Goal: Task Accomplishment & Management: Manage account settings

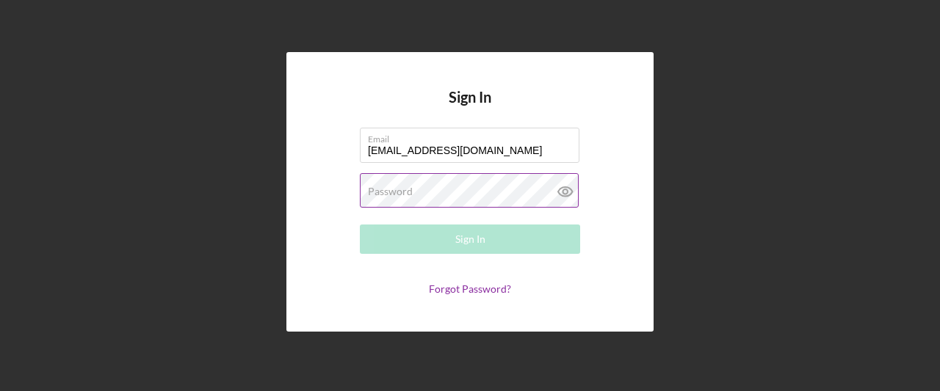
type input "[EMAIL_ADDRESS][DOMAIN_NAME]"
click at [391, 190] on label "Password" at bounding box center [390, 192] width 45 height 12
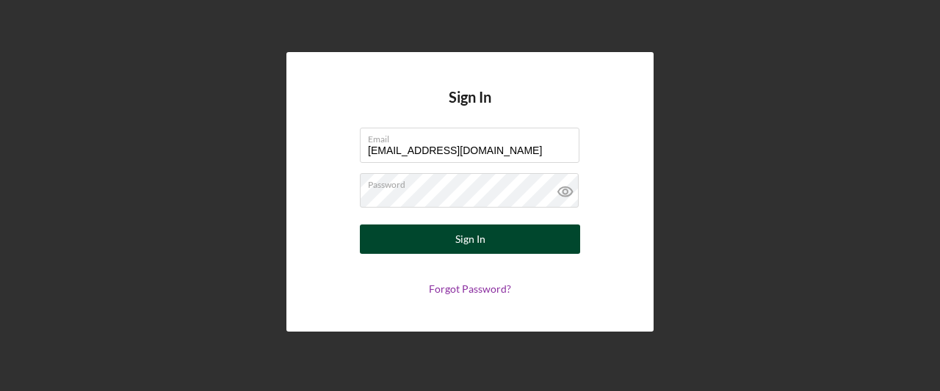
click at [502, 247] on button "Sign In" at bounding box center [470, 239] width 220 height 29
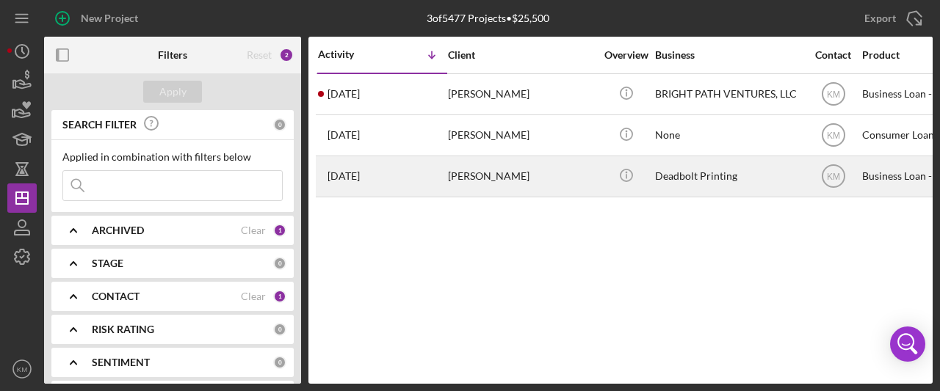
click at [501, 173] on div "[PERSON_NAME]" at bounding box center [521, 176] width 147 height 39
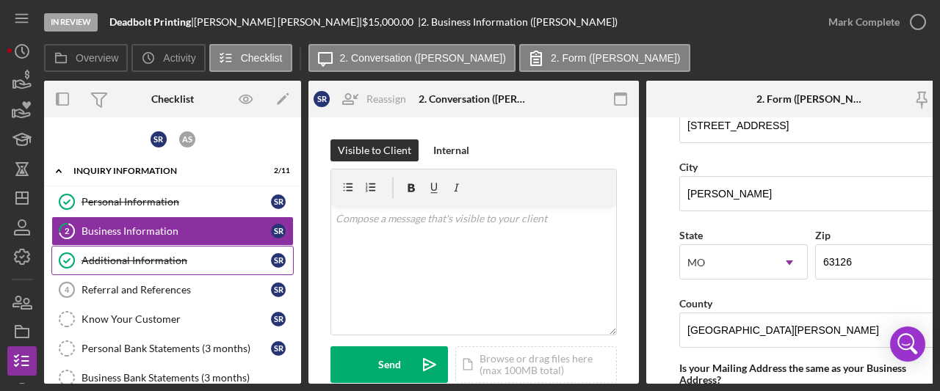
scroll to position [73, 0]
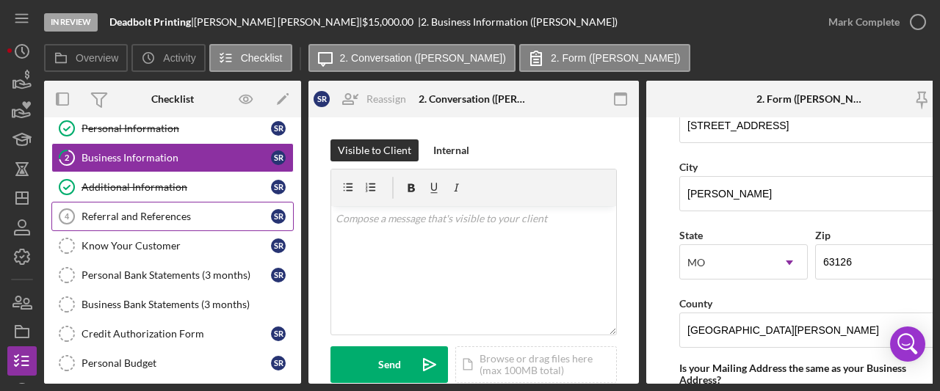
click at [135, 217] on div "Referral and References" at bounding box center [176, 217] width 189 height 12
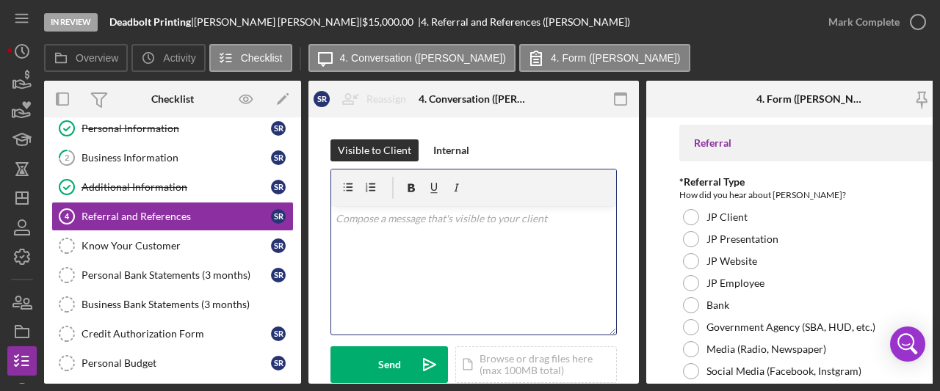
click at [350, 236] on div "v Color teal Color pink Remove color Add row above Add row below Add column bef…" at bounding box center [473, 270] width 285 height 128
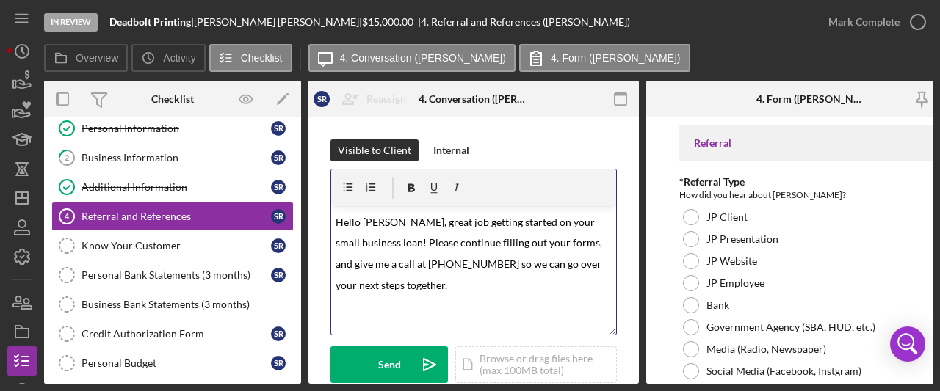
click at [441, 220] on span "Hello [PERSON_NAME], great job getting started on your small business loan! Ple…" at bounding box center [470, 254] width 269 height 76
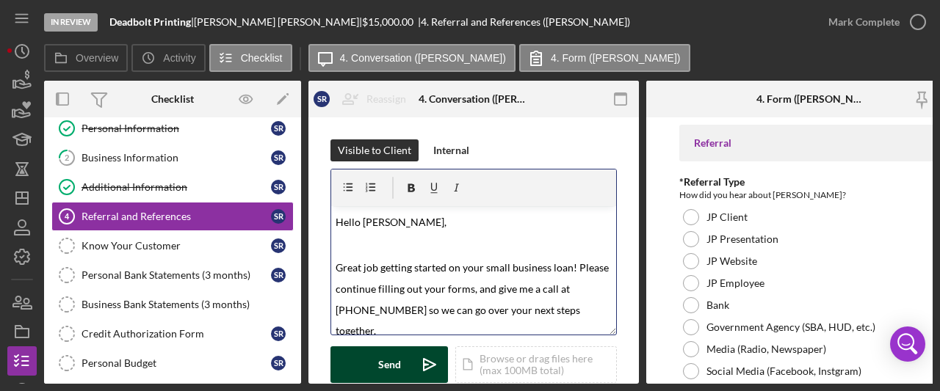
click at [432, 357] on icon "Icon/icon-invite-send" at bounding box center [429, 365] width 37 height 37
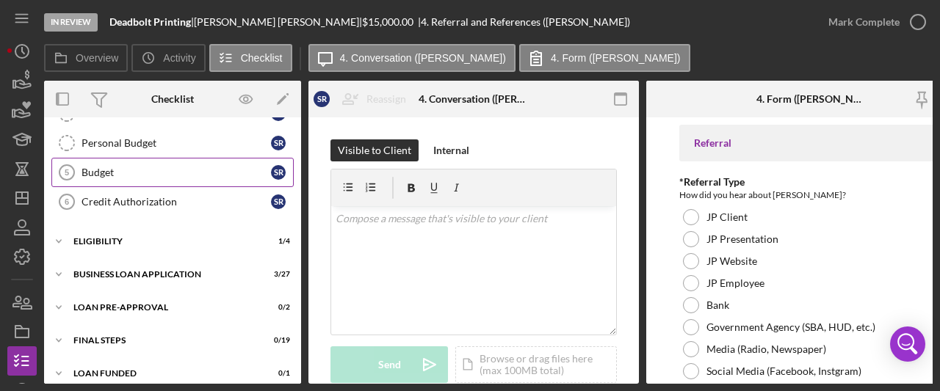
scroll to position [220, 0]
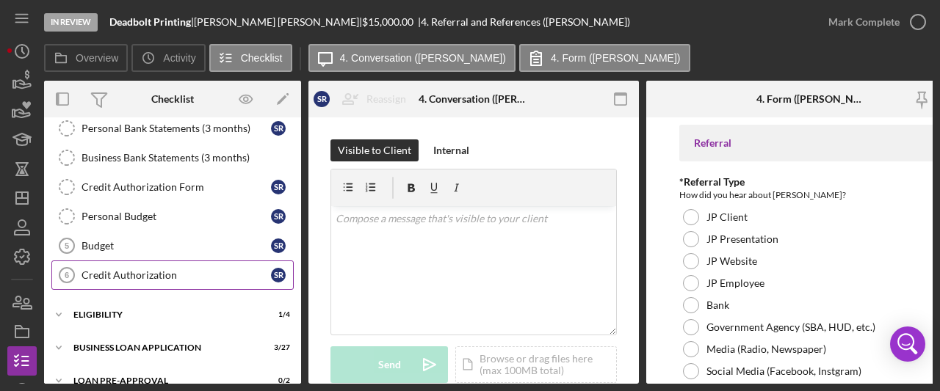
click at [160, 270] on div "Credit Authorization" at bounding box center [176, 275] width 189 height 12
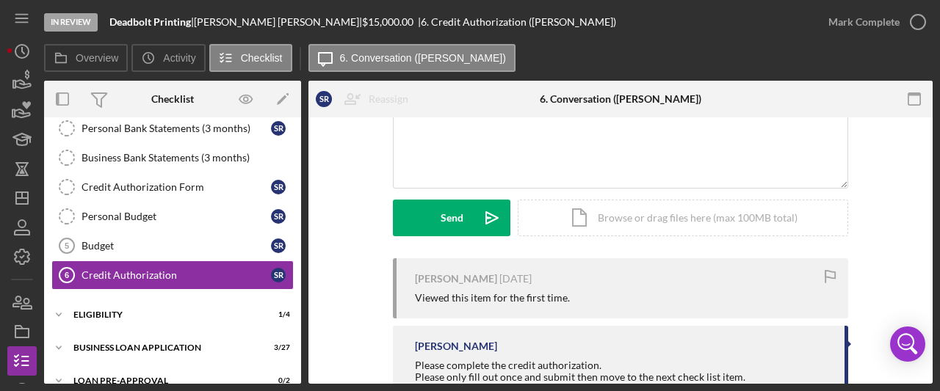
scroll to position [205, 0]
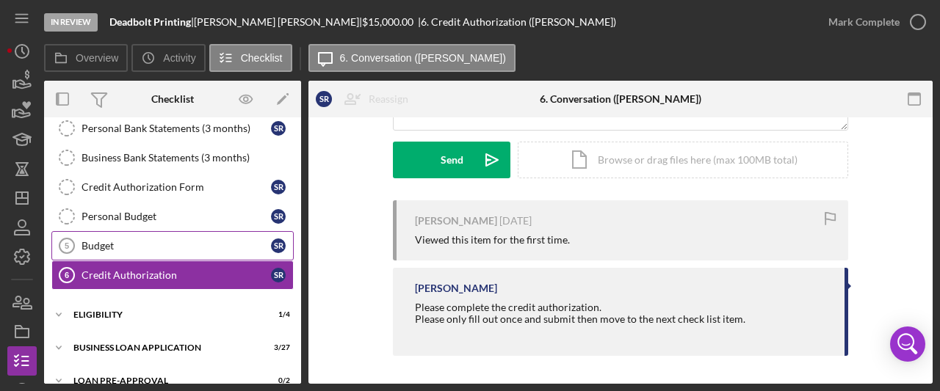
click at [149, 240] on div "Budget" at bounding box center [176, 246] width 189 height 12
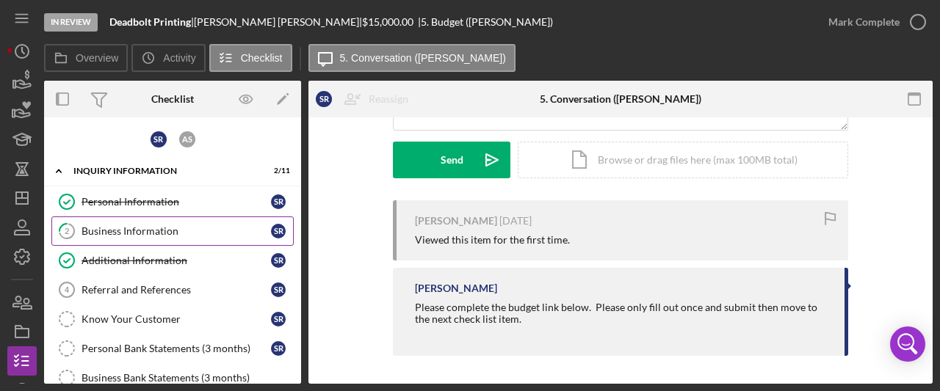
click at [147, 230] on div "Business Information" at bounding box center [176, 231] width 189 height 12
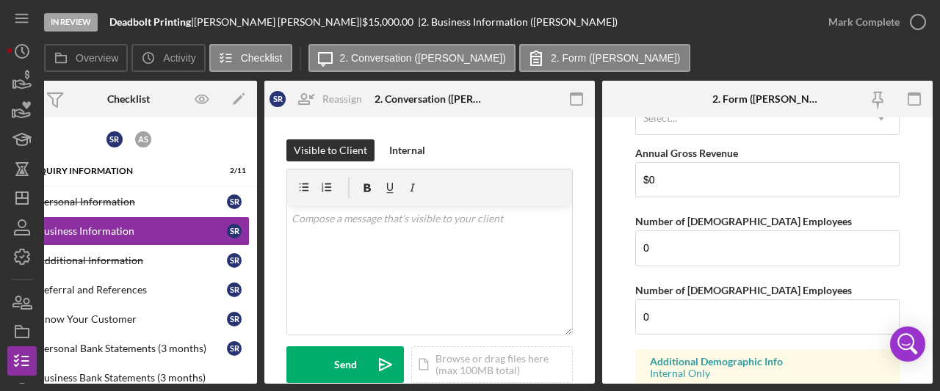
scroll to position [1563, 0]
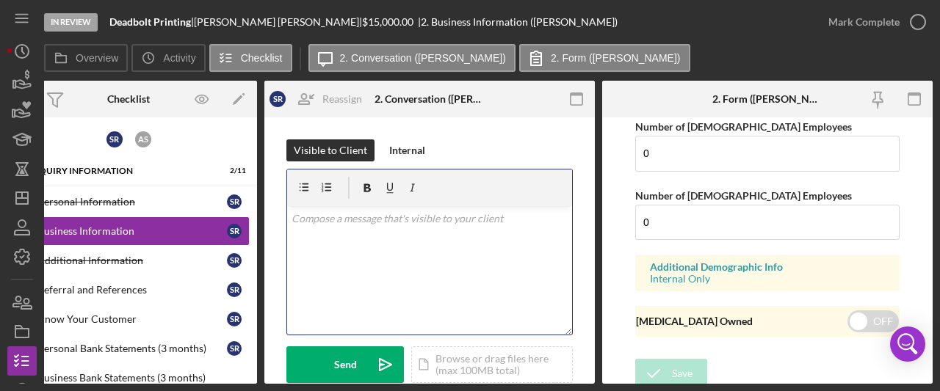
click at [298, 230] on div "v Color teal Color pink Remove color Add row above Add row below Add column bef…" at bounding box center [429, 270] width 285 height 128
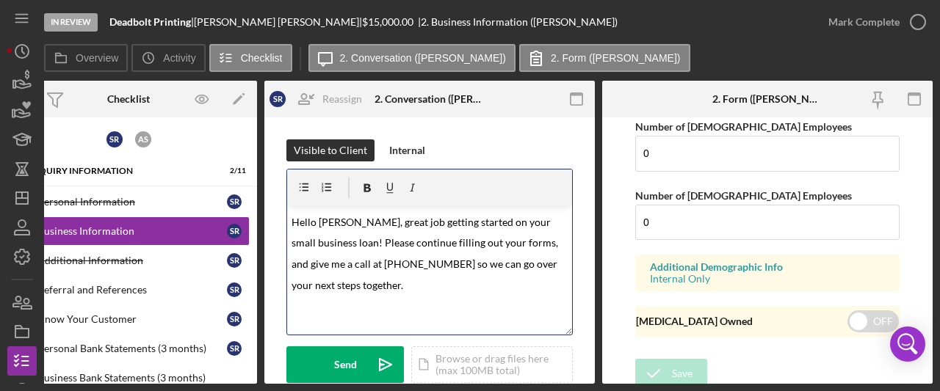
click at [393, 218] on span "Hello [PERSON_NAME], great job getting started on your small business loan! Ple…" at bounding box center [425, 254] width 269 height 76
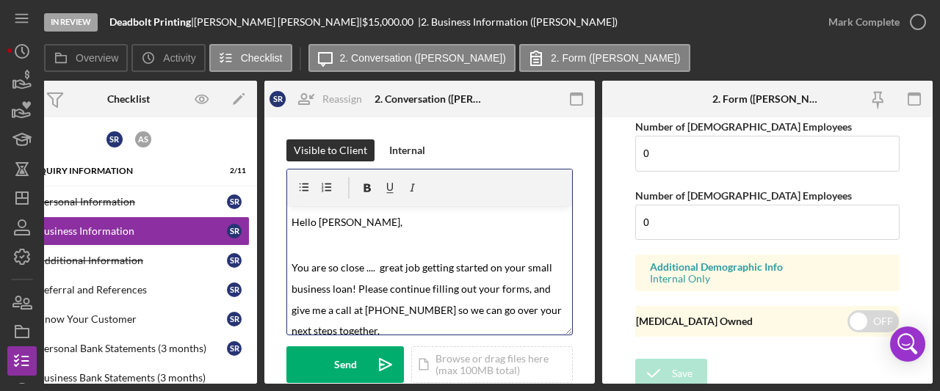
click at [482, 291] on span "You are so close .... great job getting started on your small business loan! Pl…" at bounding box center [427, 299] width 272 height 76
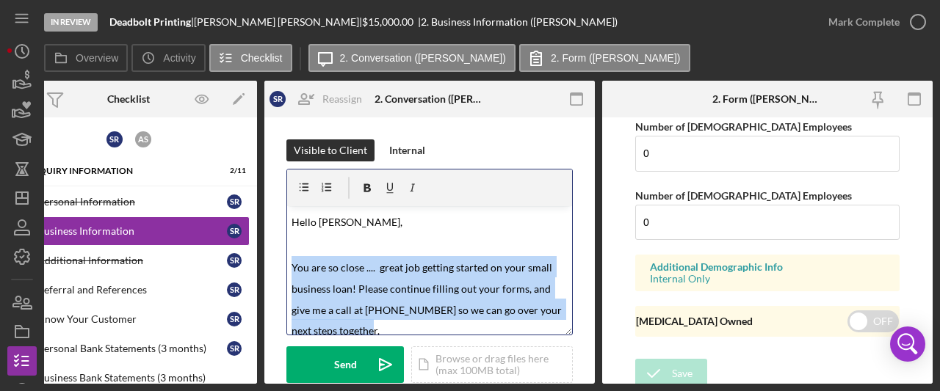
click at [482, 291] on span "You are so close .... great job getting started on your small business loan! Pl…" at bounding box center [427, 299] width 272 height 76
click at [480, 286] on span "You are so close .... great job getting started on your small business loan! Pl…" at bounding box center [427, 299] width 272 height 76
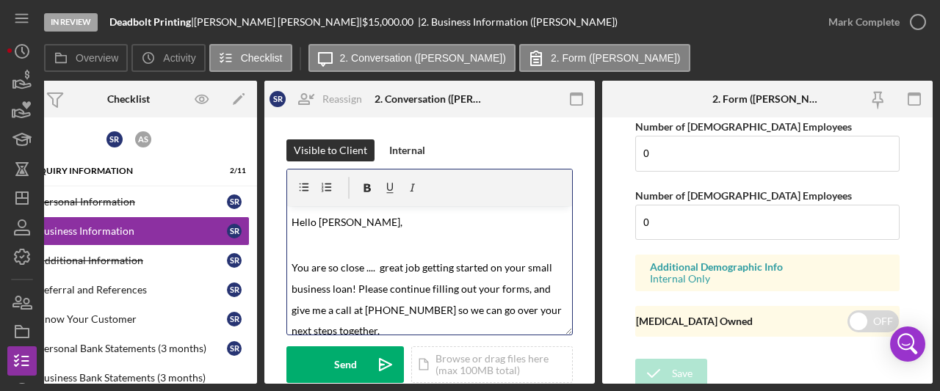
click at [480, 286] on span "You are so close .... great job getting started on your small business loan! Pl…" at bounding box center [427, 299] width 272 height 76
click at [316, 308] on span "You are so close .... great job getting started on your small business loan! Pl…" at bounding box center [423, 299] width 264 height 76
click at [313, 253] on div "v Color teal Color pink Remove color Add row above Add row below Add column bef…" at bounding box center [429, 270] width 285 height 128
click at [294, 261] on span "You are so close .... great job getting started on your small business loan! Pl…" at bounding box center [422, 309] width 263 height 97
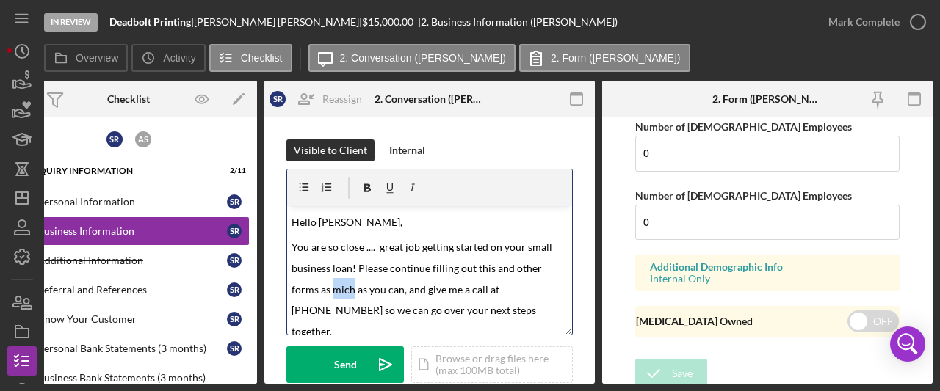
click at [338, 291] on span "You are so close .... great job getting started on your small business loan! Pl…" at bounding box center [422, 289] width 263 height 97
drag, startPoint x: 339, startPoint y: 291, endPoint x: 327, endPoint y: 272, distance: 23.0
click at [322, 272] on span "You are so close .... great job getting started on your small business loan! Pl…" at bounding box center [422, 289] width 263 height 97
click at [341, 284] on span "You are so close .... great job getting started on your small business loan! Pl…" at bounding box center [422, 289] width 263 height 97
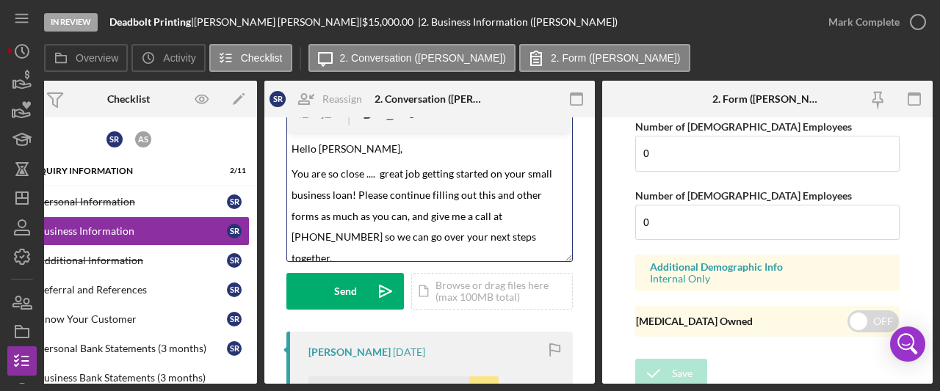
scroll to position [0, 0]
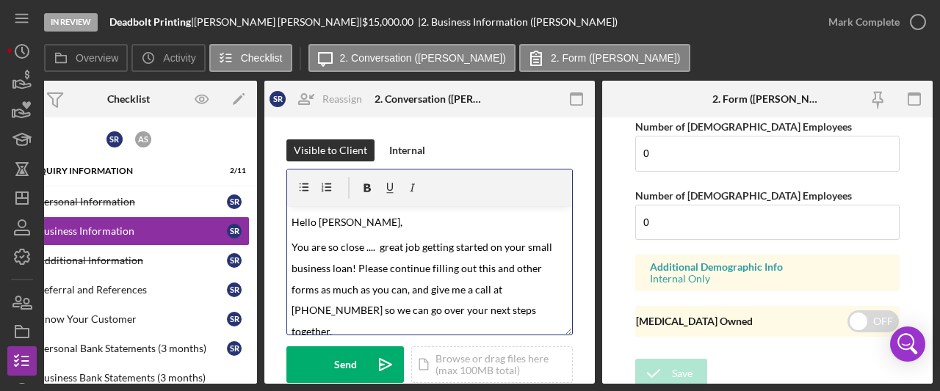
click at [551, 313] on p "You are so close .... great job getting started on your small business loan! Pl…" at bounding box center [429, 289] width 277 height 106
click at [408, 218] on p "Hello [PERSON_NAME]," at bounding box center [429, 221] width 277 height 21
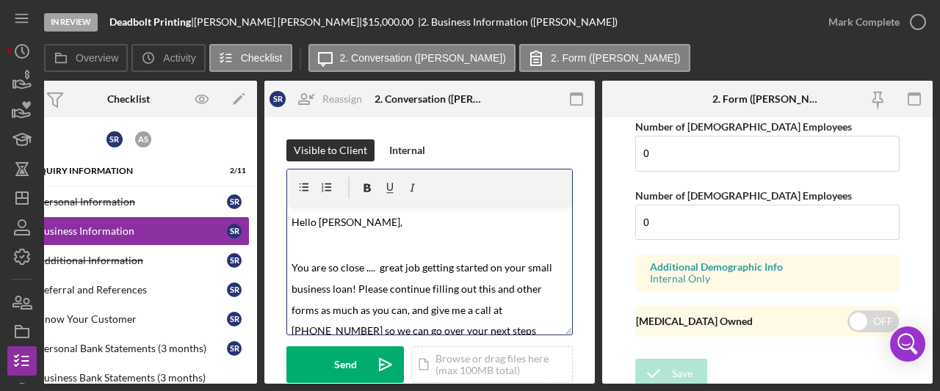
click at [372, 267] on span "You are so close .... great job getting started on your small business loan! Pl…" at bounding box center [422, 309] width 263 height 97
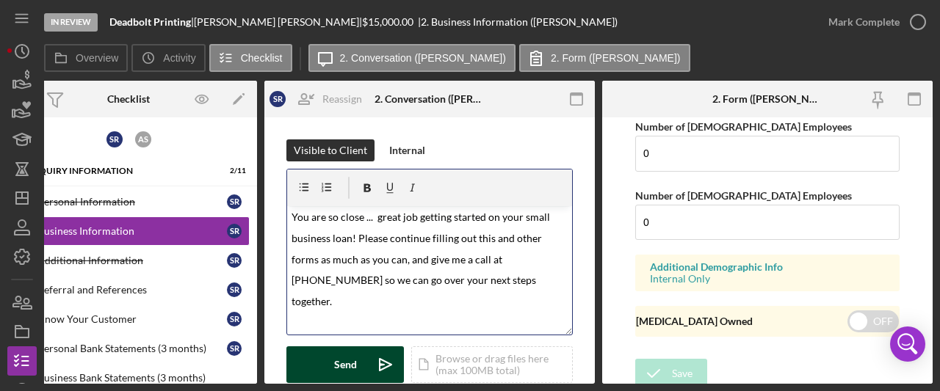
click at [386, 358] on icon "Icon/icon-invite-send" at bounding box center [385, 365] width 37 height 37
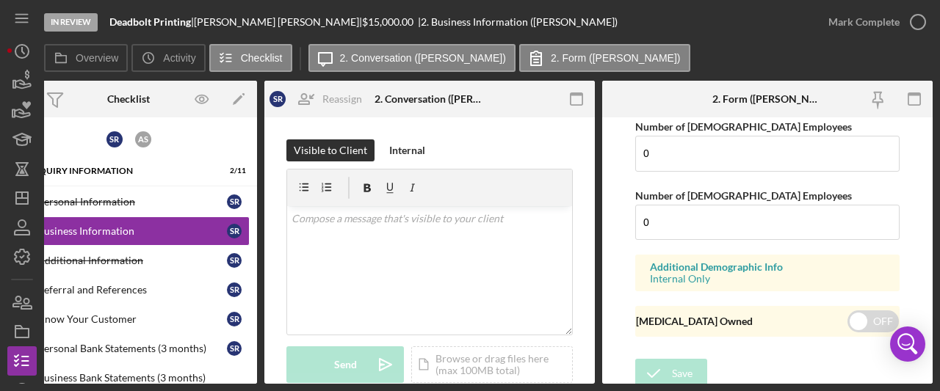
scroll to position [0, 0]
drag, startPoint x: 140, startPoint y: 385, endPoint x: 79, endPoint y: 384, distance: 60.9
click at [53, 385] on div "In Review Deadbolt Printing | [PERSON_NAME] | $15,000.00 | 2. Business Informat…" at bounding box center [470, 195] width 940 height 391
drag, startPoint x: 117, startPoint y: 384, endPoint x: 54, endPoint y: 388, distance: 64.0
click at [53, 388] on div "In Review Deadbolt Printing | [PERSON_NAME] | $15,000.00 | 2. Business Informat…" at bounding box center [470, 195] width 940 height 391
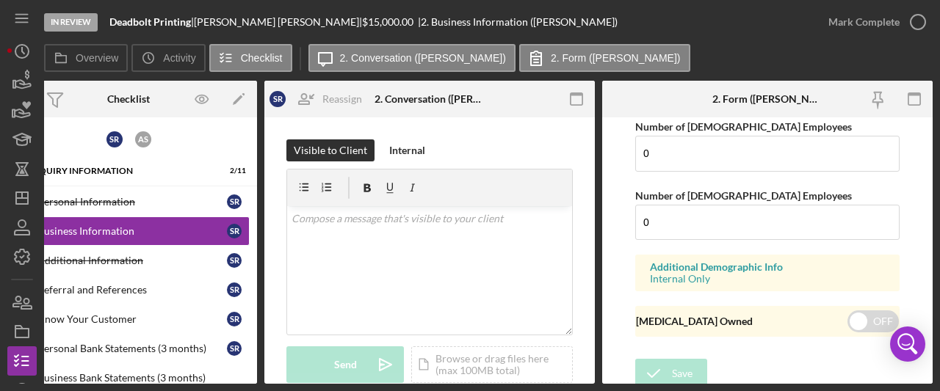
click at [678, 26] on div "In Review Deadbolt Printing | [PERSON_NAME] | $15,000.00 | 2. Business Informat…" at bounding box center [428, 22] width 769 height 44
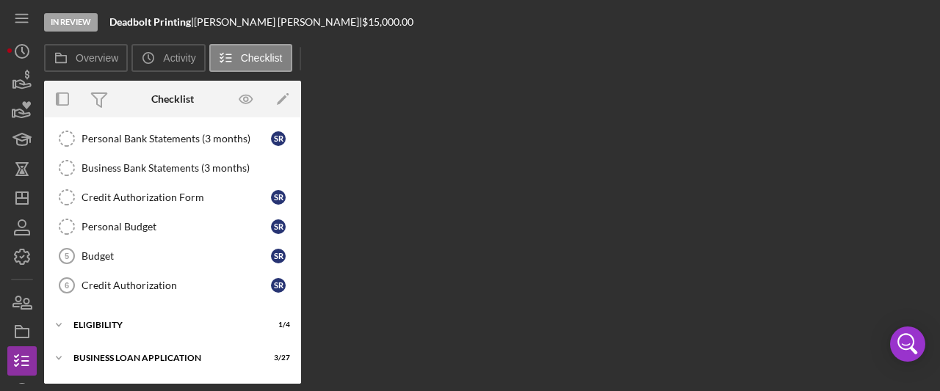
scroll to position [37, 0]
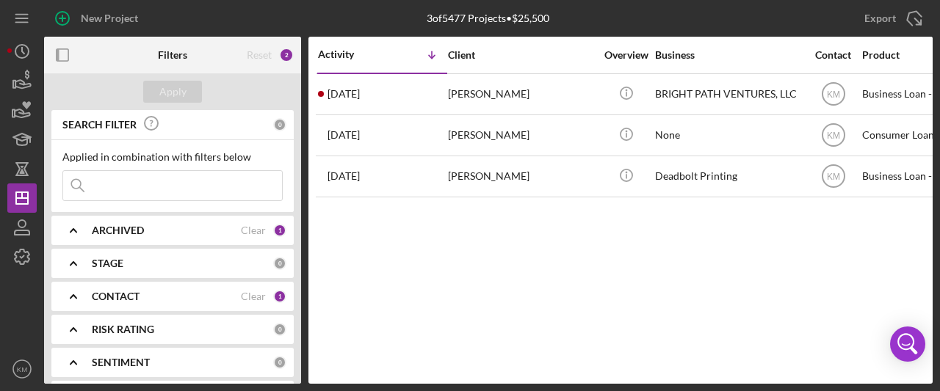
click at [75, 295] on icon "Icon/Expander" at bounding box center [73, 296] width 37 height 37
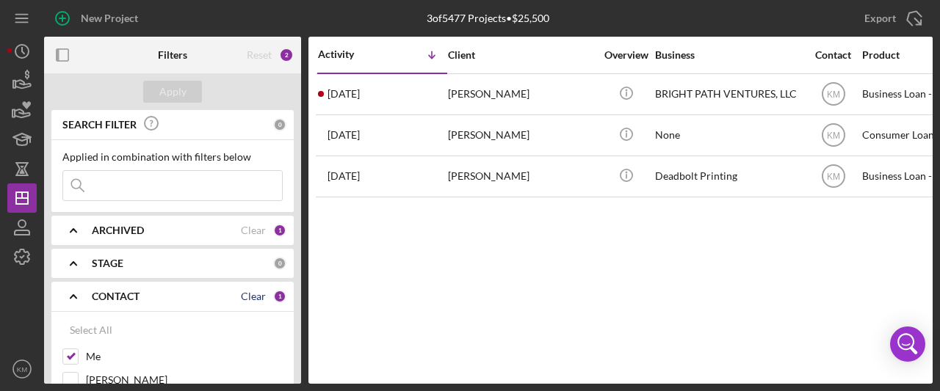
click at [248, 297] on div "Clear" at bounding box center [253, 297] width 25 height 12
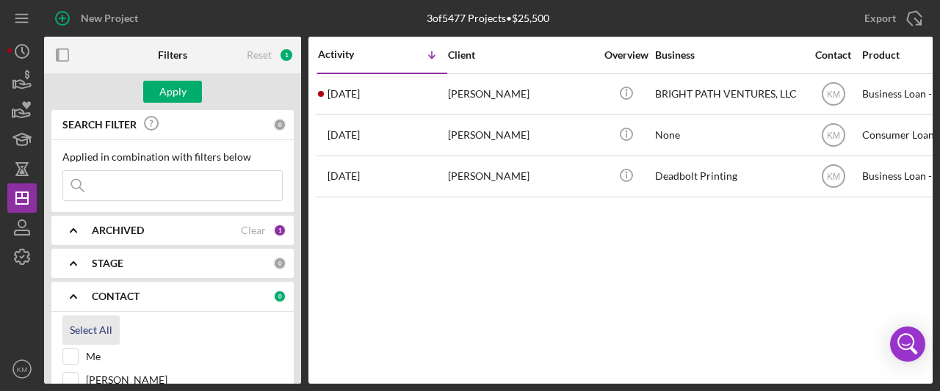
click at [95, 331] on div "Select All" at bounding box center [91, 330] width 43 height 29
checkbox input "true"
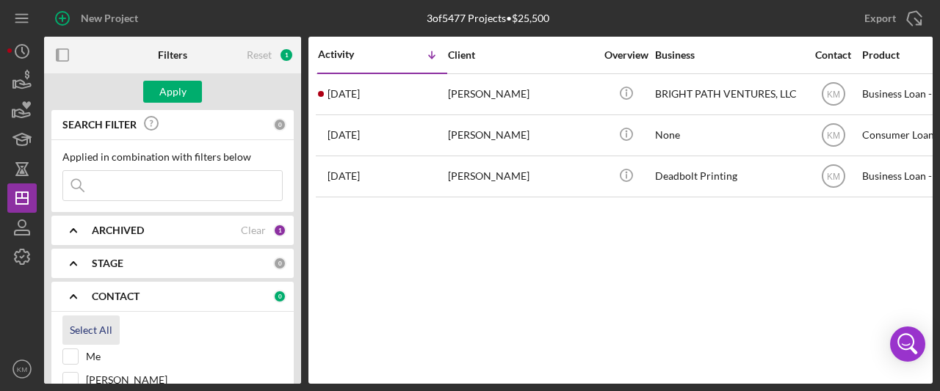
checkbox input "true"
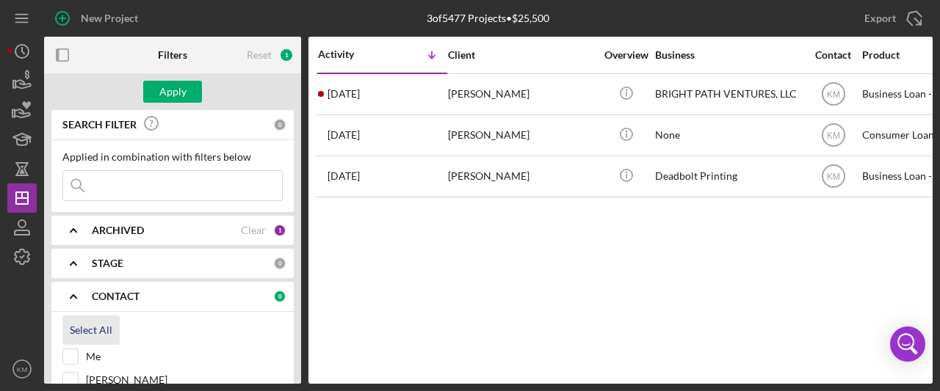
checkbox input "true"
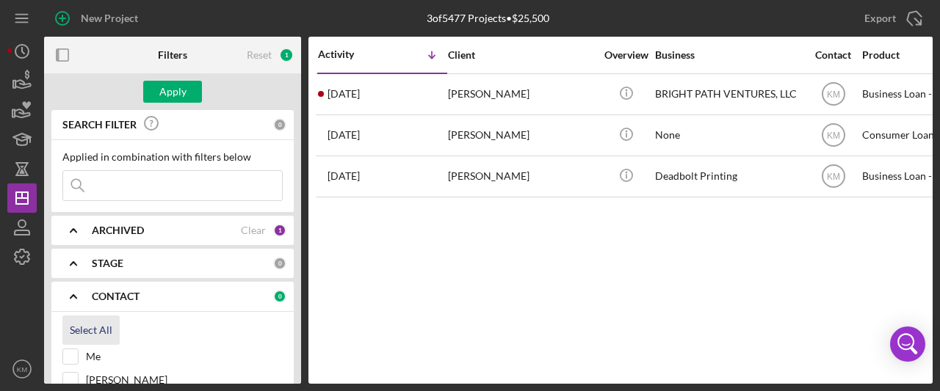
checkbox input "true"
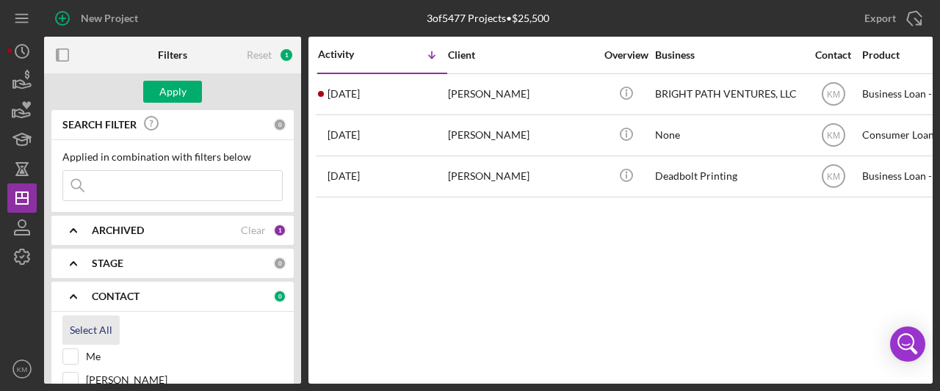
checkbox input "true"
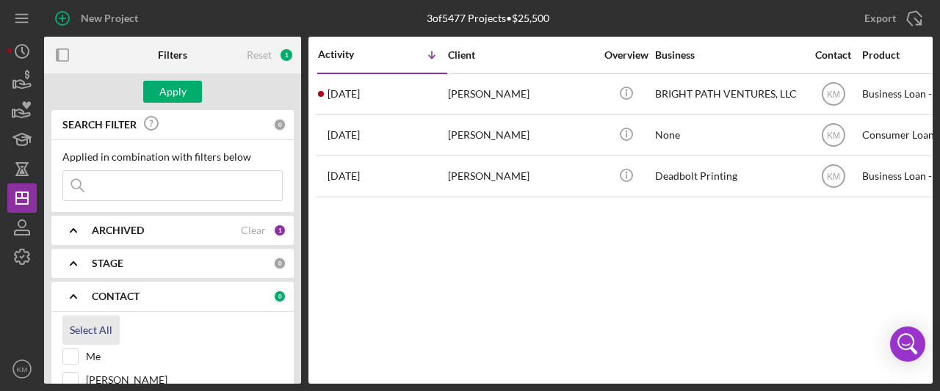
checkbox input "true"
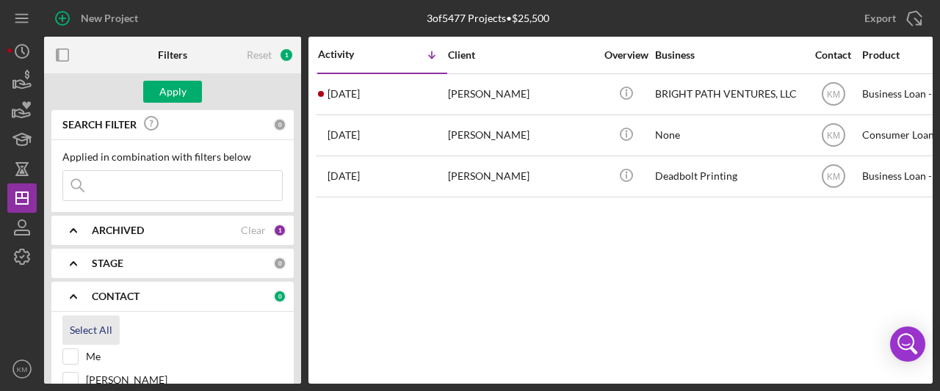
checkbox input "true"
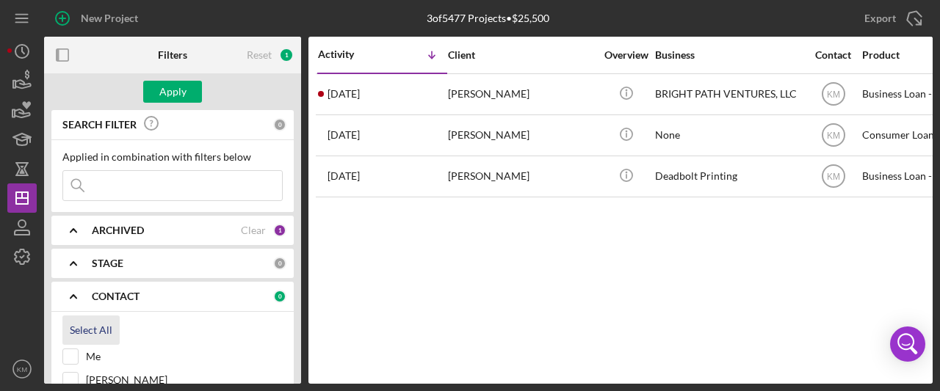
checkbox input "true"
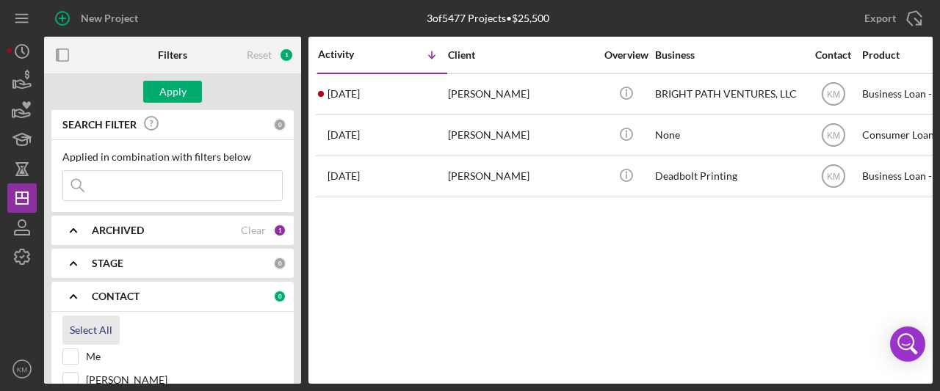
checkbox input "true"
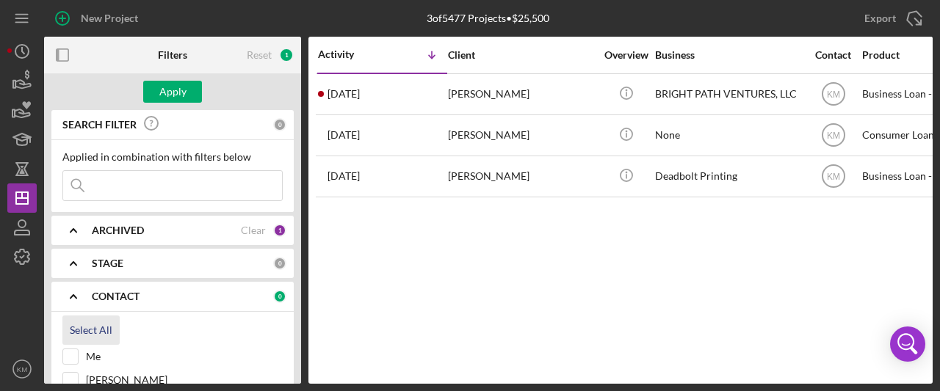
checkbox input "true"
click at [92, 183] on icon at bounding box center [77, 185] width 29 height 29
click at [93, 186] on input at bounding box center [172, 185] width 219 height 29
paste input "[PERSON_NAME]"
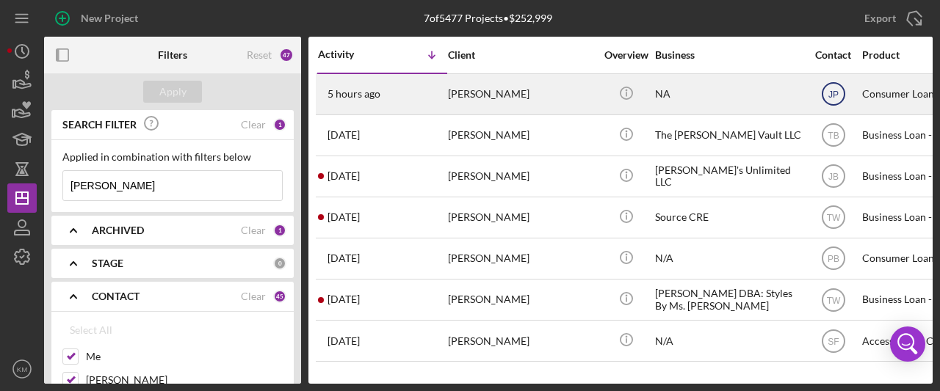
click at [827, 98] on text "JP" at bounding box center [832, 95] width 10 height 10
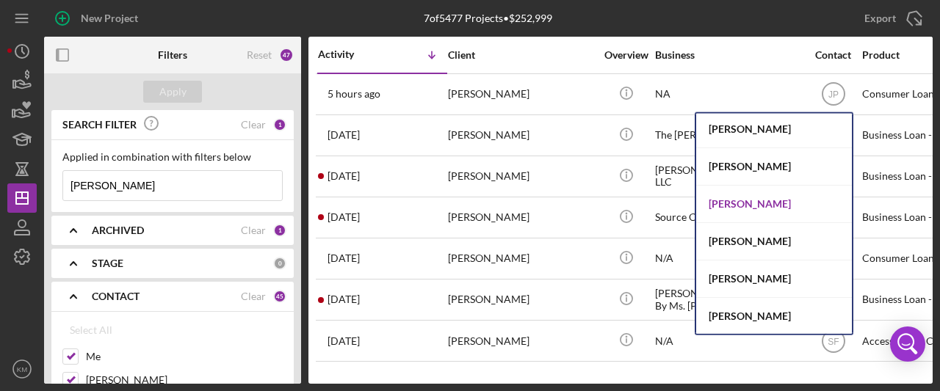
scroll to position [132, 0]
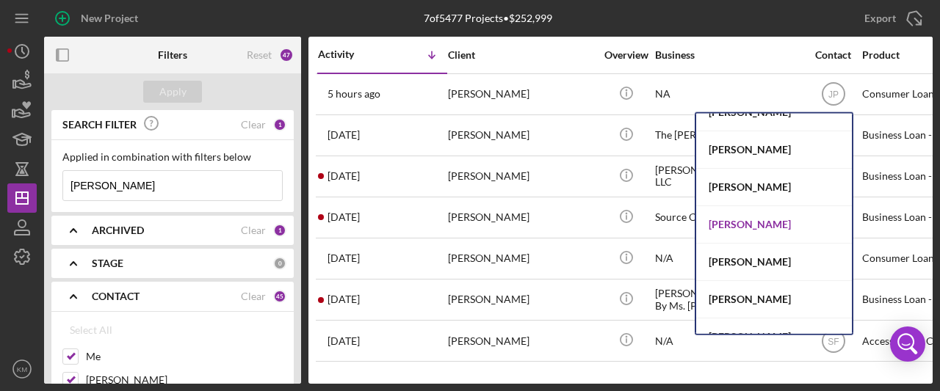
click at [771, 222] on div "[PERSON_NAME]" at bounding box center [774, 224] width 156 height 37
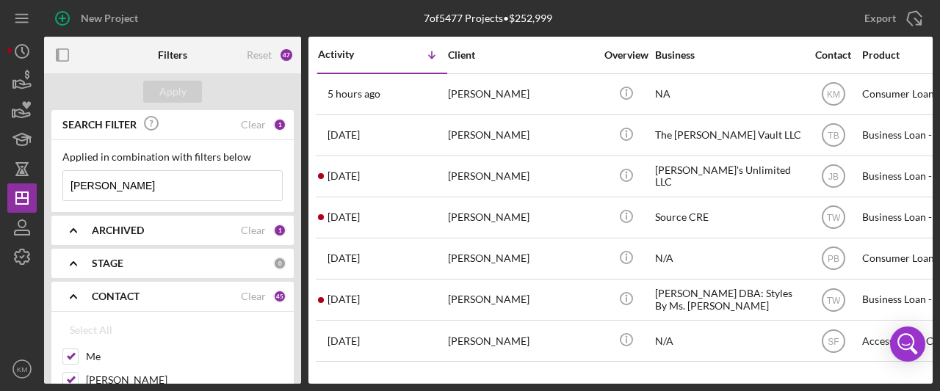
drag, startPoint x: 153, startPoint y: 184, endPoint x: 53, endPoint y: 186, distance: 100.6
click at [53, 186] on div "Applied in combination with filters below [PERSON_NAME] Icon/Menu Close" at bounding box center [172, 176] width 242 height 72
paste input "Peyton Staff"
click at [158, 184] on input "Peyton Staff" at bounding box center [172, 185] width 219 height 29
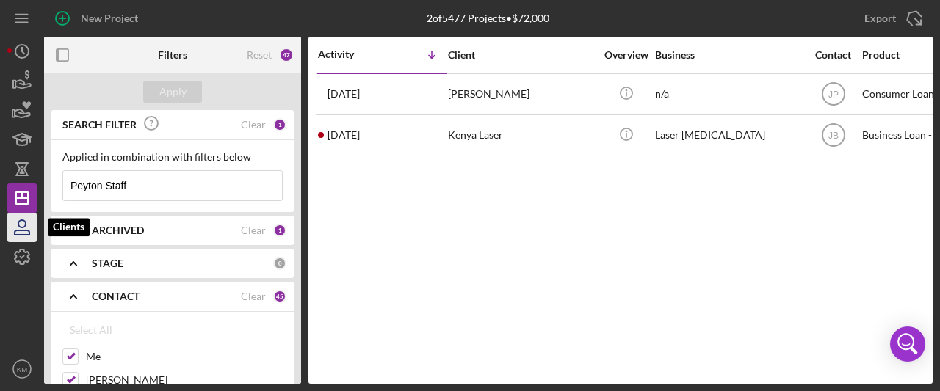
type input "Peyton Staff"
click at [21, 227] on icon "button" at bounding box center [21, 223] width 7 height 7
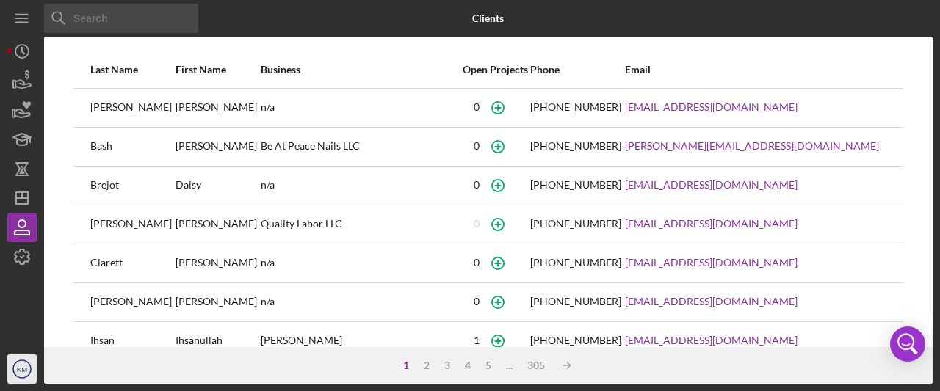
click at [13, 373] on icon "KM" at bounding box center [21, 369] width 29 height 37
click at [93, 372] on div "1 2 3 4 5 ... 305 Icon/Table Sort Arrow" at bounding box center [488, 365] width 888 height 37
click at [21, 220] on icon "button" at bounding box center [22, 227] width 37 height 37
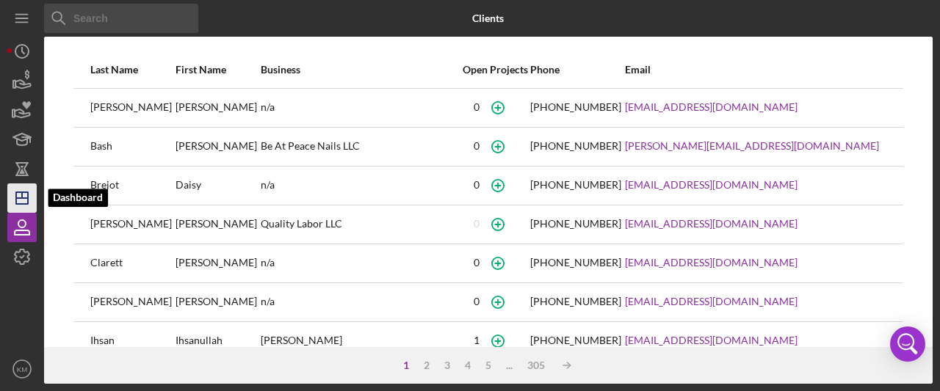
click at [23, 200] on icon "Icon/Dashboard" at bounding box center [22, 198] width 37 height 37
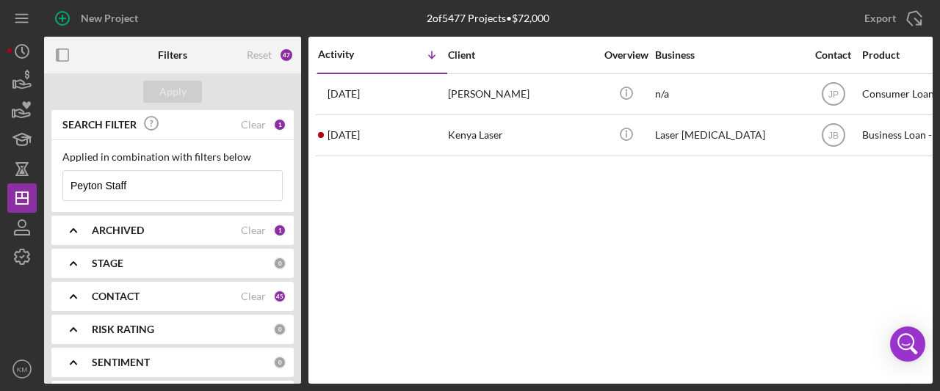
click at [77, 297] on icon "Icon/Expander" at bounding box center [73, 296] width 37 height 37
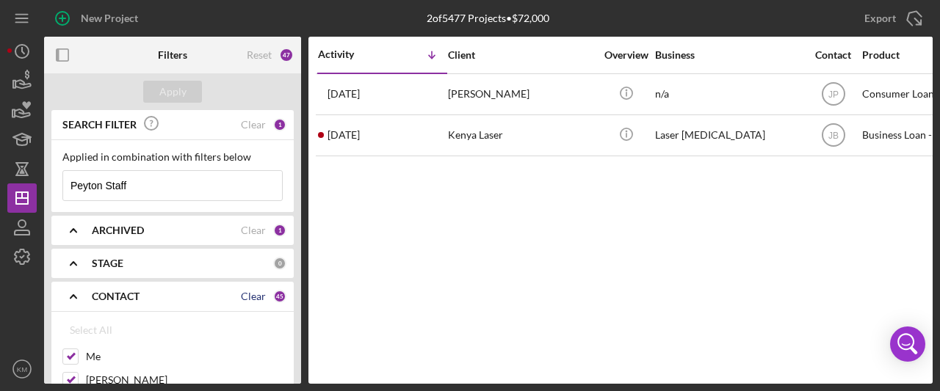
click at [250, 298] on div "Clear" at bounding box center [253, 297] width 25 height 12
checkbox input "false"
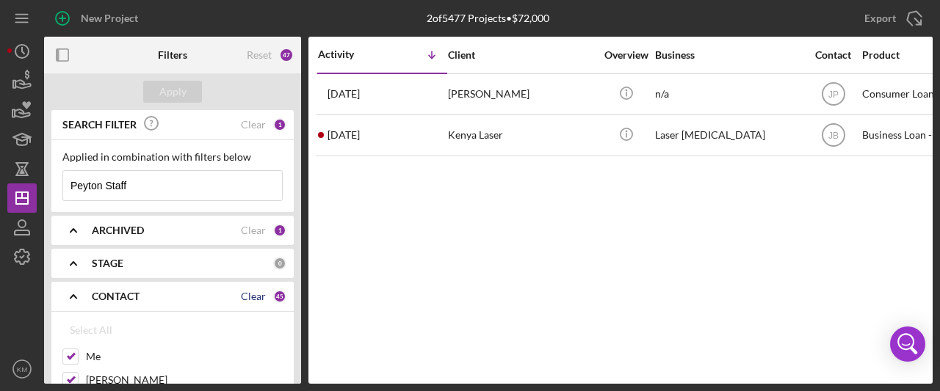
checkbox input "false"
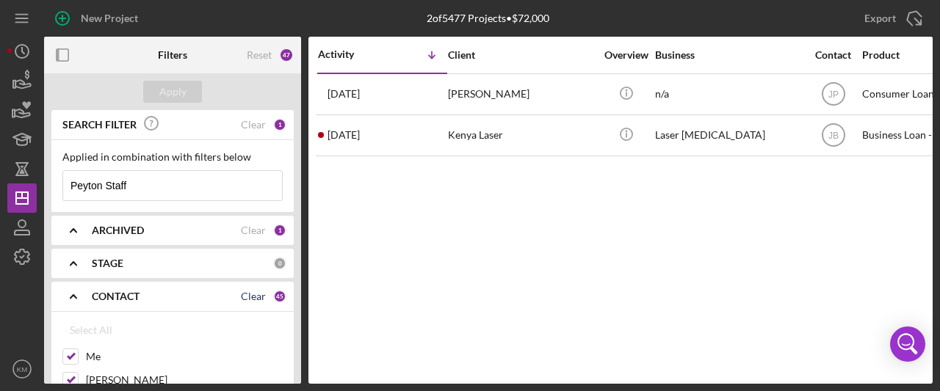
checkbox input "false"
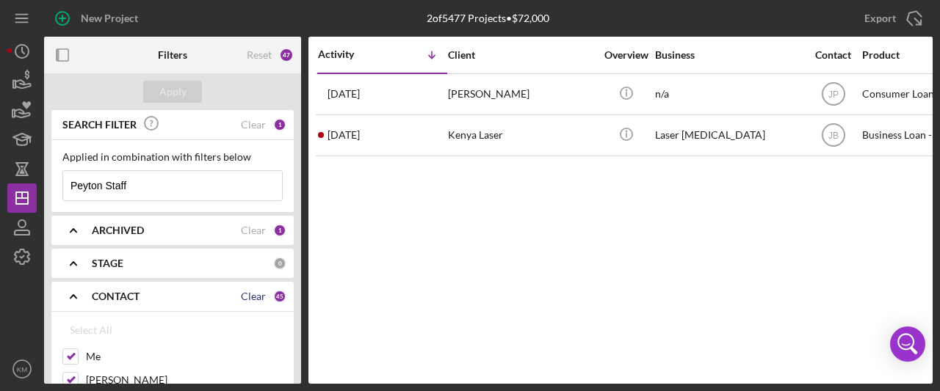
checkbox input "false"
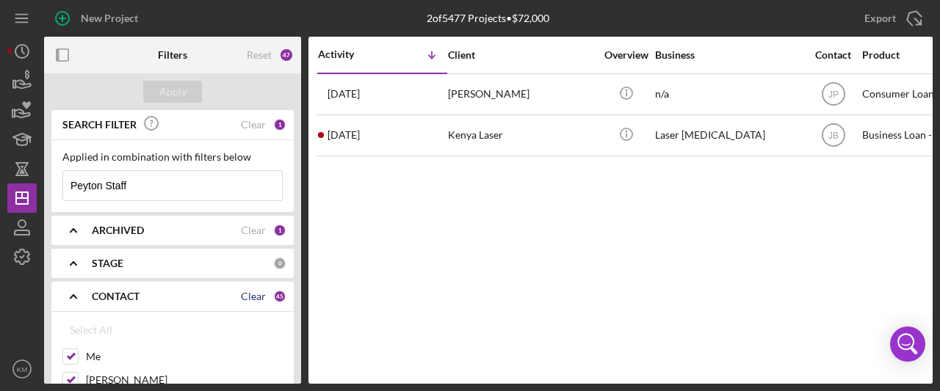
checkbox input "false"
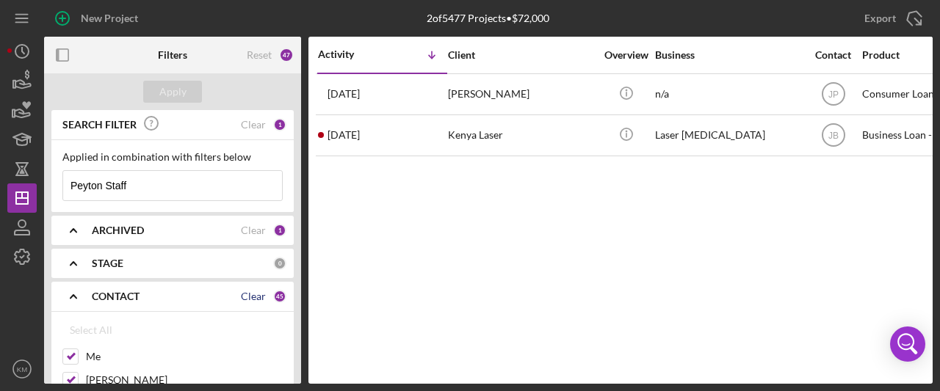
checkbox input "false"
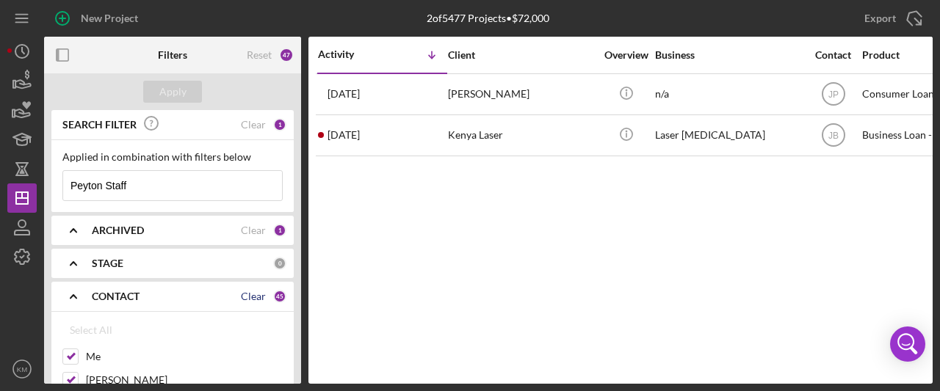
checkbox input "false"
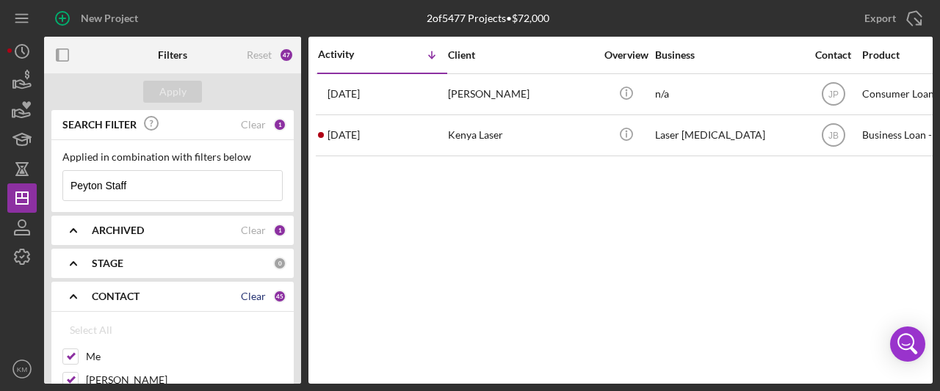
checkbox input "false"
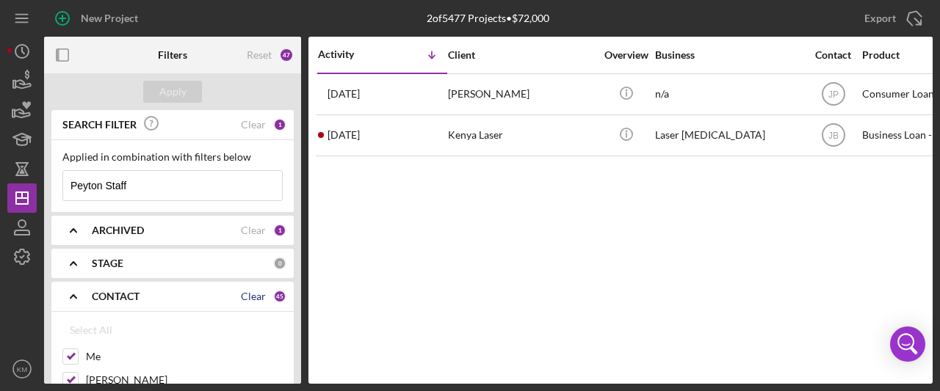
checkbox input "false"
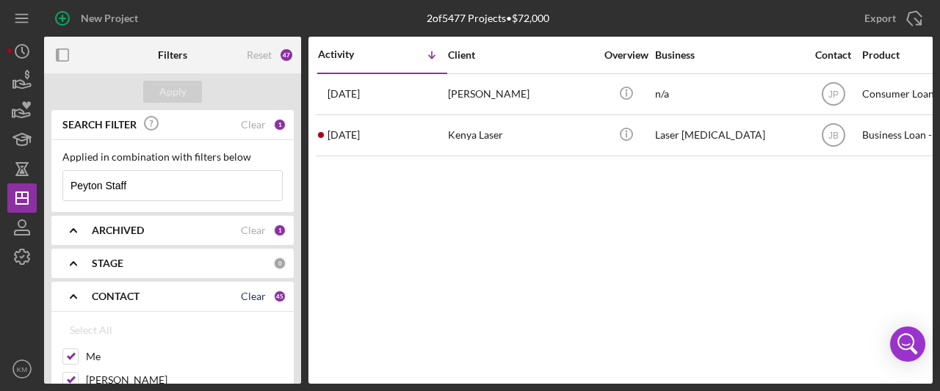
checkbox input "false"
click at [73, 359] on input "Me" at bounding box center [70, 357] width 15 height 15
checkbox input "true"
click at [186, 90] on button "Apply" at bounding box center [172, 92] width 59 height 22
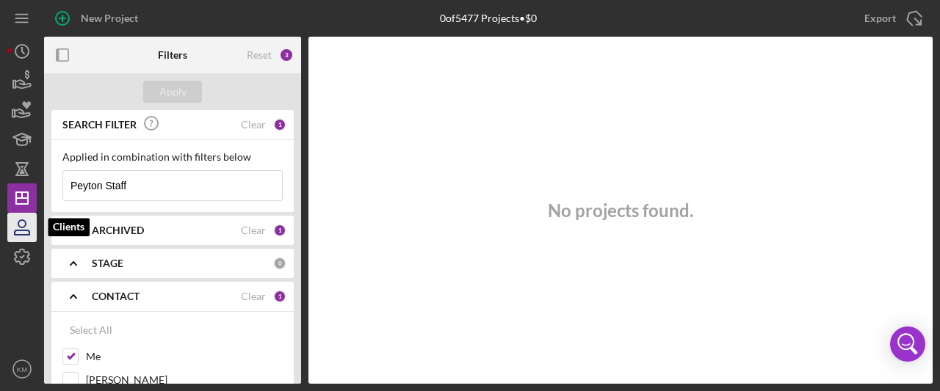
click at [23, 232] on icon "button" at bounding box center [22, 227] width 37 height 37
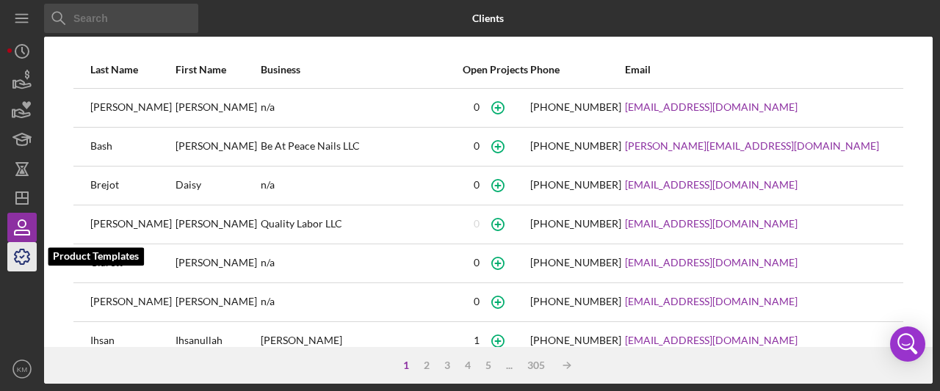
click at [29, 254] on icon "button" at bounding box center [22, 257] width 15 height 15
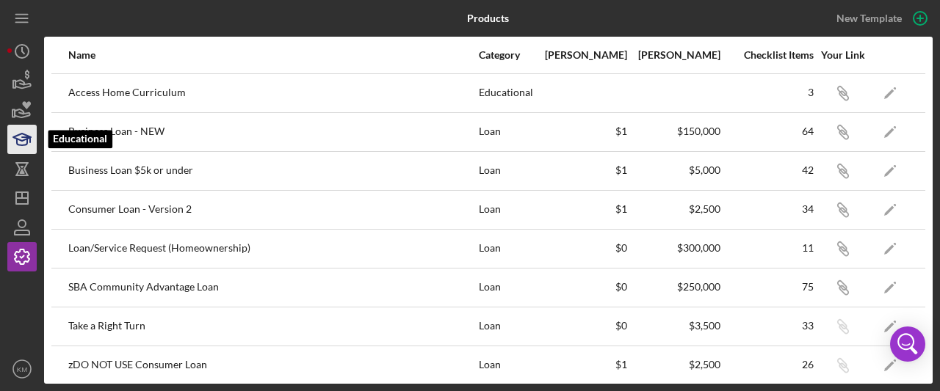
click at [19, 129] on icon "button" at bounding box center [22, 139] width 37 height 37
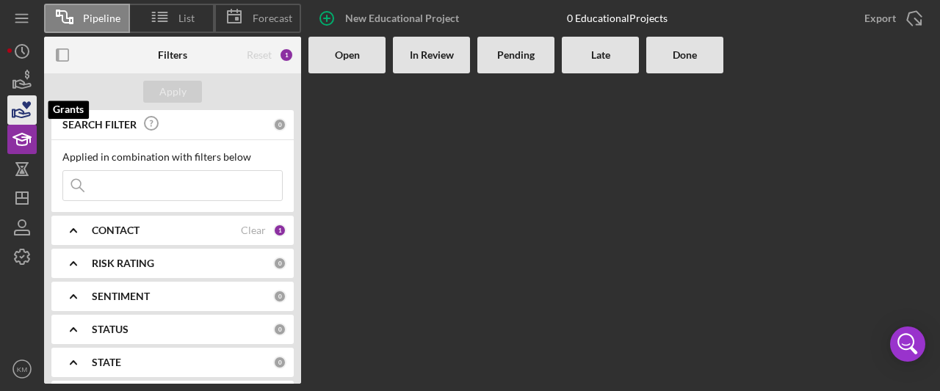
click at [27, 104] on icon "button" at bounding box center [26, 105] width 9 height 8
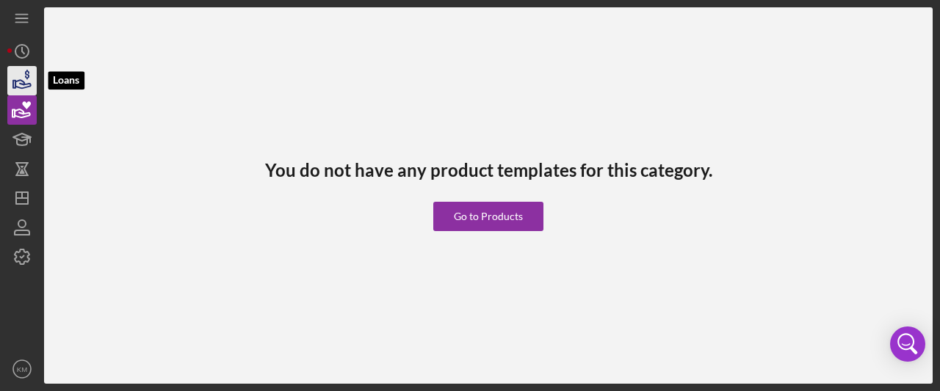
click at [18, 84] on icon "button" at bounding box center [22, 80] width 37 height 37
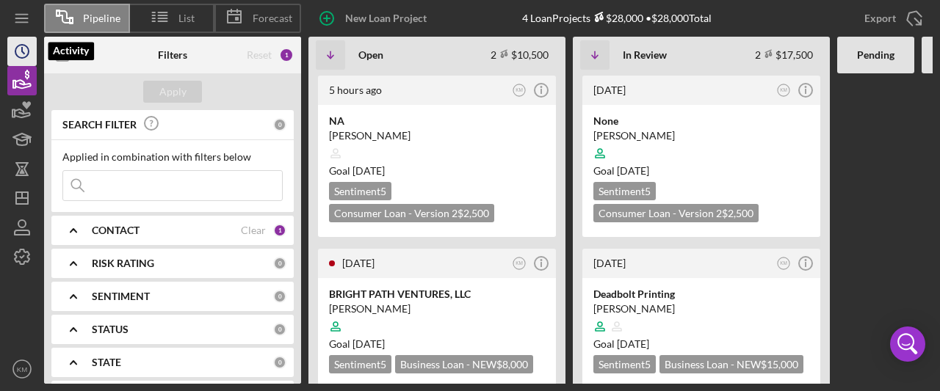
click at [24, 47] on icon "Icon/History" at bounding box center [22, 51] width 37 height 37
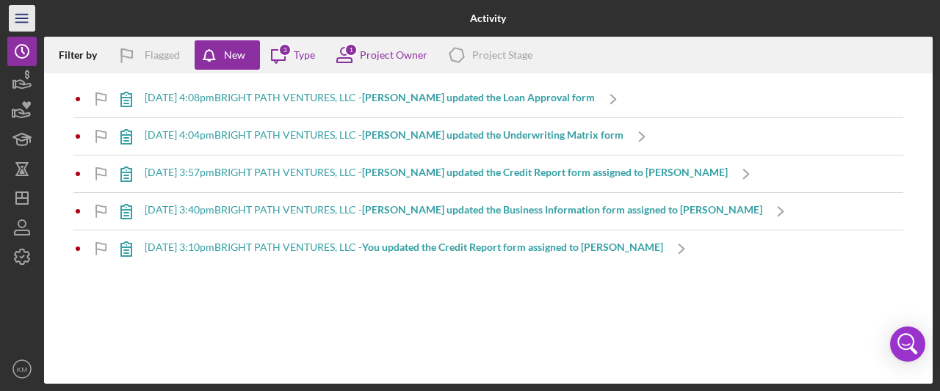
click at [23, 21] on icon "Icon/Menu" at bounding box center [22, 18] width 33 height 33
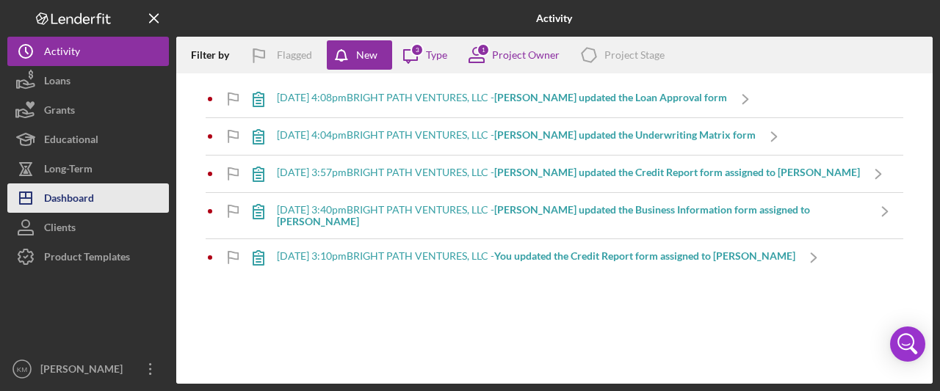
click at [89, 195] on div "Dashboard" at bounding box center [69, 200] width 50 height 33
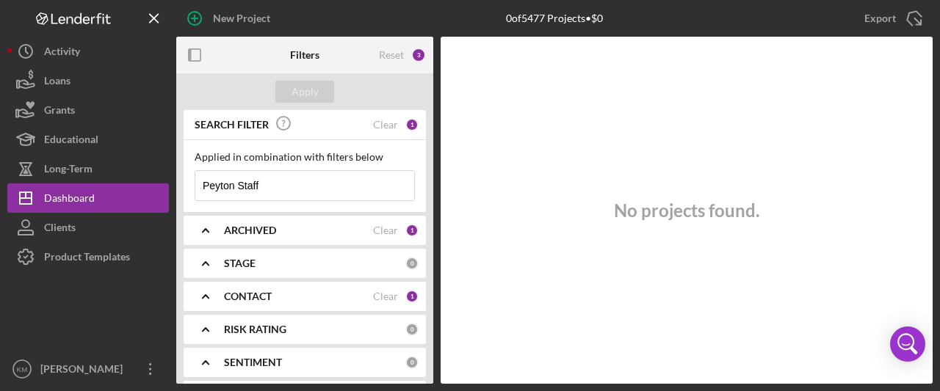
click at [232, 297] on b "CONTACT" at bounding box center [248, 297] width 48 height 12
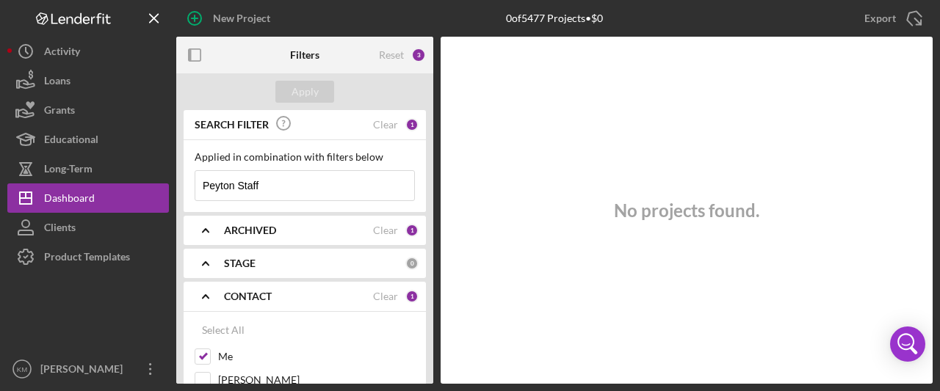
click at [246, 294] on b "CONTACT" at bounding box center [248, 297] width 48 height 12
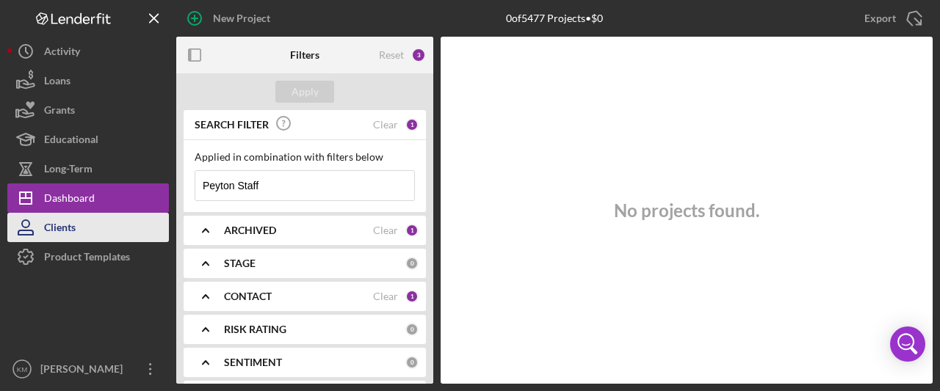
click at [59, 231] on div "Clients" at bounding box center [60, 229] width 32 height 33
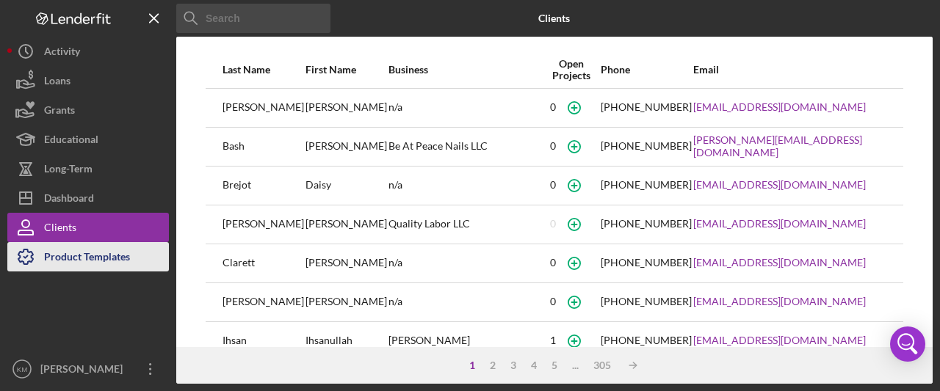
click at [98, 256] on div "Product Templates" at bounding box center [87, 258] width 86 height 33
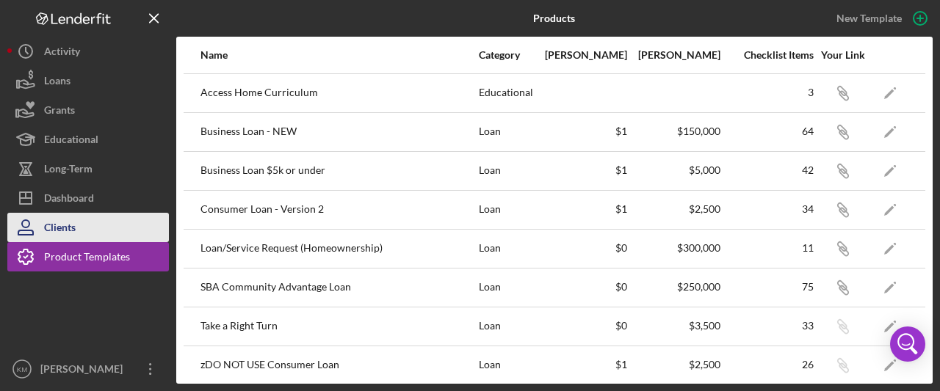
click at [54, 234] on div "Clients" at bounding box center [60, 229] width 32 height 33
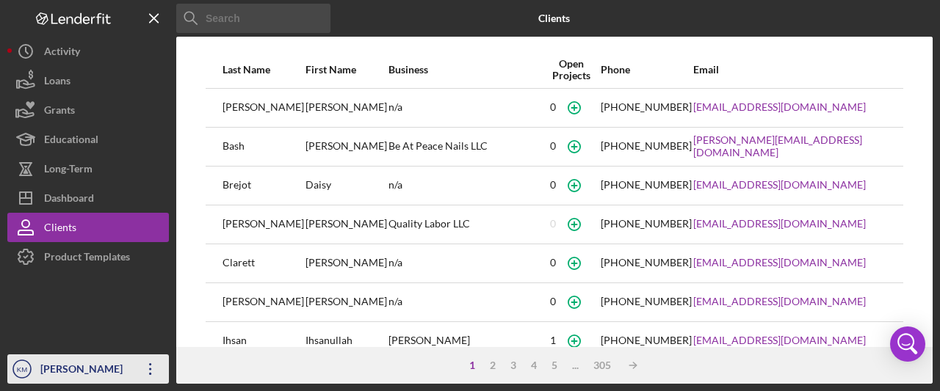
click at [151, 371] on icon "Icon/Overflow" at bounding box center [150, 369] width 37 height 37
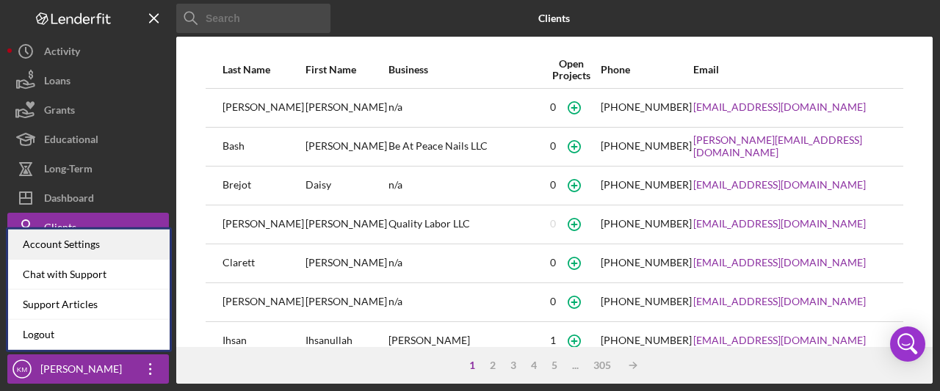
click at [81, 246] on div "Account Settings" at bounding box center [89, 245] width 162 height 30
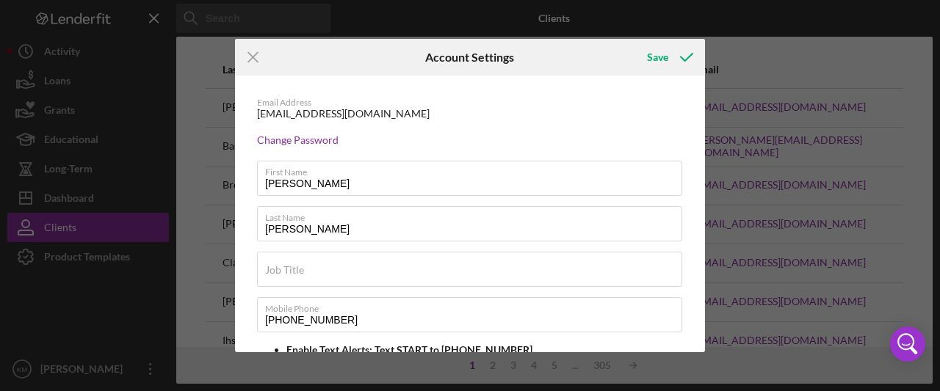
click at [257, 57] on icon "Icon/Menu Close" at bounding box center [253, 57] width 37 height 37
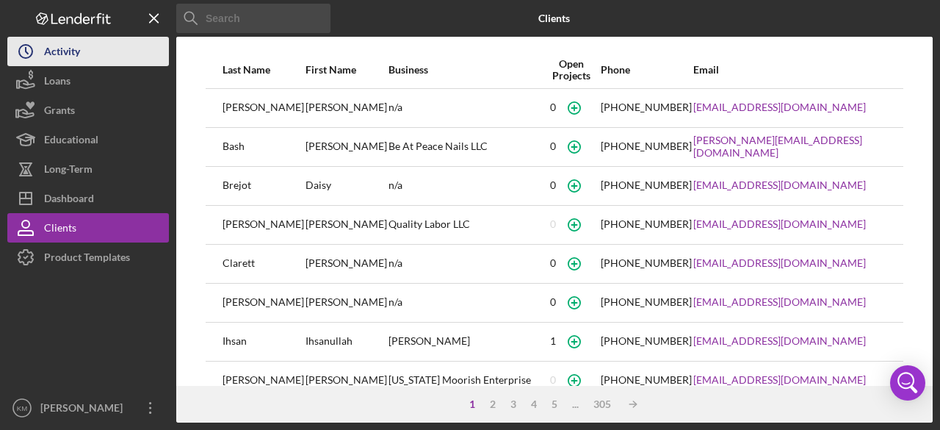
click at [54, 51] on div "Activity" at bounding box center [62, 53] width 36 height 33
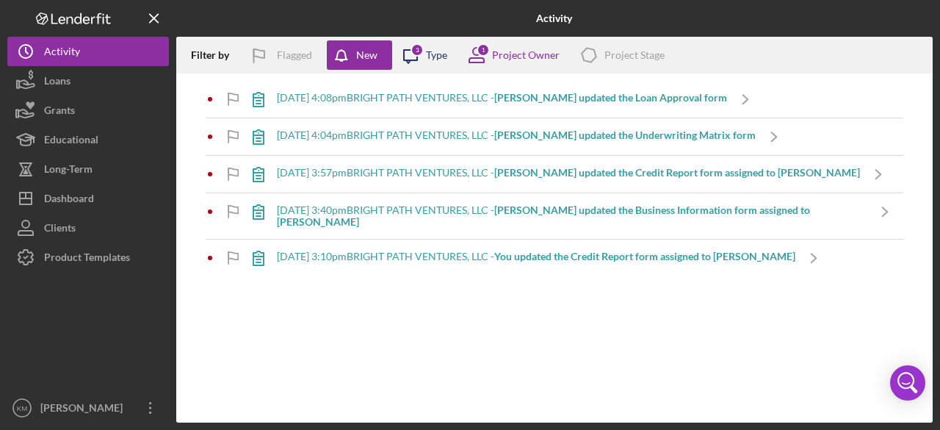
click at [423, 58] on icon "Icon/Message" at bounding box center [410, 55] width 37 height 37
click at [527, 49] on div "Project Owner" at bounding box center [526, 55] width 68 height 12
click at [840, 44] on div "Filter by Flagged New Icon/Message 3 Type 1 Project Owner Icon/Product Project …" at bounding box center [554, 55] width 756 height 37
click at [634, 55] on div "Project Stage" at bounding box center [634, 55] width 60 height 12
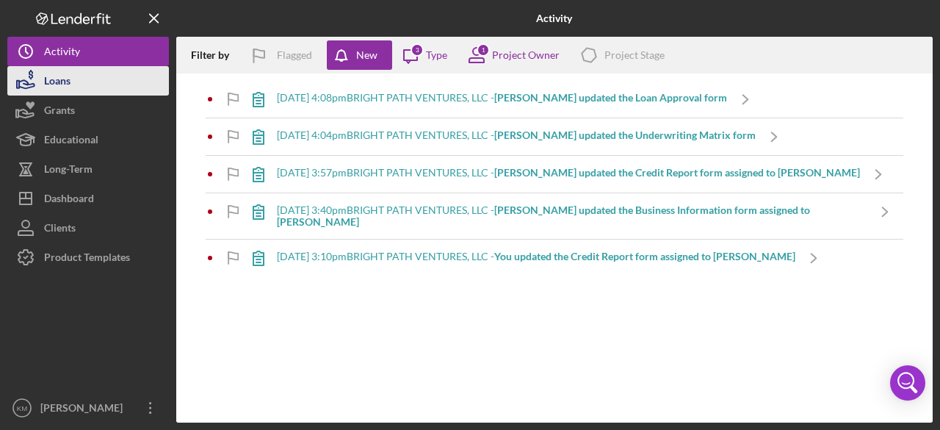
click at [57, 84] on div "Loans" at bounding box center [57, 82] width 26 height 33
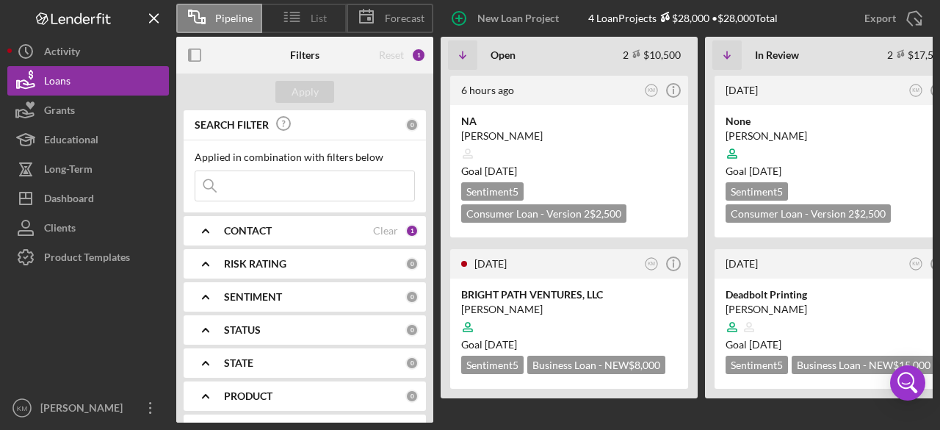
click at [311, 20] on span "List" at bounding box center [319, 18] width 16 height 12
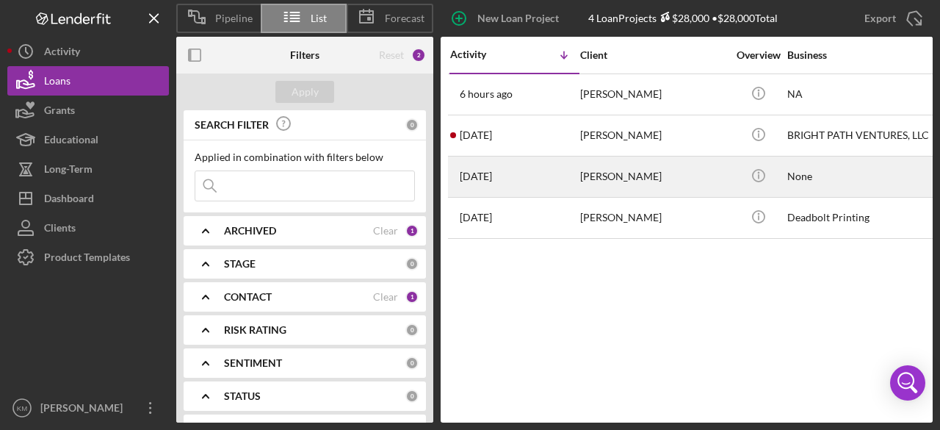
click at [626, 175] on div "[PERSON_NAME]" at bounding box center [653, 176] width 147 height 39
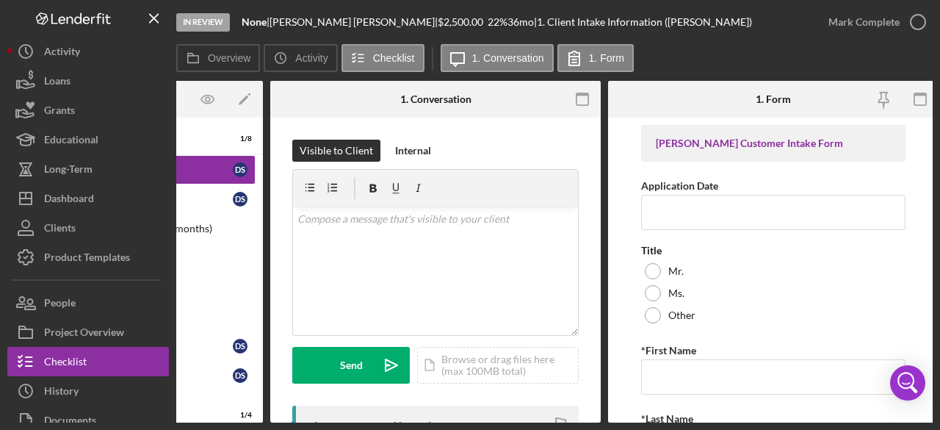
scroll to position [0, 176]
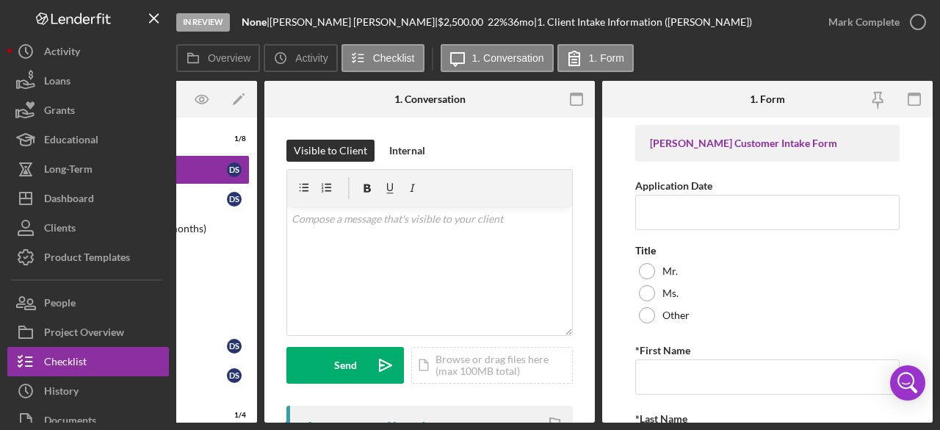
drag, startPoint x: 668, startPoint y: 424, endPoint x: 491, endPoint y: 430, distance: 177.1
click at [491, 391] on div "In Review None | [PERSON_NAME] | $2,500.00 22 % 36 mo | 1. Client Intake Inform…" at bounding box center [470, 215] width 940 height 430
drag, startPoint x: 575, startPoint y: 422, endPoint x: 452, endPoint y: 438, distance: 123.6
click at [452, 391] on html "In Review None | [PERSON_NAME] | $2,500.00 22 % 36 mo | 1. Client Intake Inform…" at bounding box center [470, 215] width 940 height 430
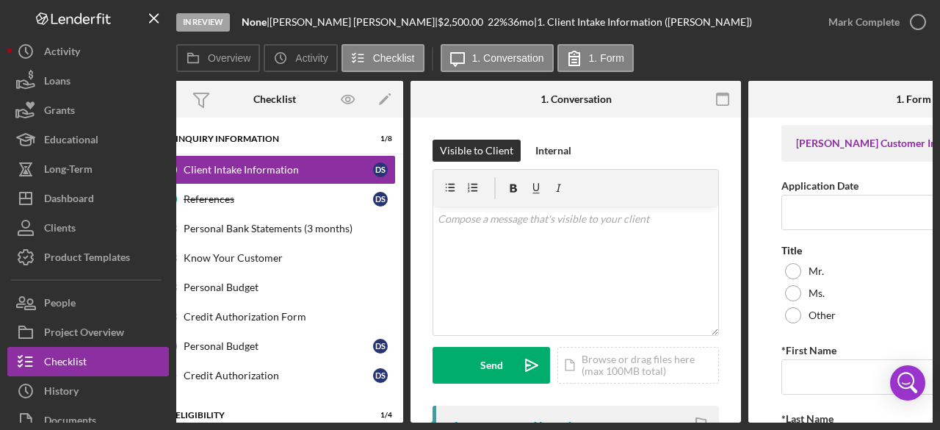
scroll to position [0, 25]
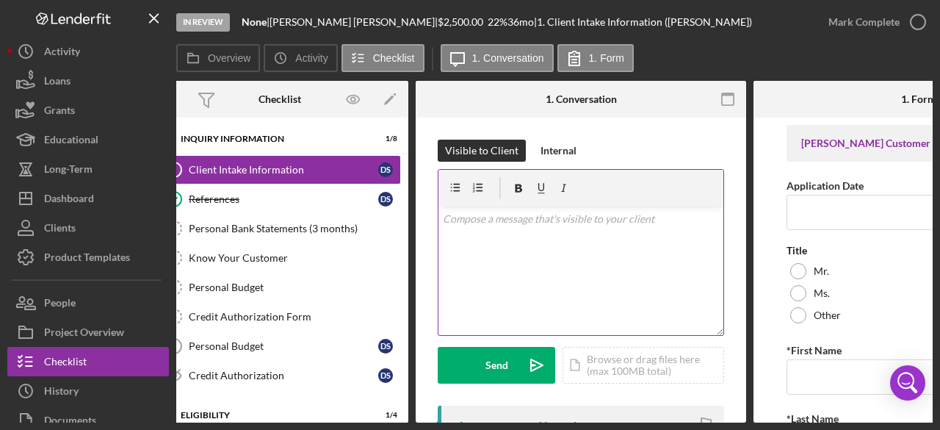
click at [474, 234] on div "v Color teal Color pink Remove color Add row above Add row below Add column bef…" at bounding box center [580, 270] width 285 height 128
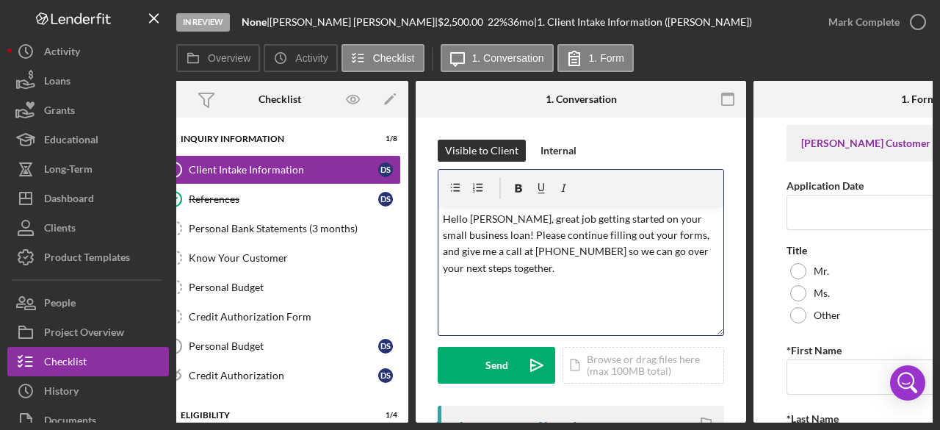
drag, startPoint x: 477, startPoint y: 217, endPoint x: 492, endPoint y: 214, distance: 15.0
click at [477, 217] on p "Hello [PERSON_NAME], great job getting started on your small business loan! Ple…" at bounding box center [581, 244] width 277 height 66
click at [540, 212] on p "Hello [PERSON_NAME], great job getting started on your small business loan! Ple…" at bounding box center [581, 244] width 277 height 66
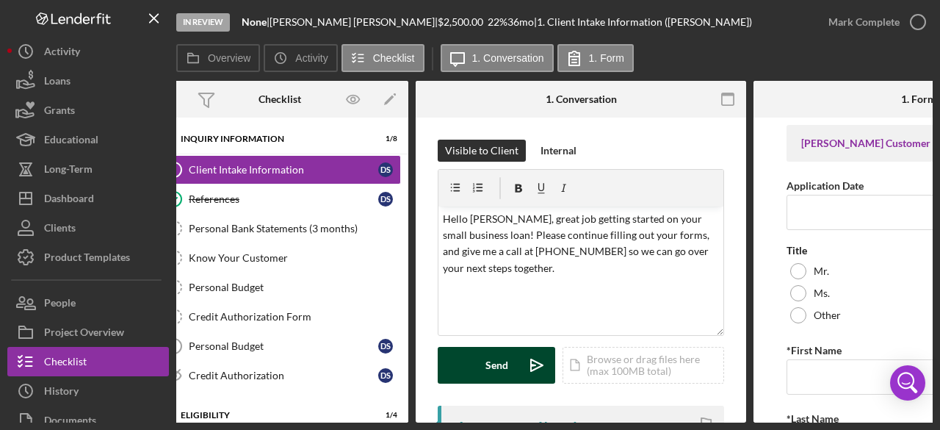
click at [521, 363] on icon "Icon/icon-invite-send" at bounding box center [536, 365] width 37 height 37
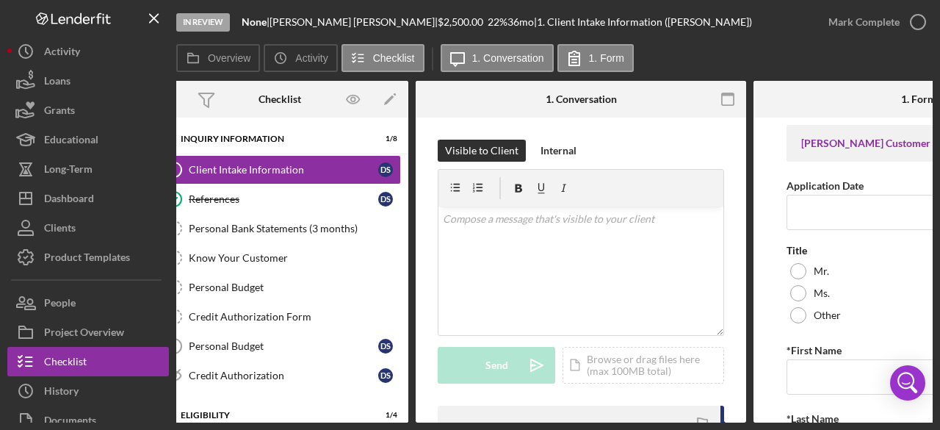
click at [432, 391] on div "In Review None | [PERSON_NAME] | $2,500.00 22 % 36 mo | 1. Client Intake Inform…" at bounding box center [470, 215] width 940 height 430
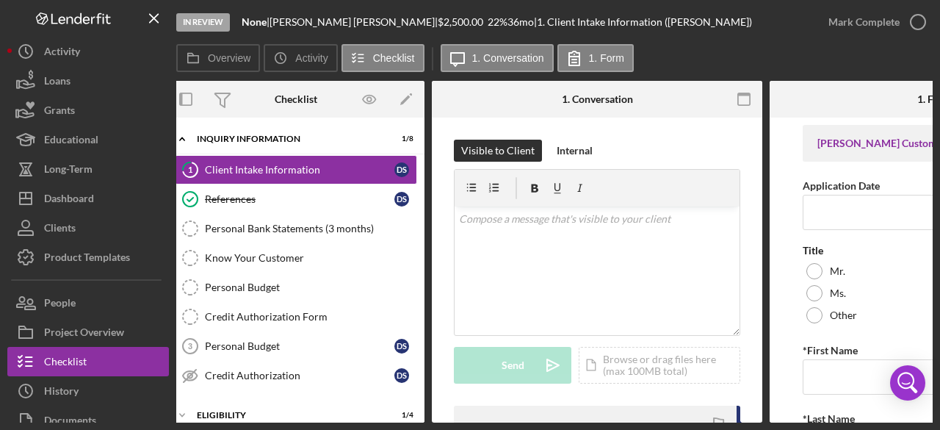
scroll to position [0, 0]
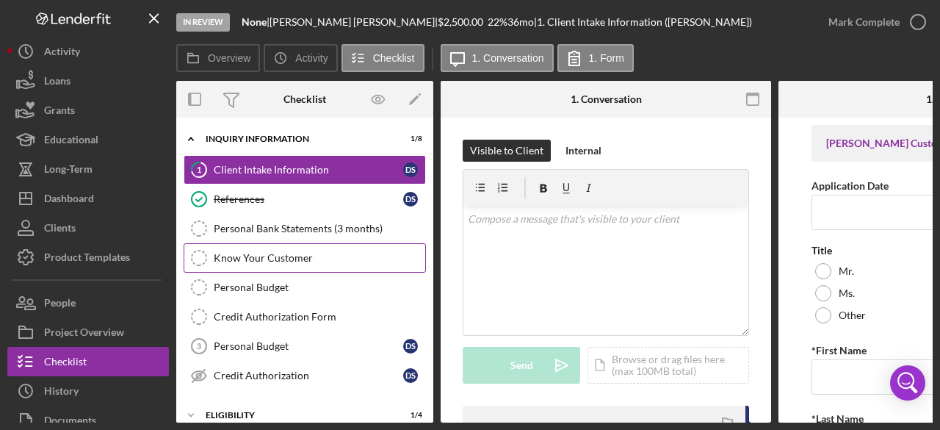
click at [276, 257] on div "Know Your Customer" at bounding box center [319, 258] width 211 height 12
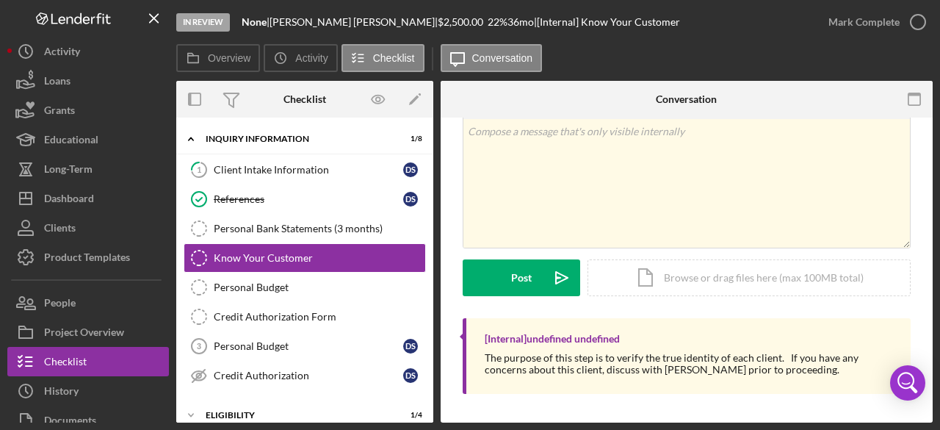
scroll to position [73, 0]
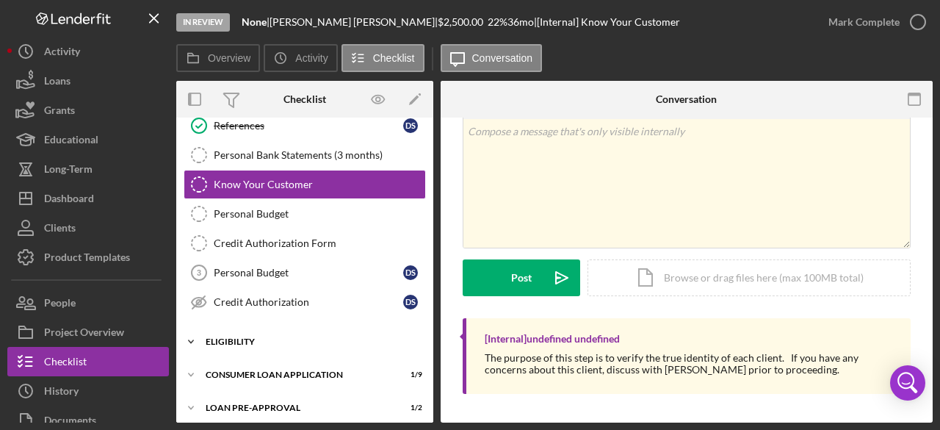
click at [190, 334] on icon "Icon/Expander" at bounding box center [190, 341] width 29 height 29
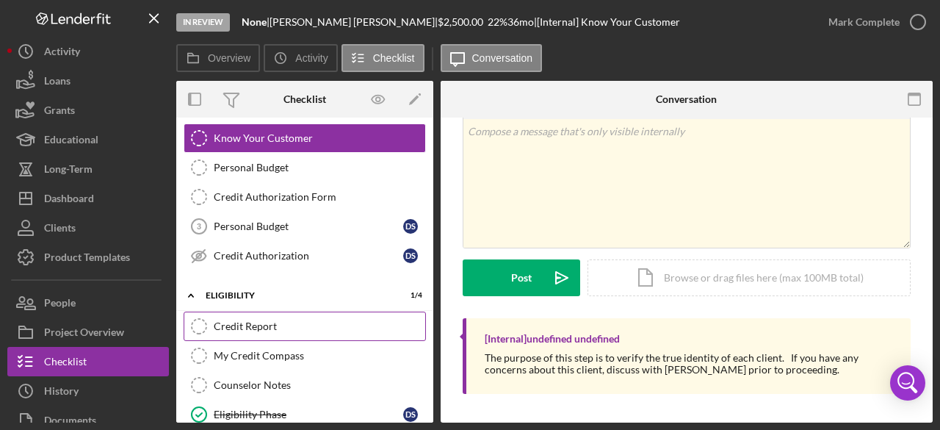
scroll to position [0, 0]
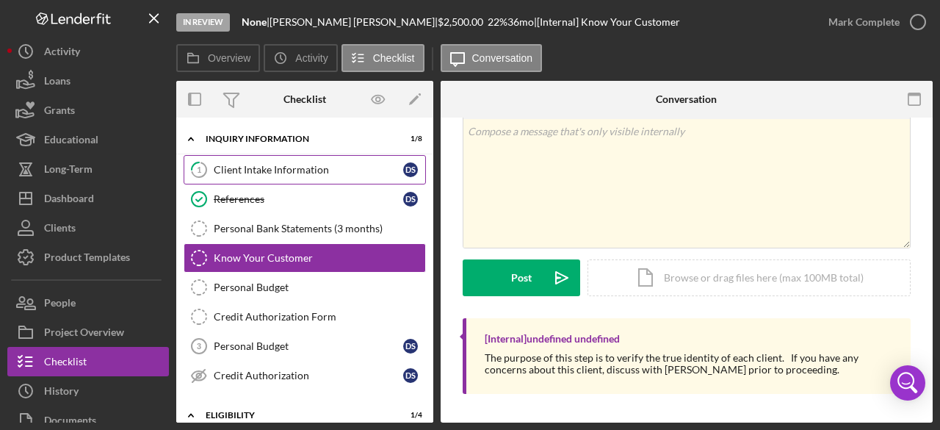
click at [283, 170] on div "Client Intake Information" at bounding box center [308, 170] width 189 height 12
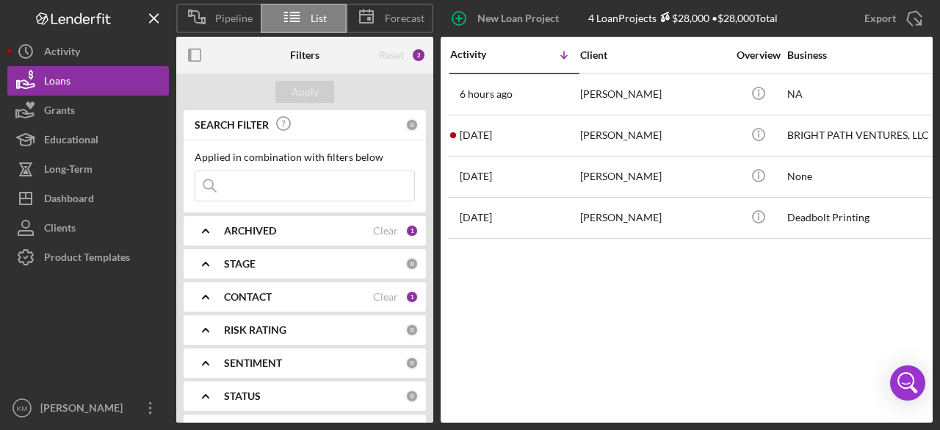
click at [254, 291] on b "CONTACT" at bounding box center [248, 297] width 48 height 12
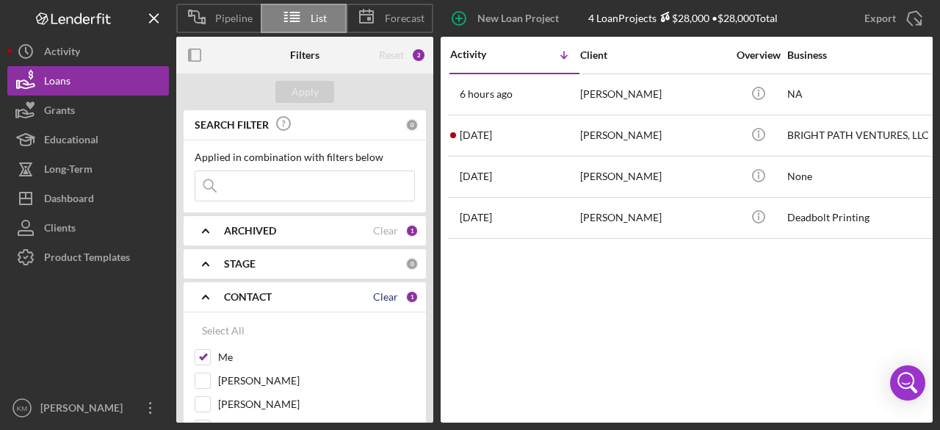
click at [380, 294] on div "Clear" at bounding box center [385, 297] width 25 height 12
click at [236, 331] on div "Select All" at bounding box center [223, 330] width 43 height 29
checkbox input "true"
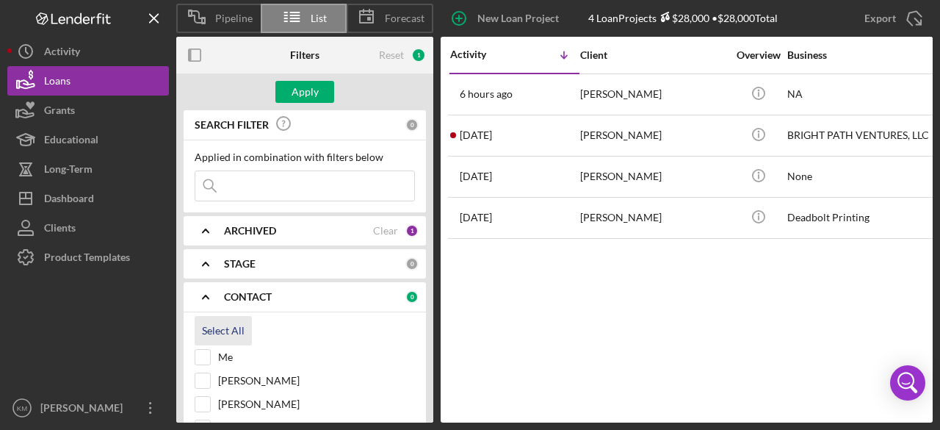
checkbox input "true"
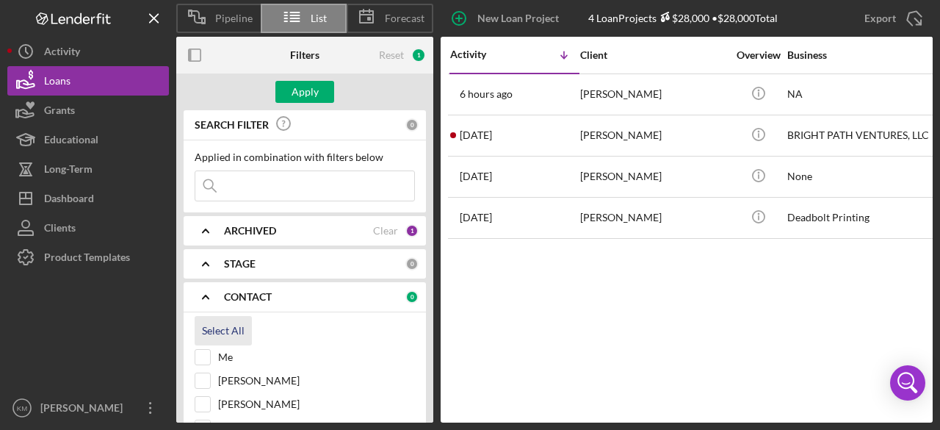
checkbox input "true"
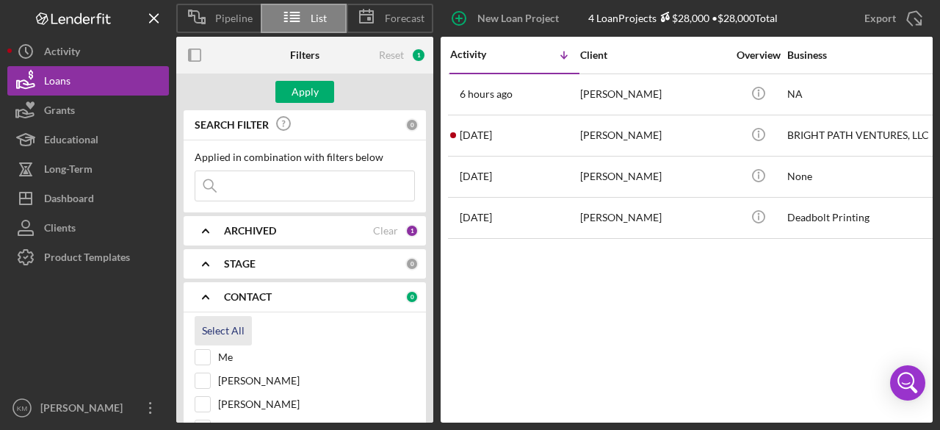
checkbox input "true"
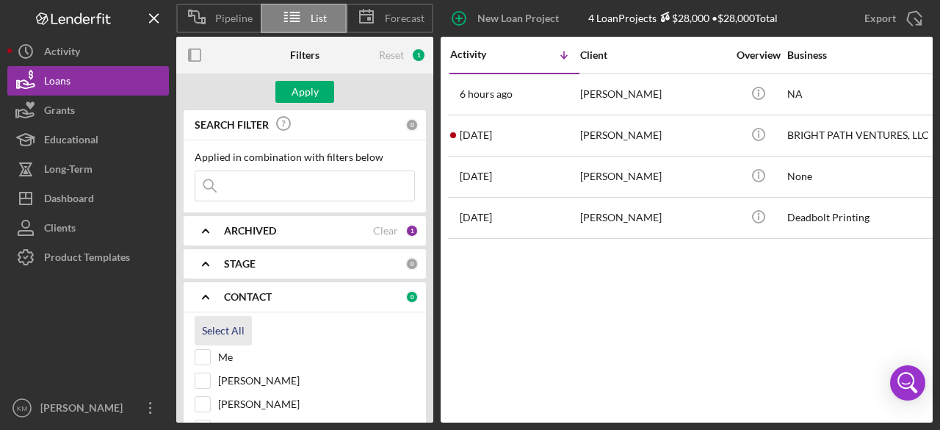
checkbox input "true"
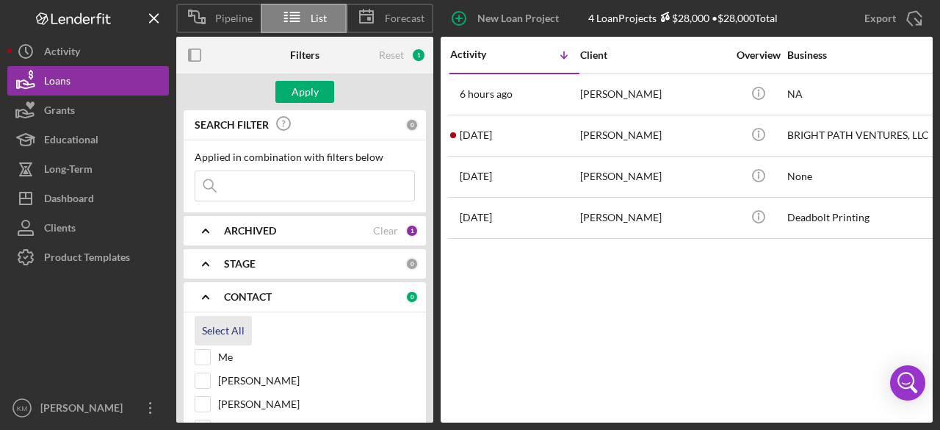
checkbox input "true"
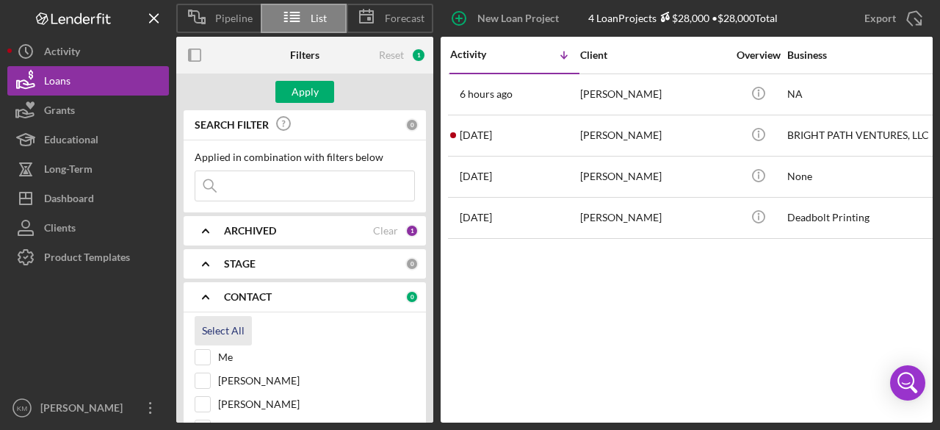
checkbox input "true"
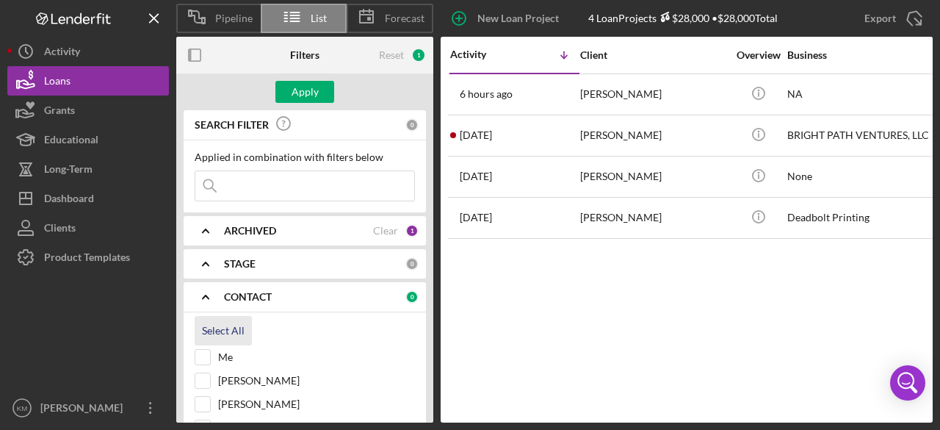
checkbox input "true"
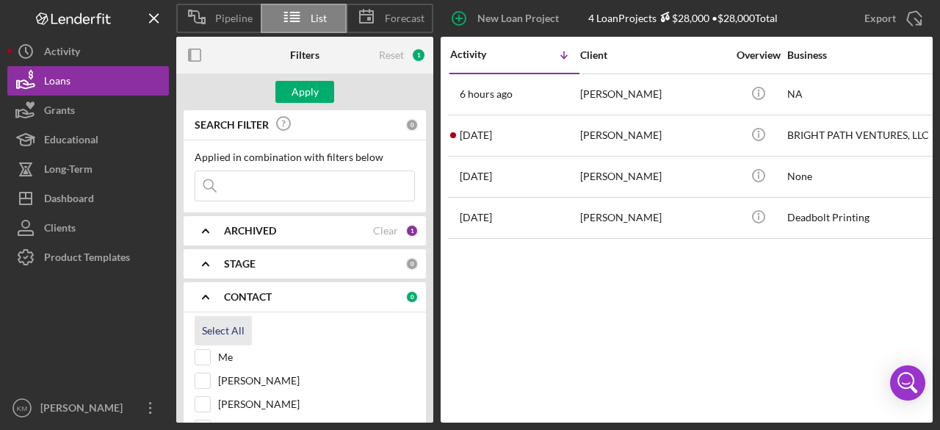
checkbox input "true"
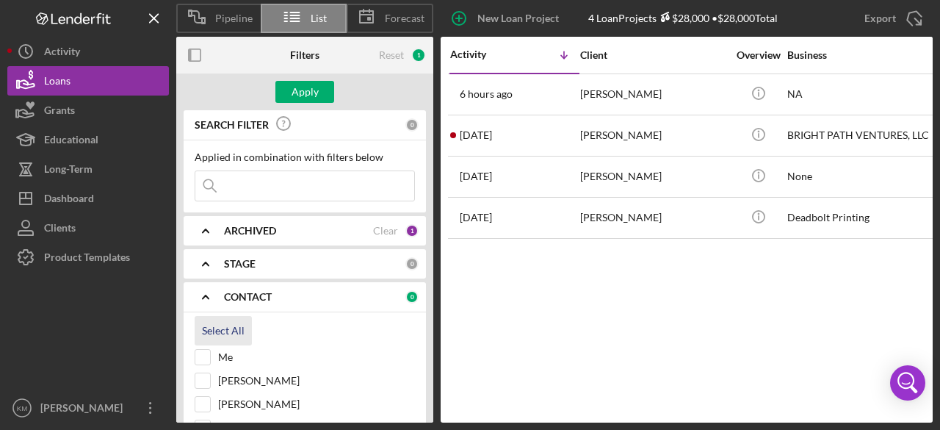
checkbox input "true"
click at [244, 190] on input at bounding box center [304, 185] width 219 height 29
paste input "[PERSON_NAME]"
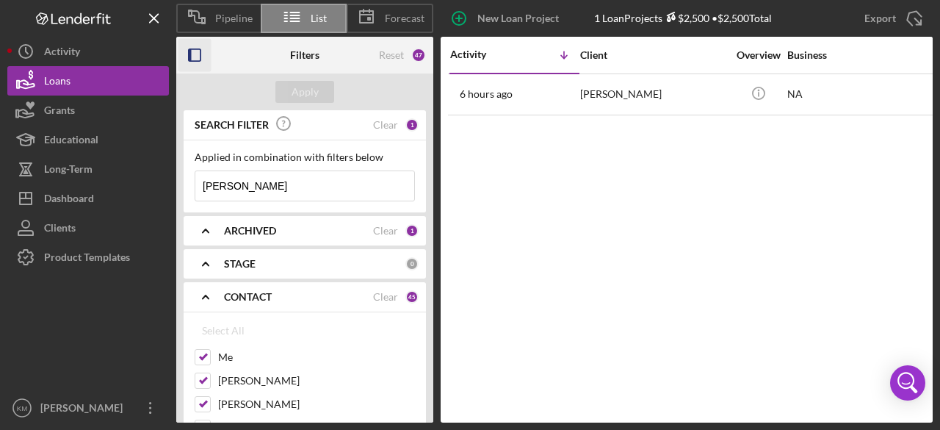
type input "[PERSON_NAME]"
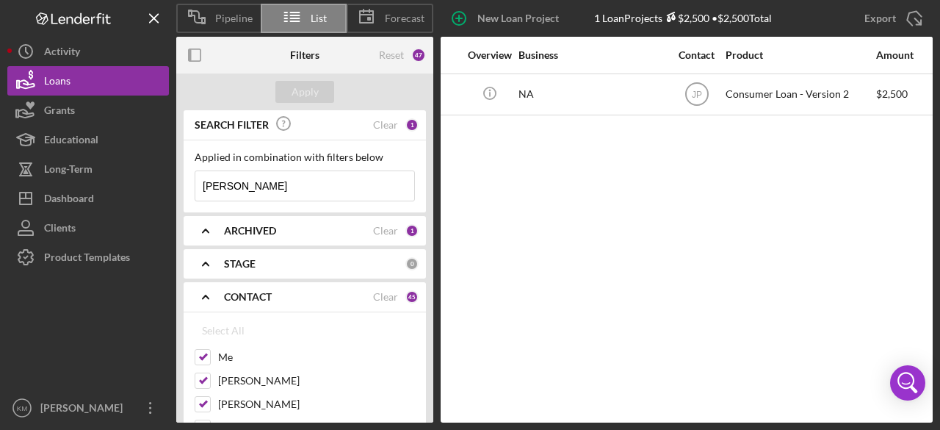
scroll to position [0, 271]
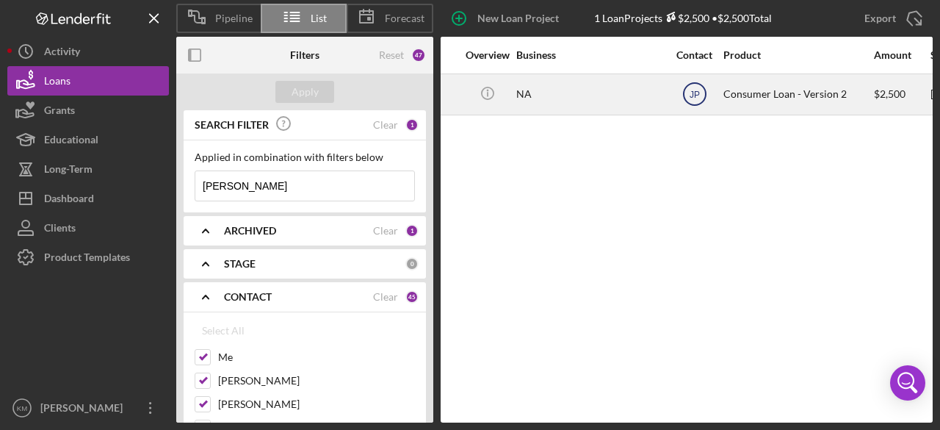
click at [700, 93] on icon "JP" at bounding box center [694, 94] width 37 height 37
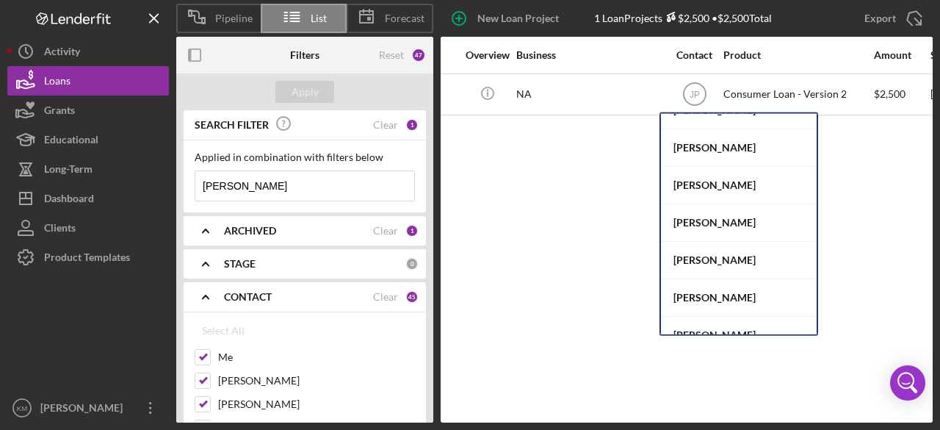
scroll to position [100, 0]
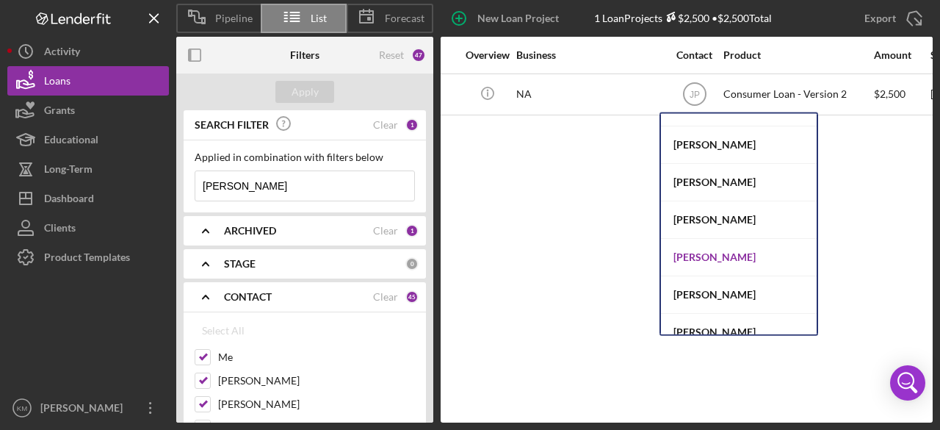
click at [743, 254] on div "[PERSON_NAME]" at bounding box center [739, 257] width 156 height 37
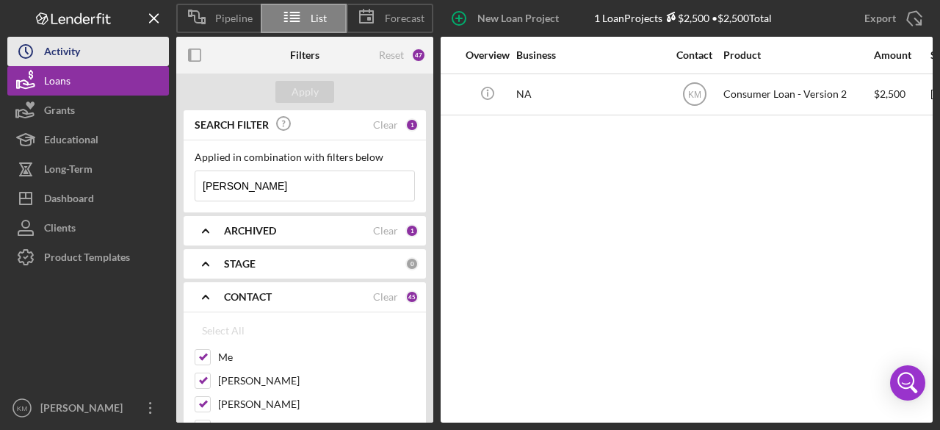
click at [53, 62] on div "Activity" at bounding box center [62, 53] width 36 height 33
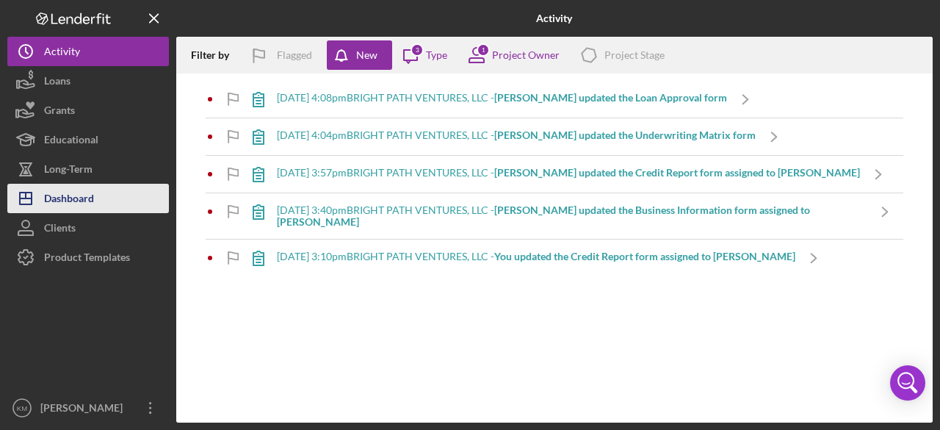
click at [89, 195] on div "Dashboard" at bounding box center [69, 200] width 50 height 33
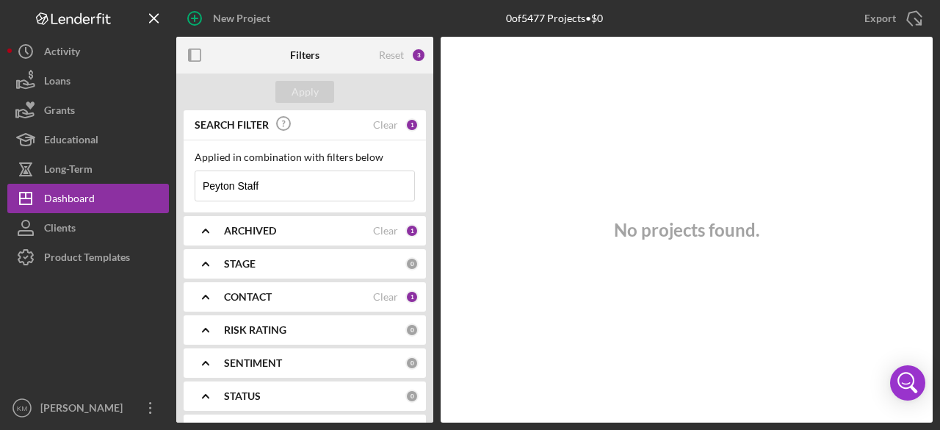
click at [258, 300] on b "CONTACT" at bounding box center [248, 297] width 48 height 12
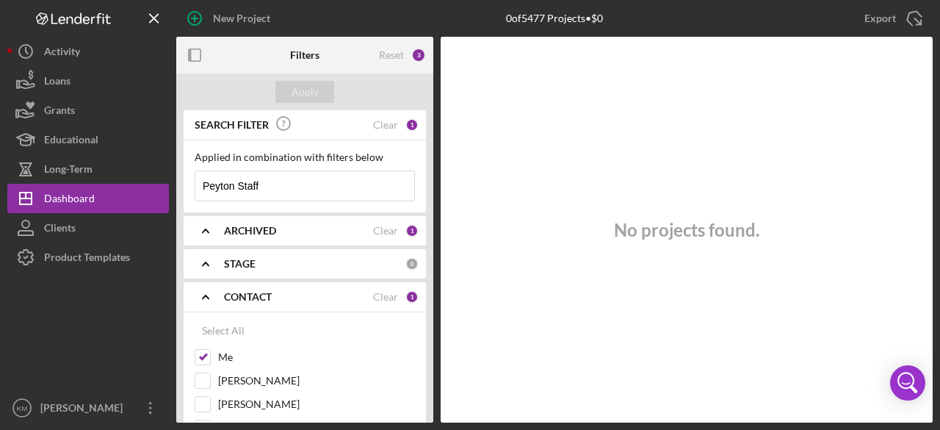
drag, startPoint x: 279, startPoint y: 188, endPoint x: 170, endPoint y: 184, distance: 109.5
click at [170, 184] on div "New Project 0 of 5477 Projects • $0 Peyton Staff Export Icon/Export Filters Res…" at bounding box center [469, 211] width 925 height 422
click at [363, 96] on div "Apply" at bounding box center [304, 91] width 257 height 37
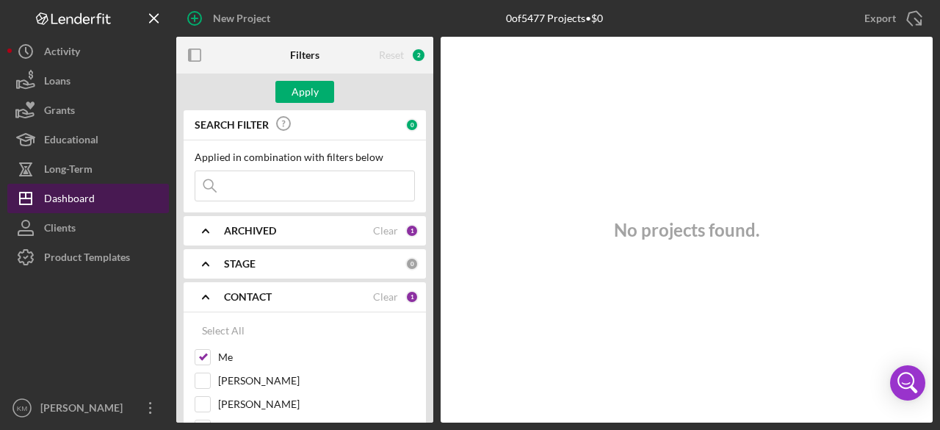
click at [54, 204] on div "Dashboard" at bounding box center [69, 200] width 51 height 33
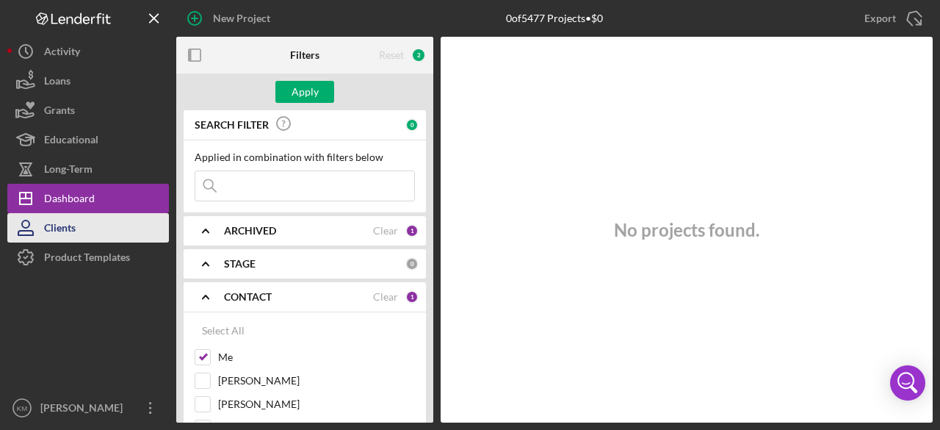
click at [54, 227] on div "Clients" at bounding box center [60, 229] width 32 height 33
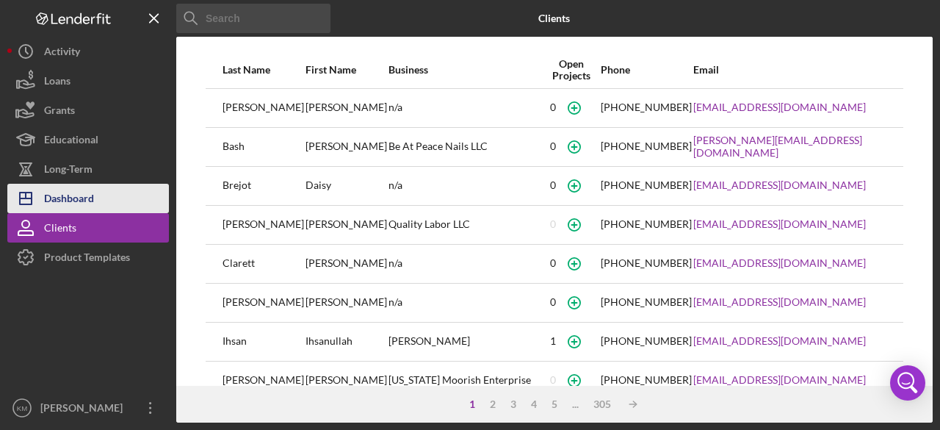
click at [65, 202] on div "Dashboard" at bounding box center [69, 200] width 50 height 33
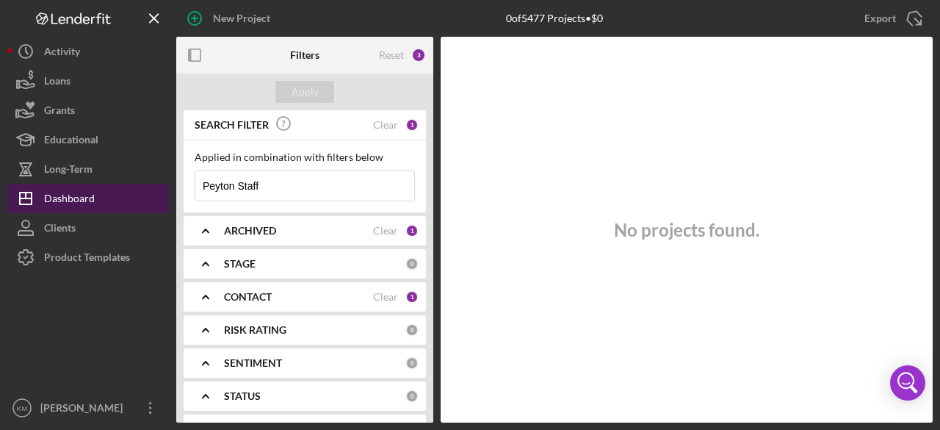
drag, startPoint x: 298, startPoint y: 184, endPoint x: 142, endPoint y: 193, distance: 155.9
click at [142, 193] on div "New Project 0 of 5477 Projects • $0 Peyton Staff Export Icon/Export Filters Res…" at bounding box center [469, 211] width 925 height 422
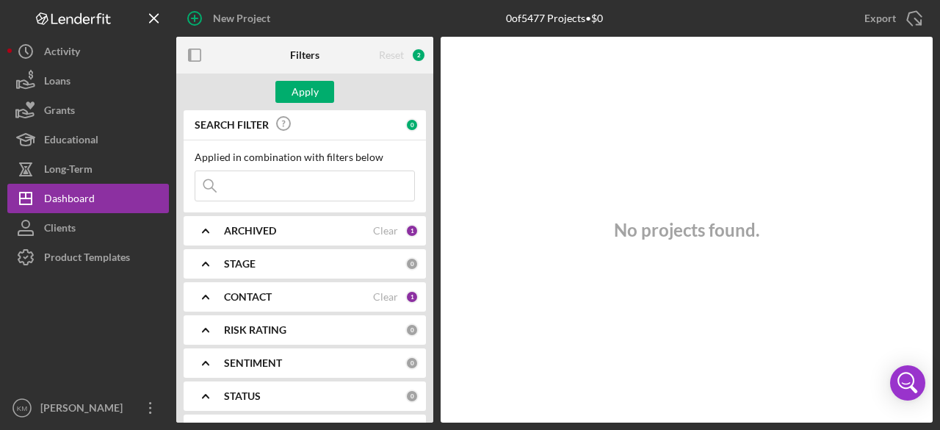
click at [206, 297] on icon "Icon/Expander" at bounding box center [205, 296] width 37 height 37
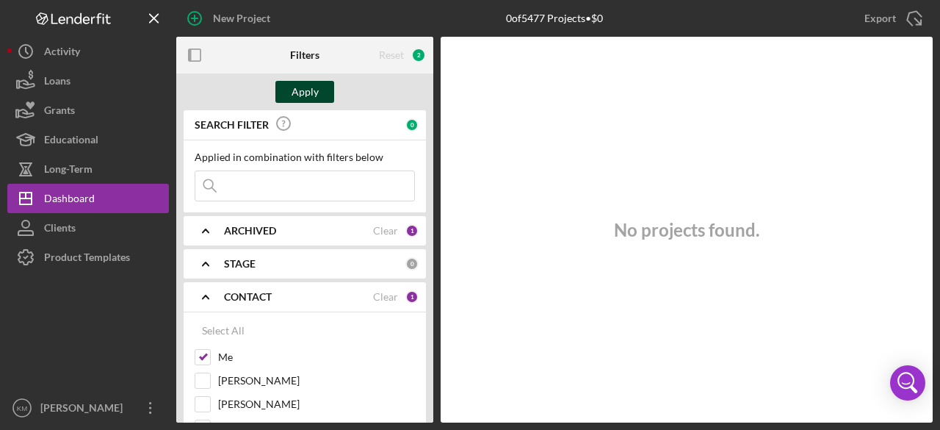
click at [297, 92] on div "Apply" at bounding box center [304, 92] width 27 height 22
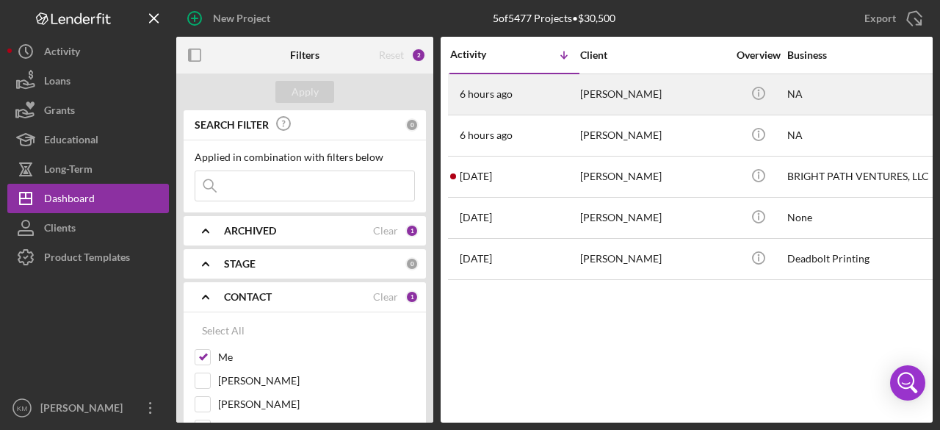
click at [605, 95] on div "[PERSON_NAME]" at bounding box center [653, 94] width 147 height 39
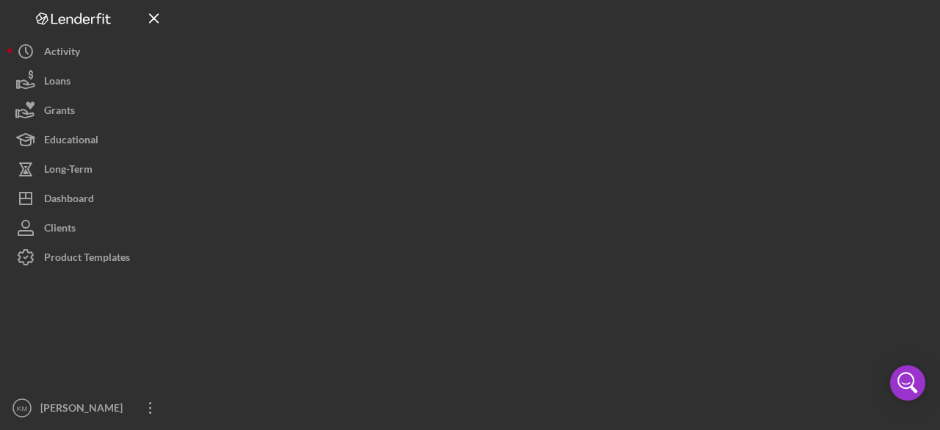
click at [605, 95] on div at bounding box center [554, 211] width 756 height 422
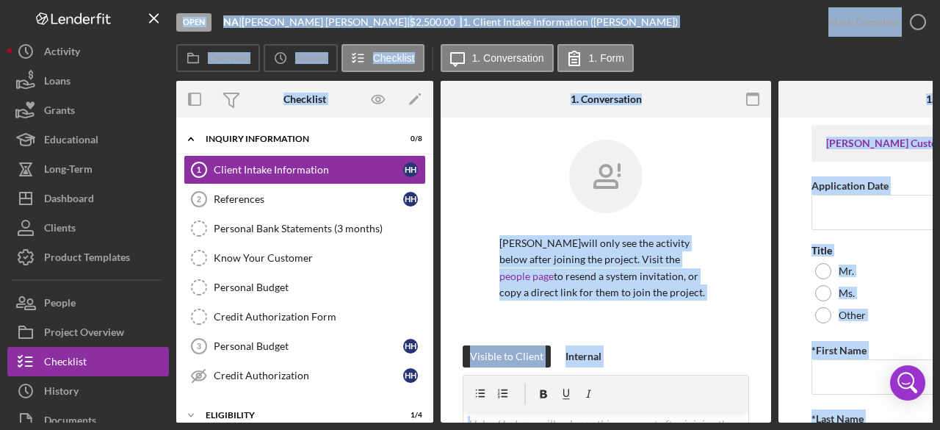
click at [719, 58] on div "Overview Icon/History Activity Checklist Icon/Message 1. Conversation 1. Form" at bounding box center [554, 58] width 756 height 29
click at [715, 62] on div "Overview Icon/History Activity Checklist Icon/Message 1. Conversation 1. Form" at bounding box center [554, 58] width 756 height 29
click at [711, 153] on div "[PERSON_NAME] will only see the activity below after joining the project. Visit…" at bounding box center [606, 243] width 286 height 206
click at [712, 152] on div "[PERSON_NAME] will only see the activity below after joining the project. Visit…" at bounding box center [606, 243] width 286 height 206
click at [704, 77] on div "Overview Icon/History Activity Checklist Icon/Message 1. Conversation 1. Form O…" at bounding box center [554, 233] width 756 height 378
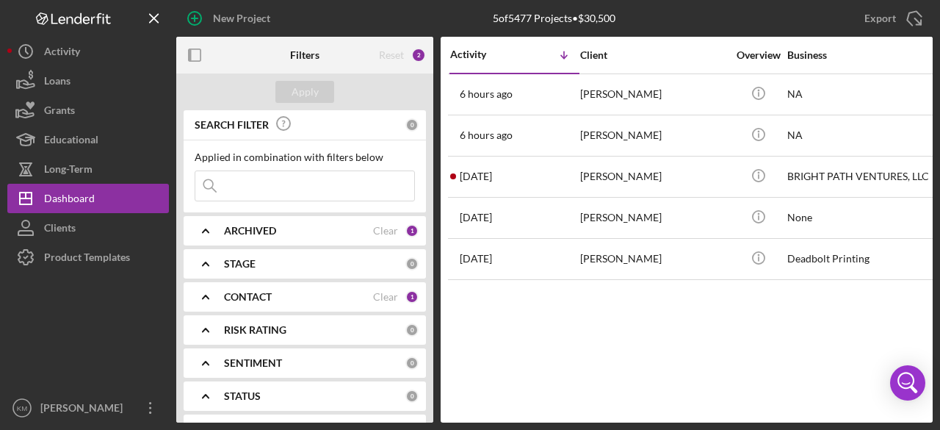
click at [211, 295] on icon "Icon/Expander" at bounding box center [205, 296] width 37 height 37
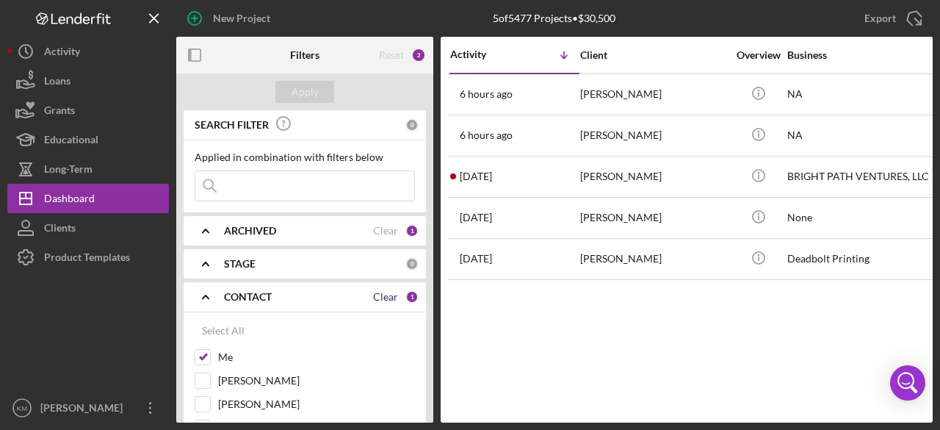
click at [381, 297] on div "Clear" at bounding box center [385, 297] width 25 height 12
click at [229, 331] on div "Select All" at bounding box center [223, 330] width 43 height 29
checkbox input "true"
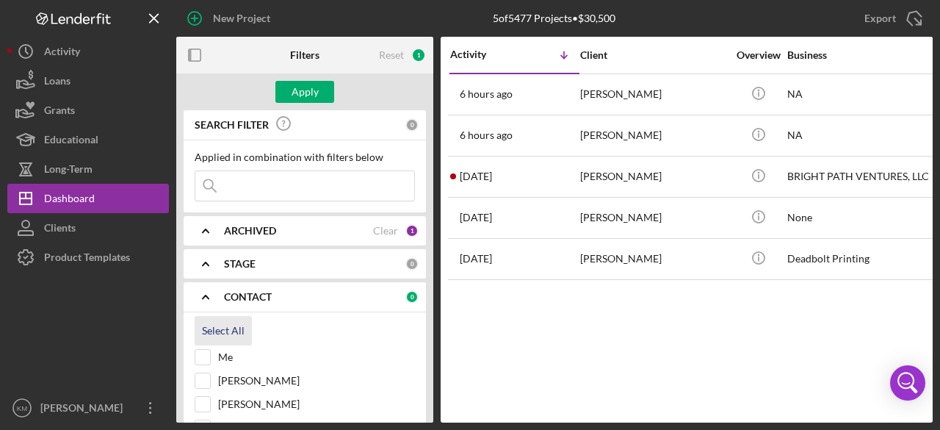
checkbox input "true"
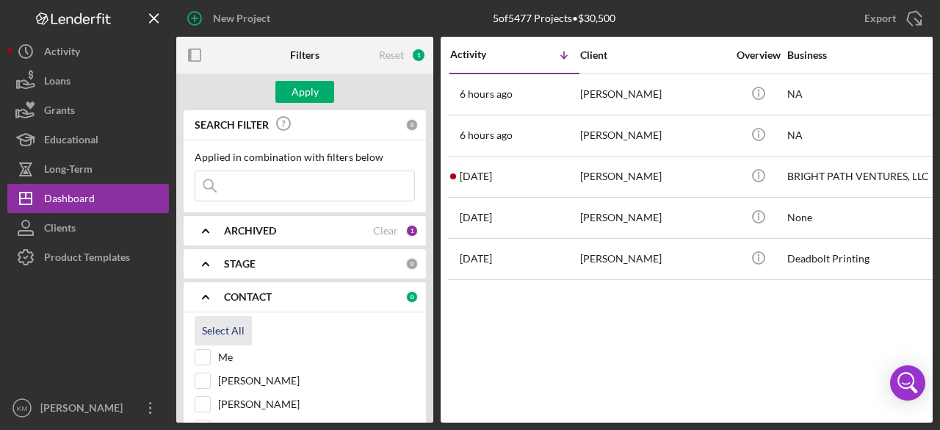
checkbox input "true"
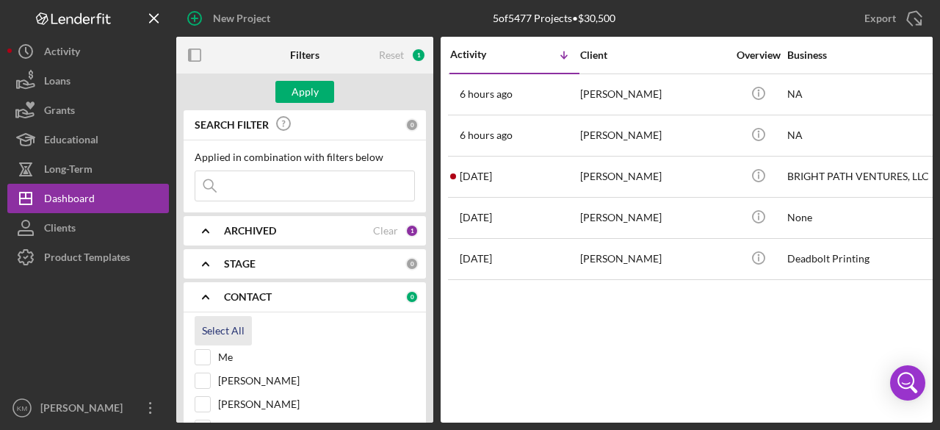
checkbox input "true"
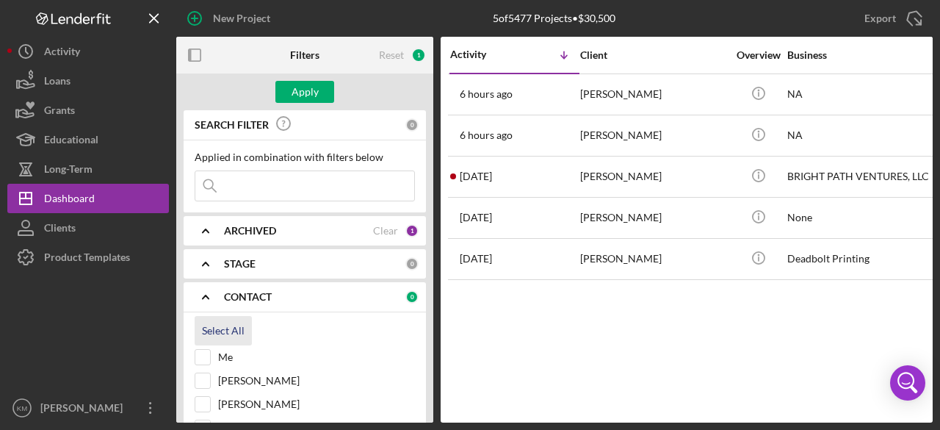
checkbox input "true"
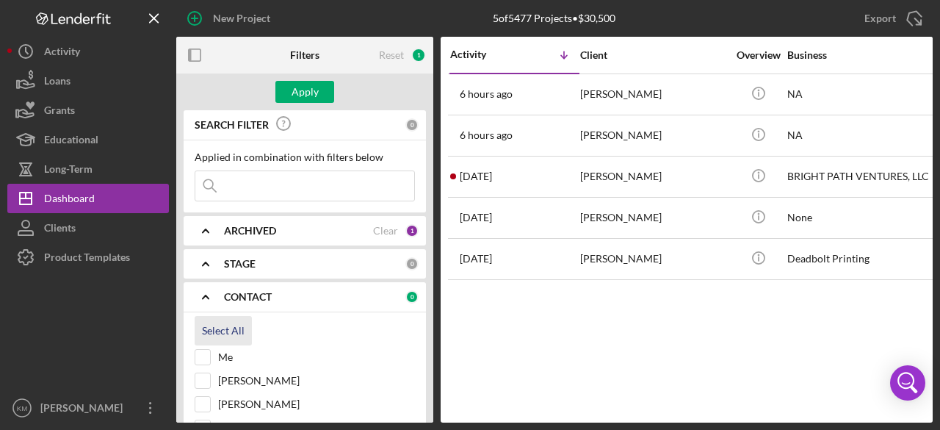
checkbox input "true"
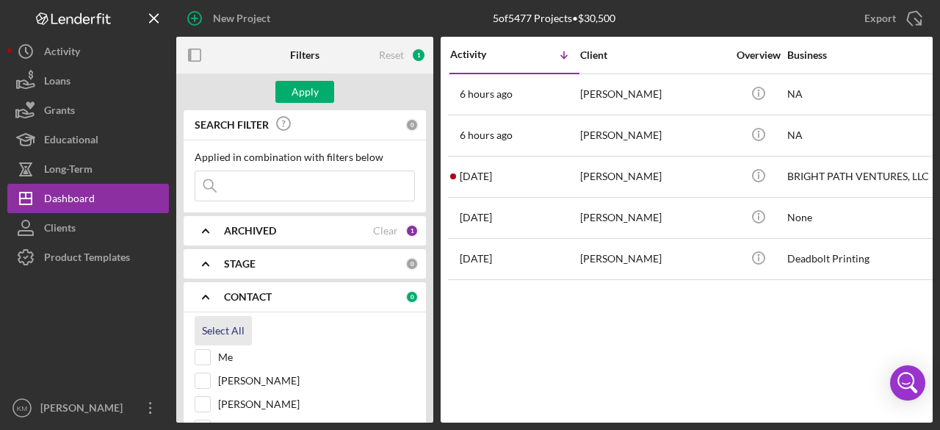
checkbox input "true"
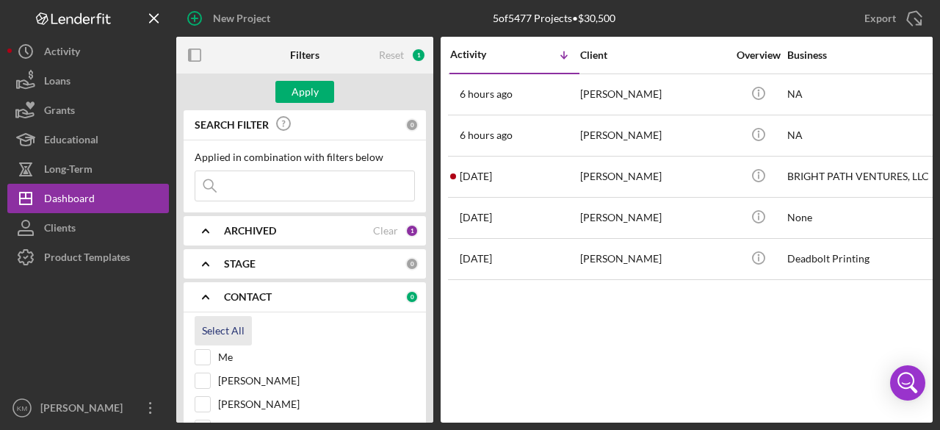
checkbox input "true"
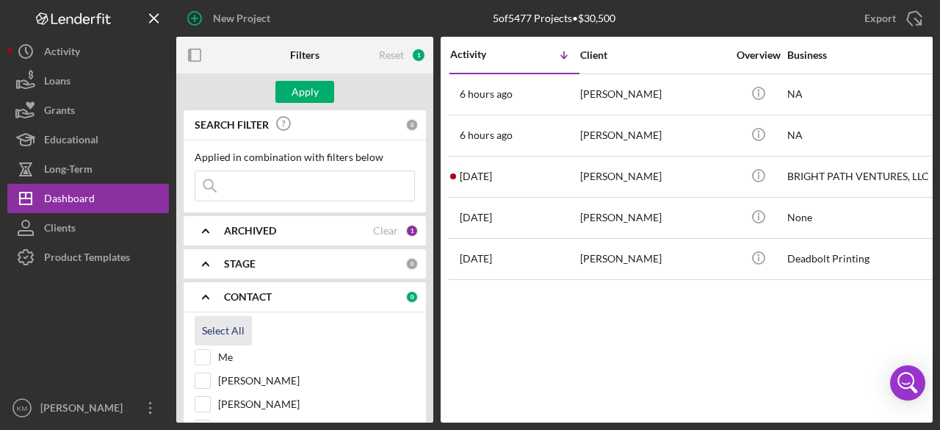
checkbox input "true"
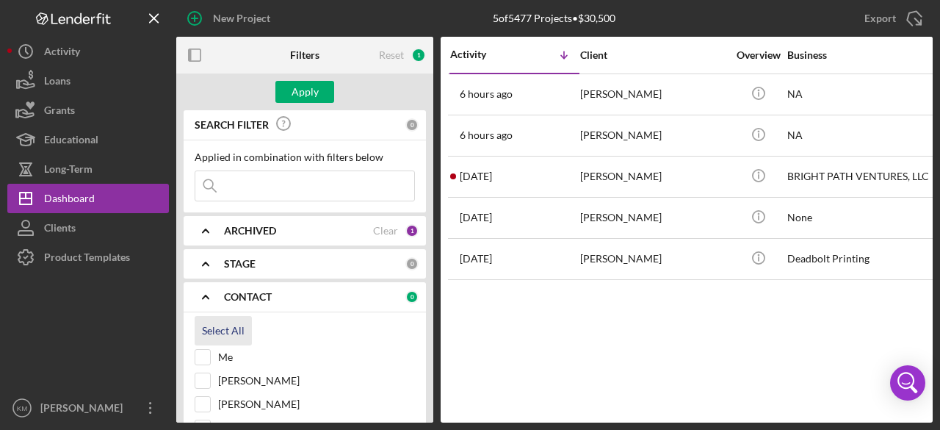
checkbox input "true"
click at [252, 189] on input at bounding box center [304, 185] width 219 height 29
paste input "[PERSON_NAME]"
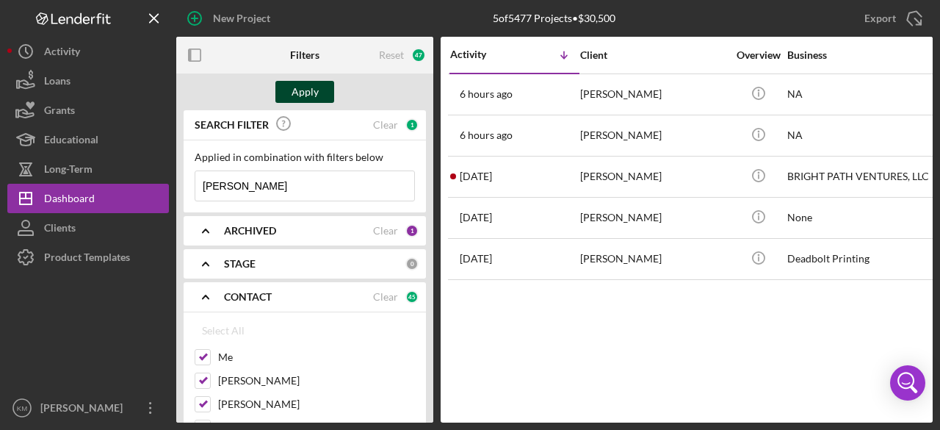
type input "[PERSON_NAME]"
click at [305, 90] on div "Apply" at bounding box center [304, 92] width 27 height 22
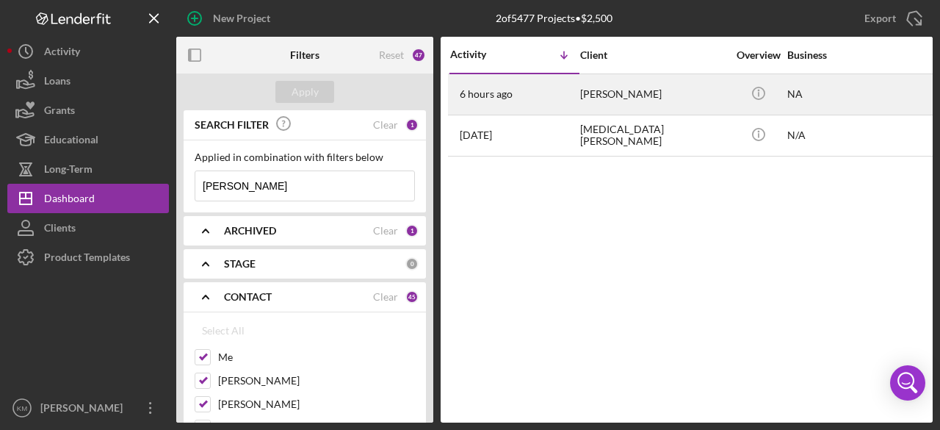
click at [611, 92] on div "[PERSON_NAME]" at bounding box center [653, 94] width 147 height 39
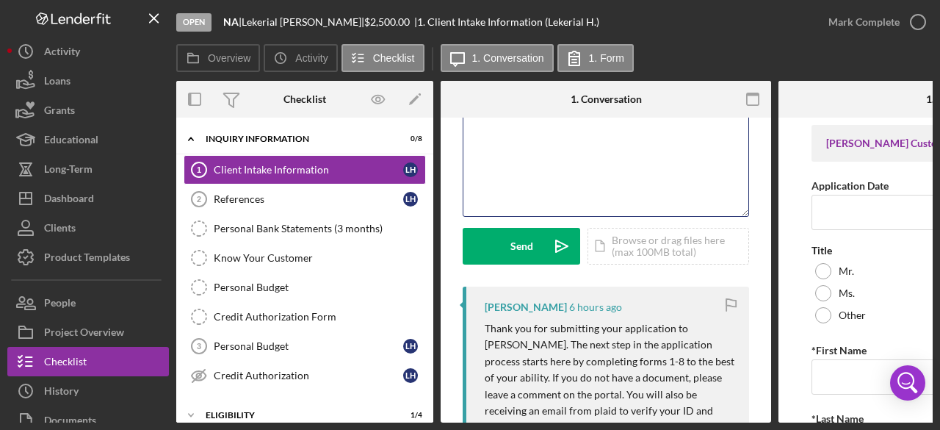
scroll to position [128, 0]
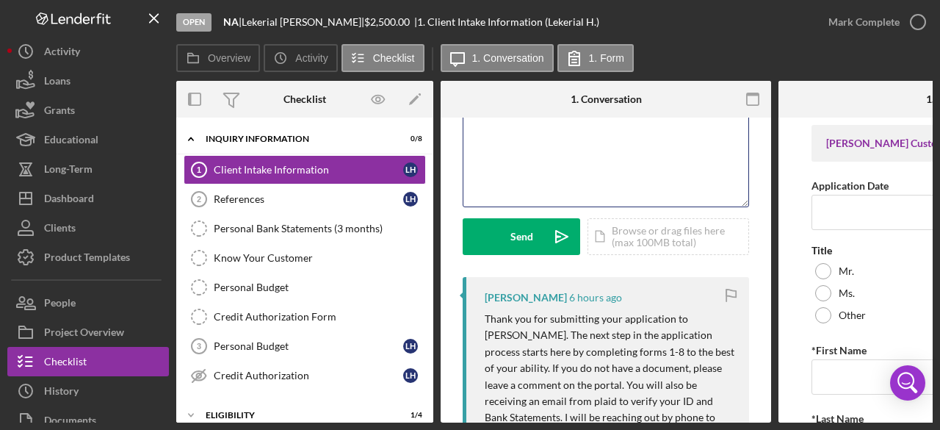
drag, startPoint x: 586, startPoint y: 264, endPoint x: 488, endPoint y: 319, distance: 112.1
click at [488, 319] on p "Thank you for submitting your application to [PERSON_NAME]. The next step in th…" at bounding box center [610, 410] width 250 height 198
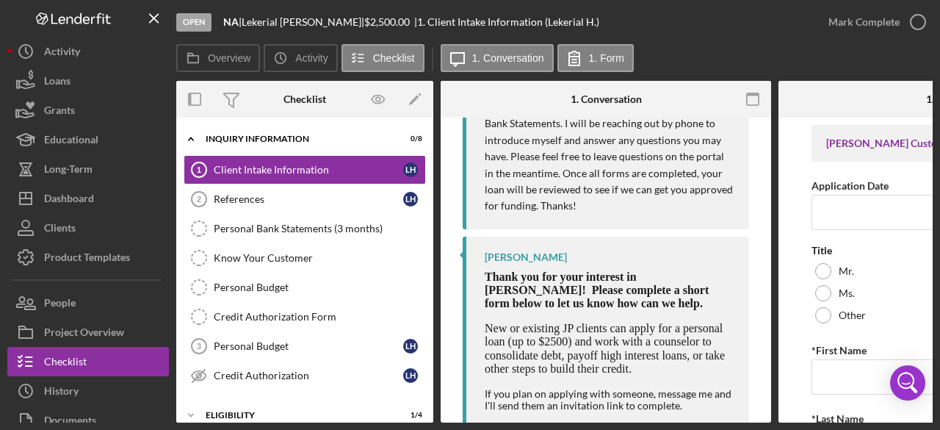
scroll to position [275, 0]
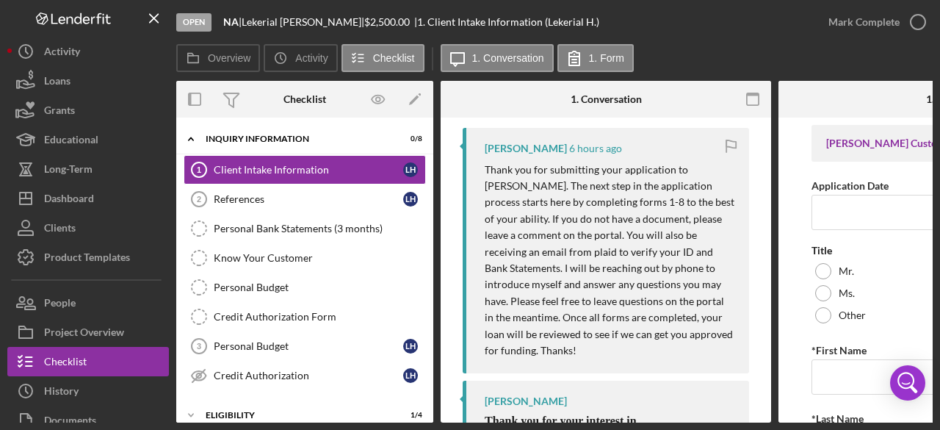
drag, startPoint x: 583, startPoint y: 350, endPoint x: 487, endPoint y: 171, distance: 203.3
click at [487, 171] on p "Thank you for submitting your application to [PERSON_NAME]. The next step in th…" at bounding box center [610, 261] width 250 height 198
copy p "Thank you for submitting your application to [PERSON_NAME]. The next step in th…"
click at [238, 195] on div "References" at bounding box center [308, 199] width 189 height 12
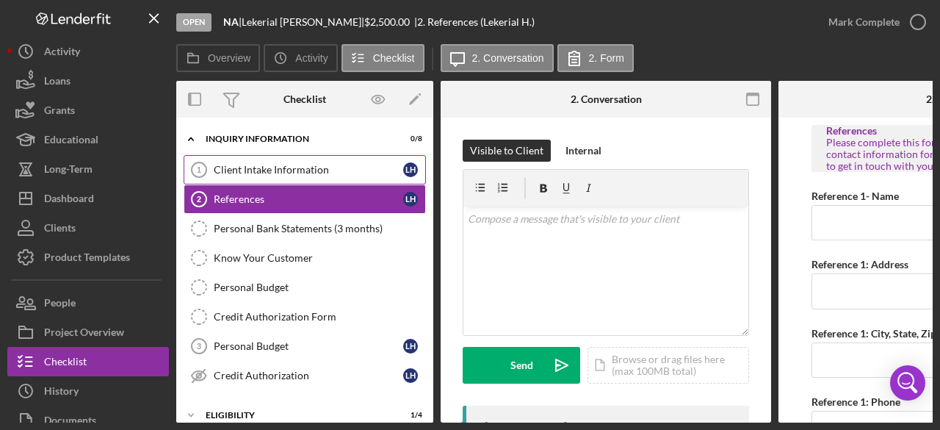
click at [246, 167] on div "Client Intake Information" at bounding box center [308, 170] width 189 height 12
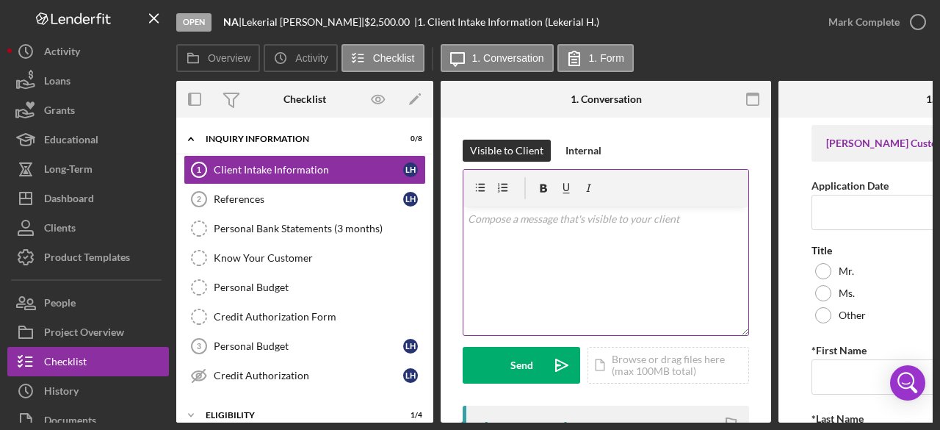
click at [523, 240] on div "v Color teal Color pink Remove color Add row above Add row below Add column bef…" at bounding box center [605, 270] width 285 height 128
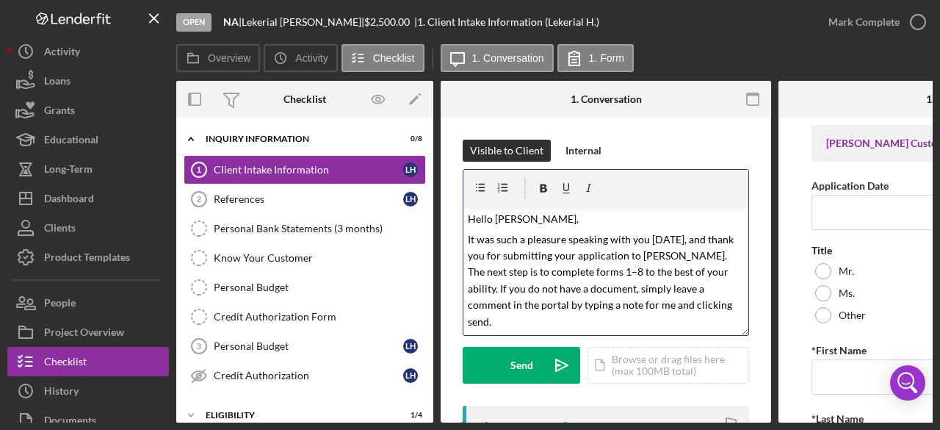
scroll to position [164, 0]
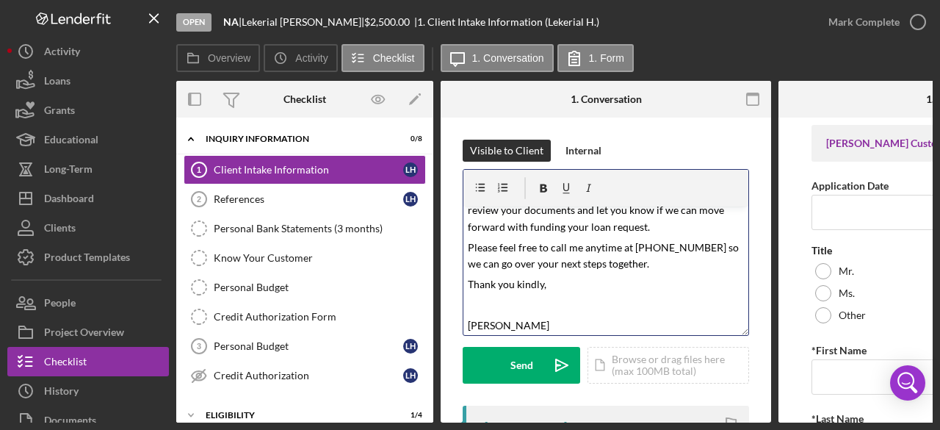
click at [637, 262] on p "Please feel free to call me anytime at [PHONE_NUMBER] so we can go over your ne…" at bounding box center [606, 255] width 277 height 33
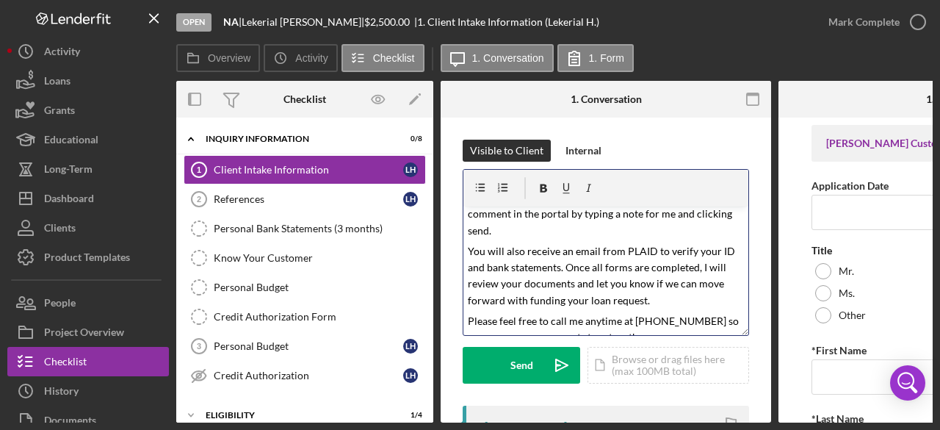
click at [653, 299] on p "You will also receive an email from PLAID to verify your ID and bank statements…" at bounding box center [606, 276] width 277 height 66
click at [515, 233] on p "It was such a pleasure speaking with you [DATE], and thank you for submitting y…" at bounding box center [606, 189] width 277 height 98
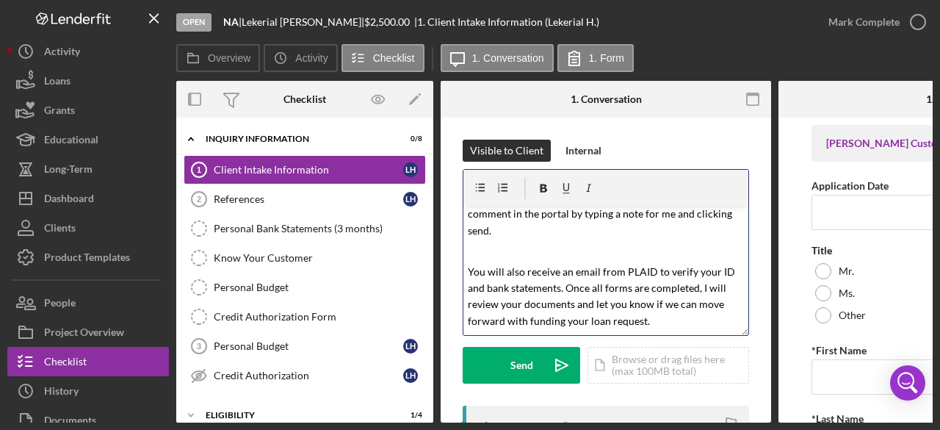
scroll to position [0, 0]
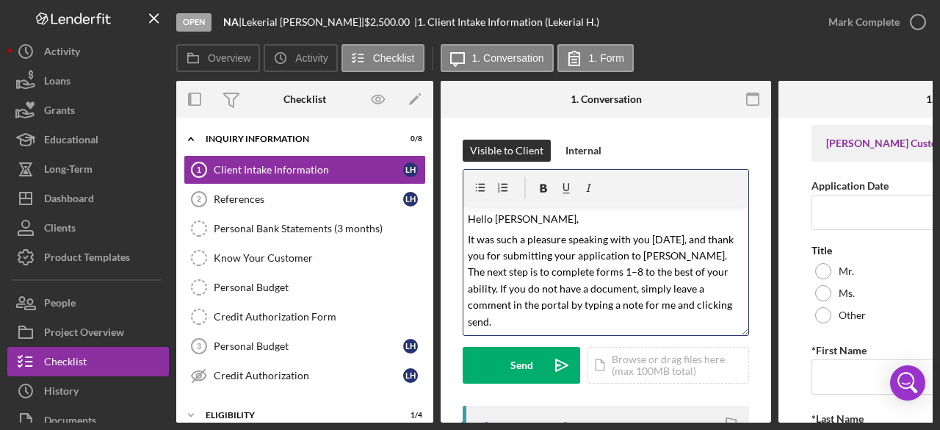
click at [550, 223] on p "Hello [PERSON_NAME]," at bounding box center [606, 219] width 277 height 16
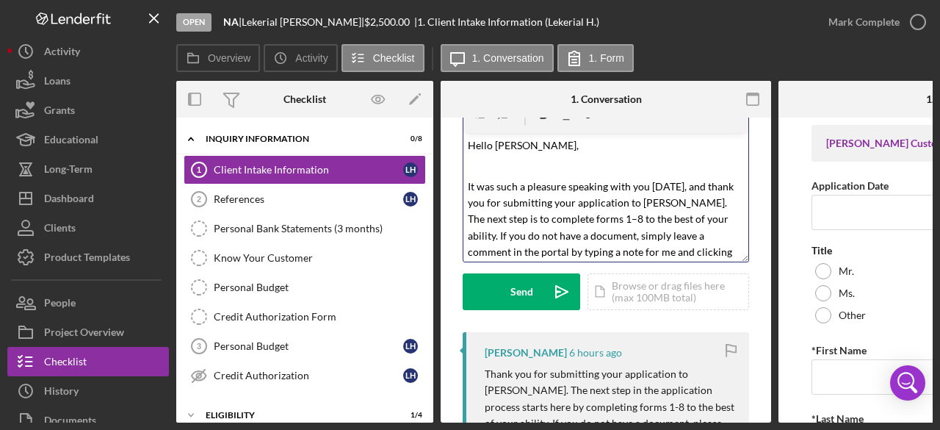
scroll to position [147, 0]
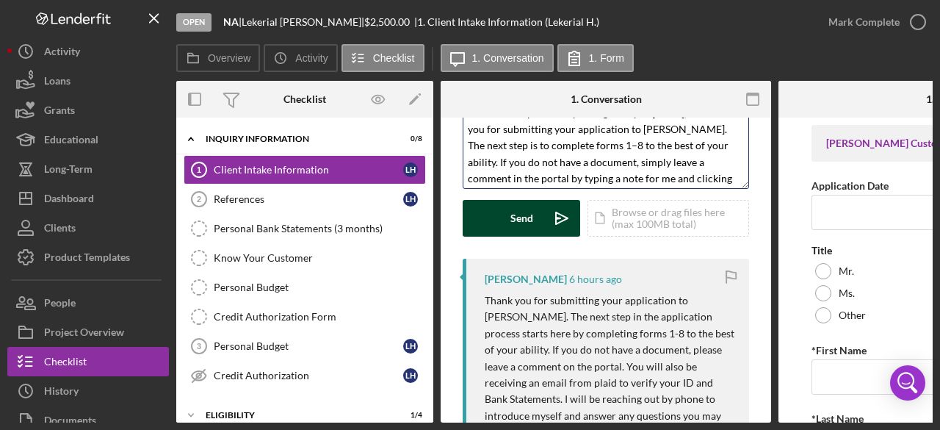
click at [558, 215] on icon "Icon/icon-invite-send" at bounding box center [561, 218] width 37 height 37
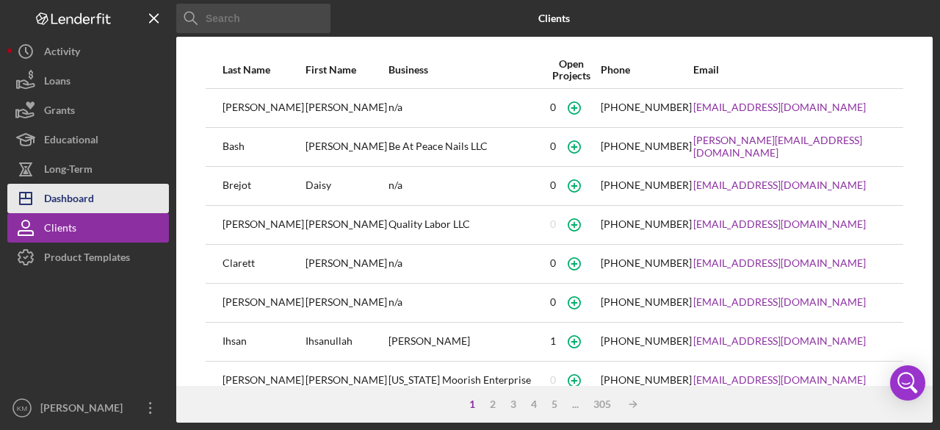
click at [55, 197] on div "Dashboard" at bounding box center [69, 200] width 50 height 33
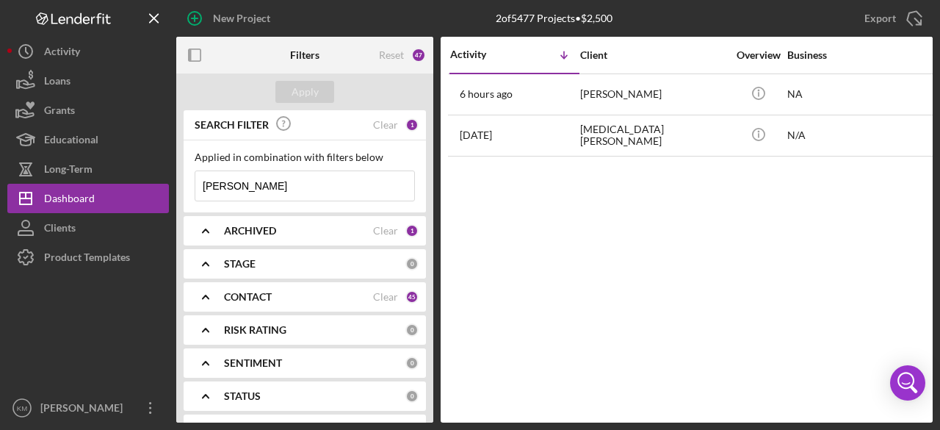
click at [252, 300] on b "CONTACT" at bounding box center [248, 297] width 48 height 12
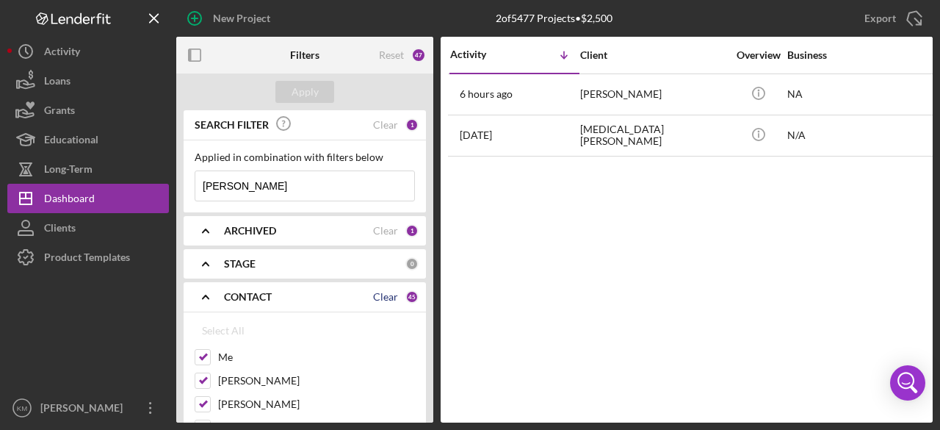
click at [375, 294] on div "Clear" at bounding box center [385, 297] width 25 height 12
checkbox input "false"
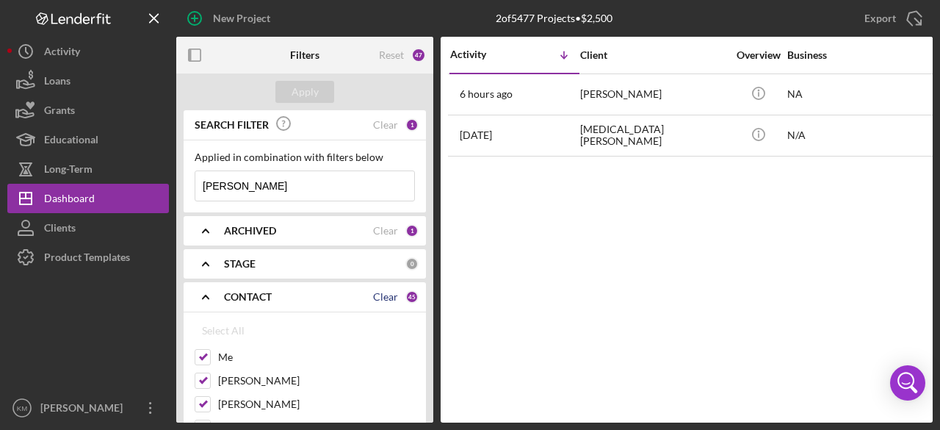
checkbox input "false"
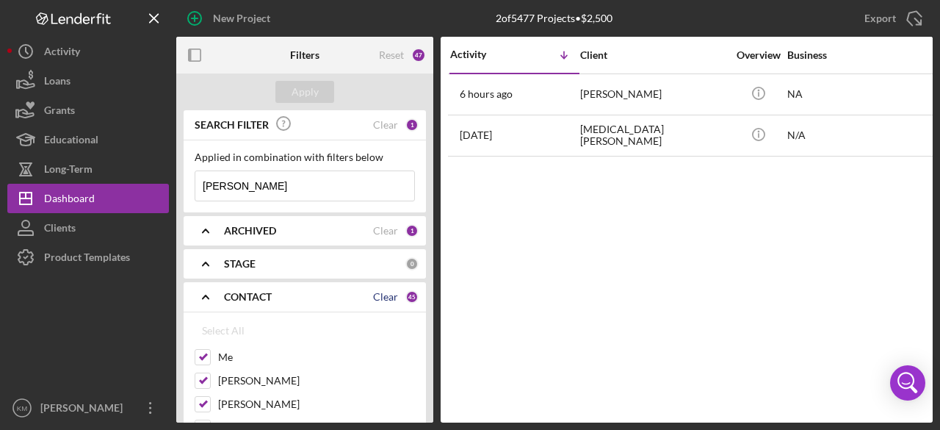
checkbox input "false"
click at [219, 354] on label "Me" at bounding box center [316, 357] width 197 height 15
click at [210, 354] on input "Me" at bounding box center [202, 357] width 15 height 15
click at [293, 94] on div "Apply" at bounding box center [304, 92] width 27 height 22
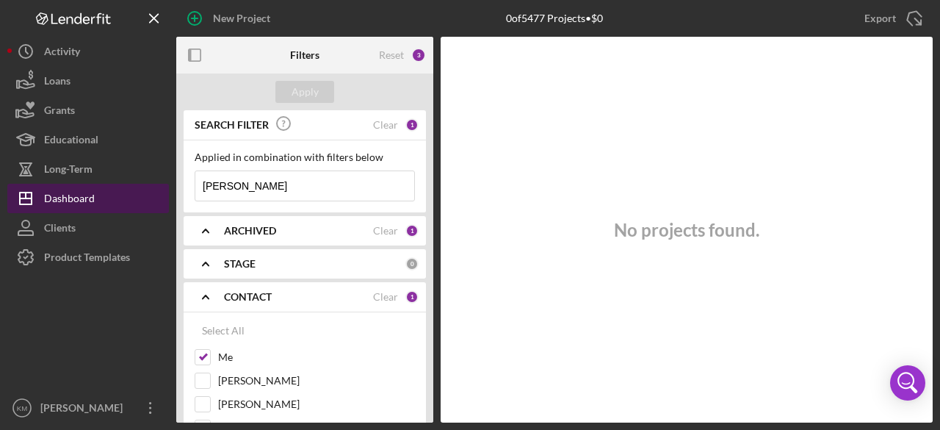
drag, startPoint x: 272, startPoint y: 184, endPoint x: 162, endPoint y: 190, distance: 110.3
click at [168, 187] on div "New Project 0 of 5477 Projects • $0 [PERSON_NAME] Export Icon/Export Filters Re…" at bounding box center [469, 211] width 925 height 422
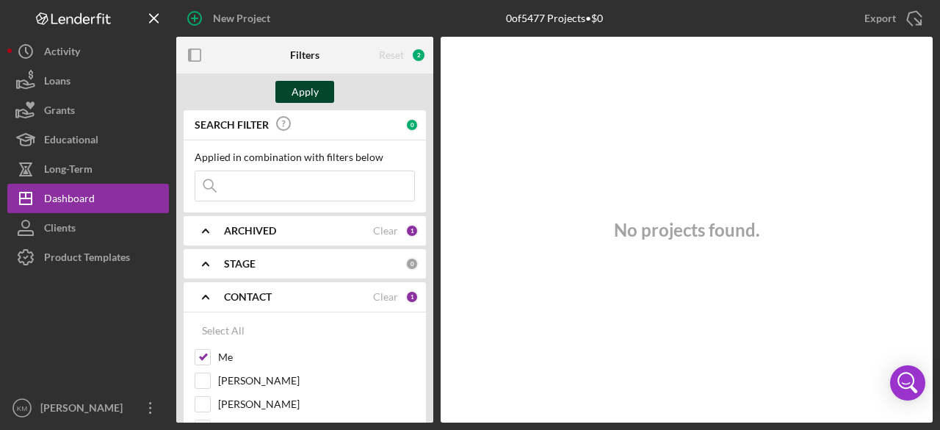
click at [311, 93] on div "Apply" at bounding box center [304, 92] width 27 height 22
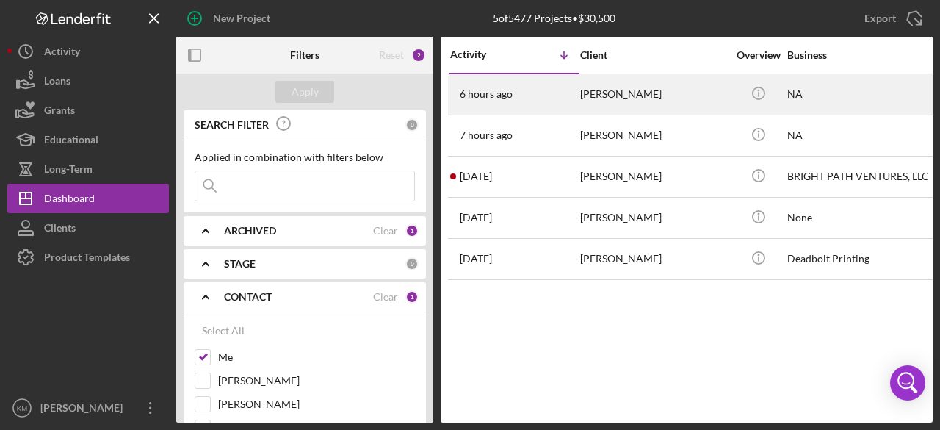
click at [610, 95] on div "[PERSON_NAME]" at bounding box center [653, 94] width 147 height 39
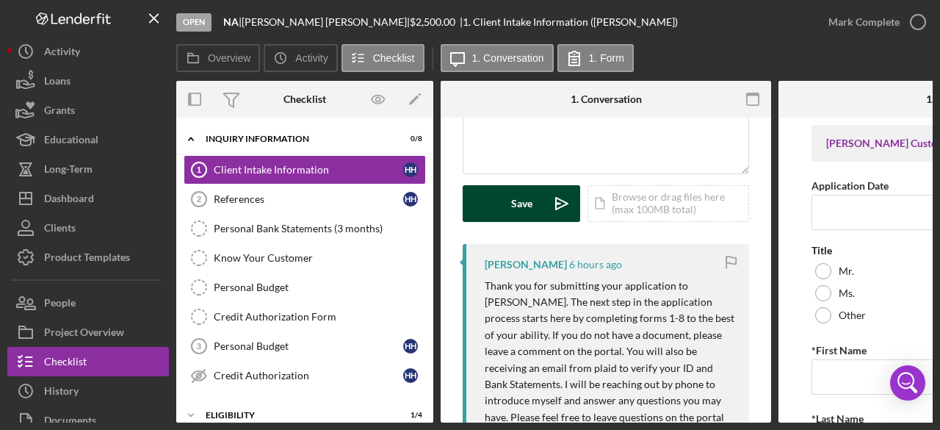
scroll to position [220, 0]
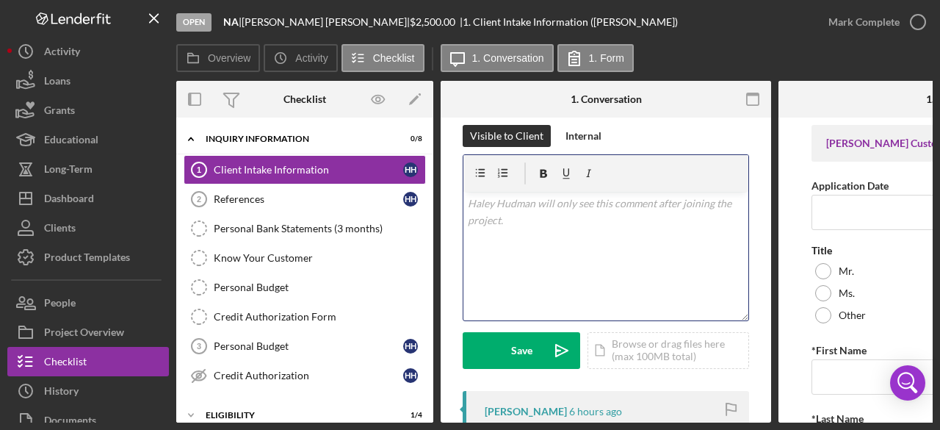
click at [492, 227] on div "v Color teal Color pink Remove color Add row above Add row below Add column bef…" at bounding box center [605, 256] width 285 height 128
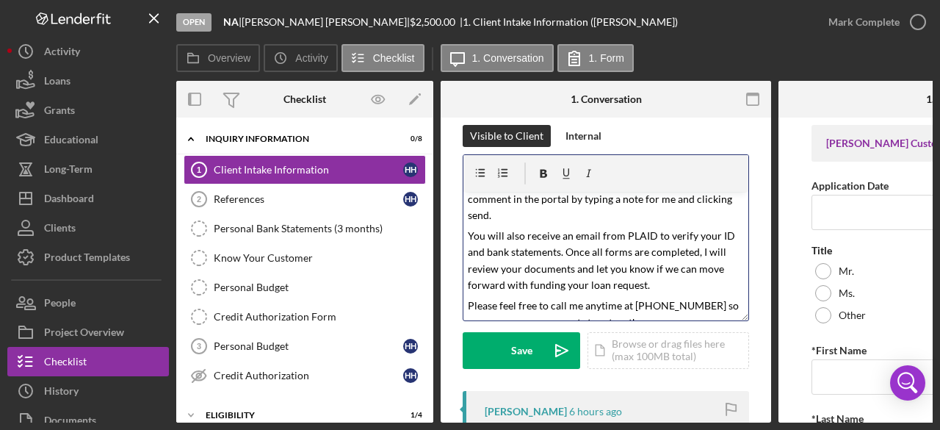
scroll to position [0, 0]
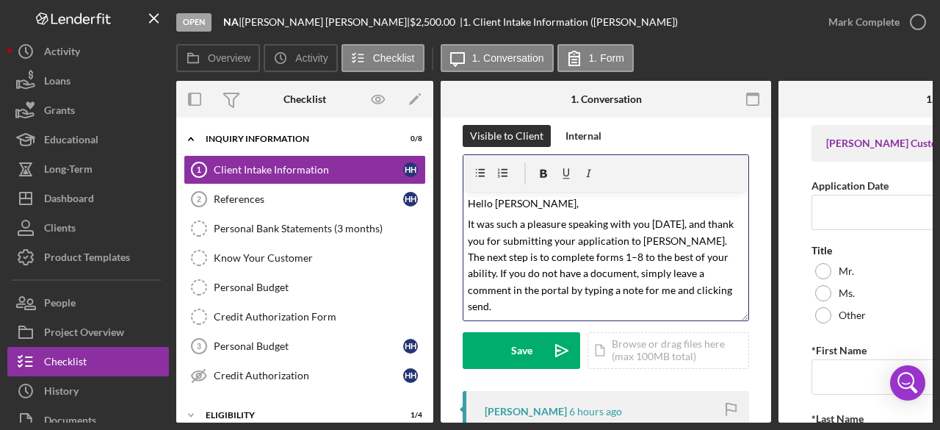
click at [537, 198] on span "Hello [PERSON_NAME]," at bounding box center [523, 203] width 111 height 12
click at [565, 207] on p "Hello there [PERSON_NAME]," at bounding box center [606, 203] width 277 height 16
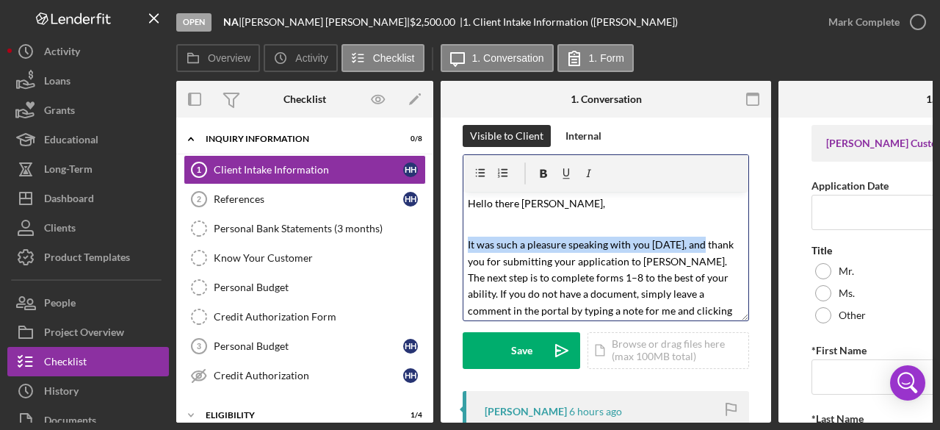
drag, startPoint x: 698, startPoint y: 244, endPoint x: 456, endPoint y: 251, distance: 241.7
click at [456, 251] on div "[PERSON_NAME] will only see the activity below after joining the project. Visit…" at bounding box center [606, 381] width 330 height 968
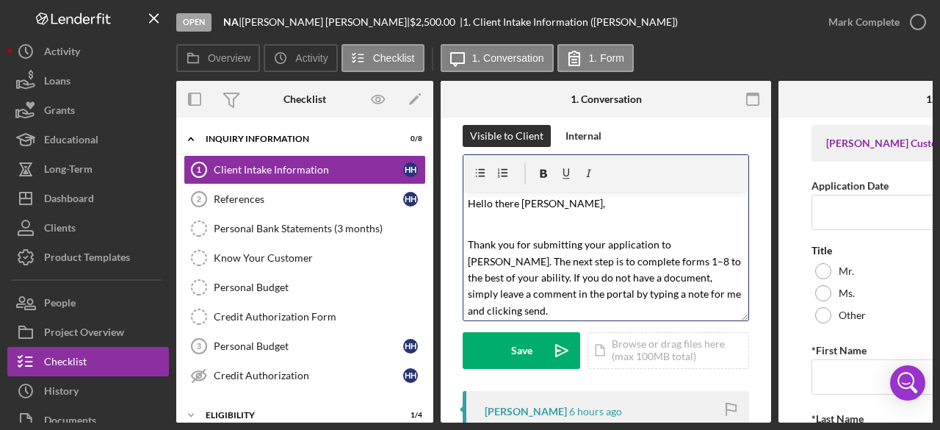
scroll to position [73, 0]
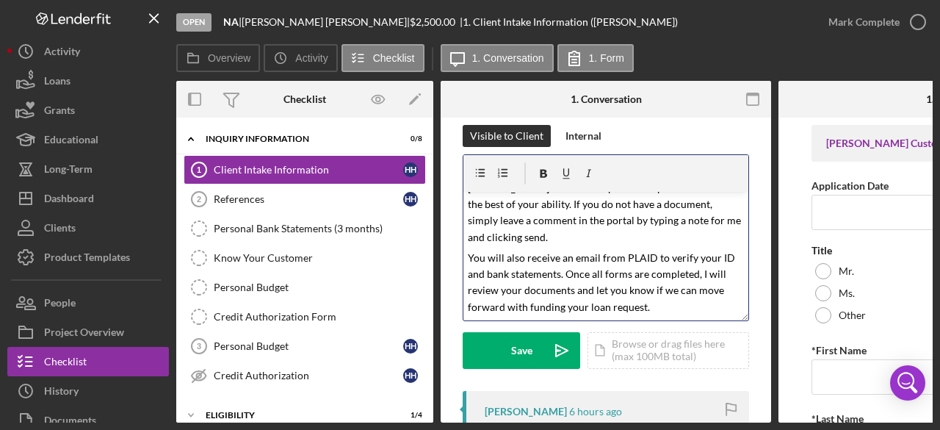
click at [552, 240] on p "Thank you for submitting your application to [PERSON_NAME]. The next step is to…" at bounding box center [606, 204] width 277 height 82
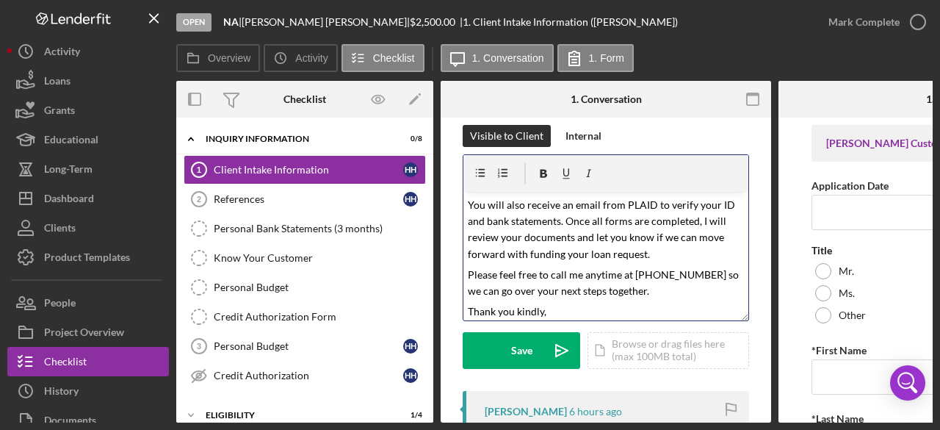
scroll to position [192, 0]
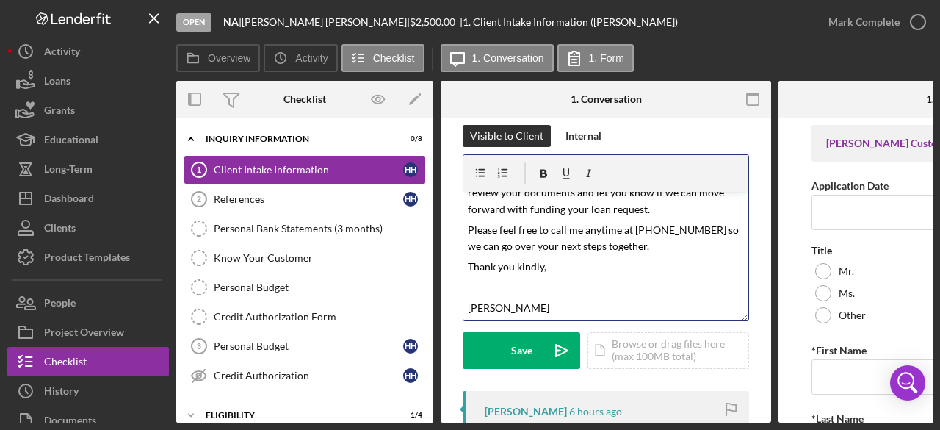
click at [655, 211] on p "You will also receive an email from PLAID to verify your ID and bank statements…" at bounding box center [606, 185] width 277 height 66
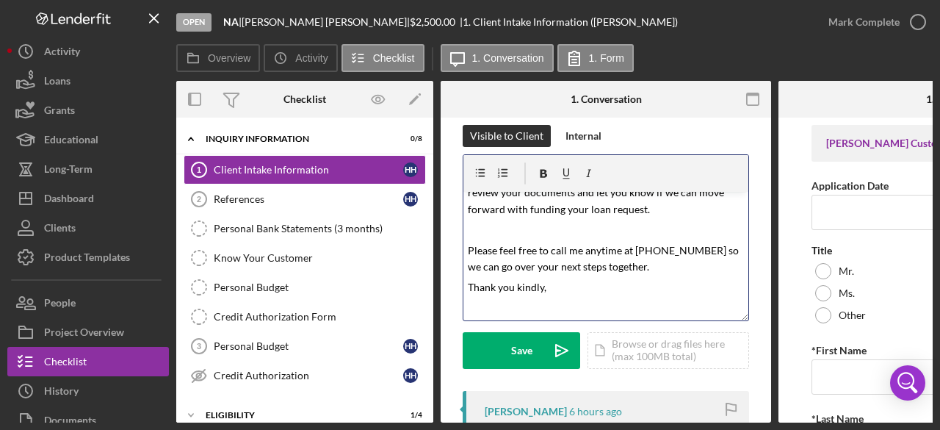
click at [640, 267] on p "Please feel free to call me anytime at [PHONE_NUMBER] so we can go over your ne…" at bounding box center [606, 258] width 277 height 33
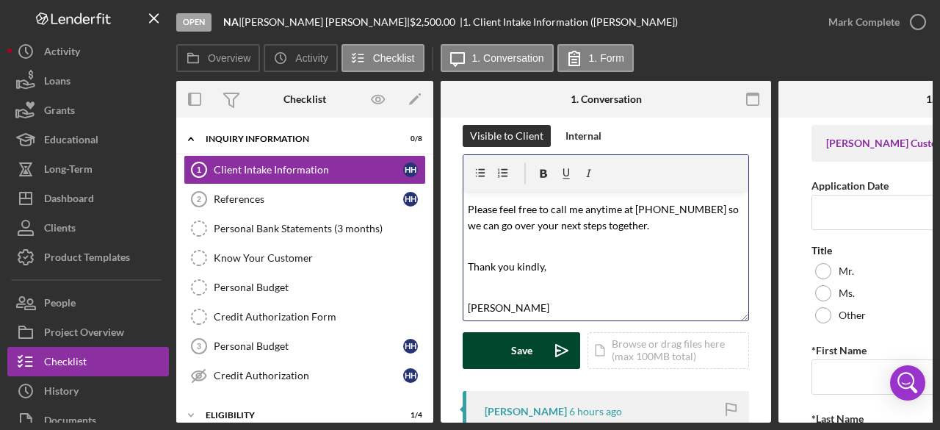
click at [559, 348] on icon "Icon/icon-invite-send" at bounding box center [561, 350] width 37 height 37
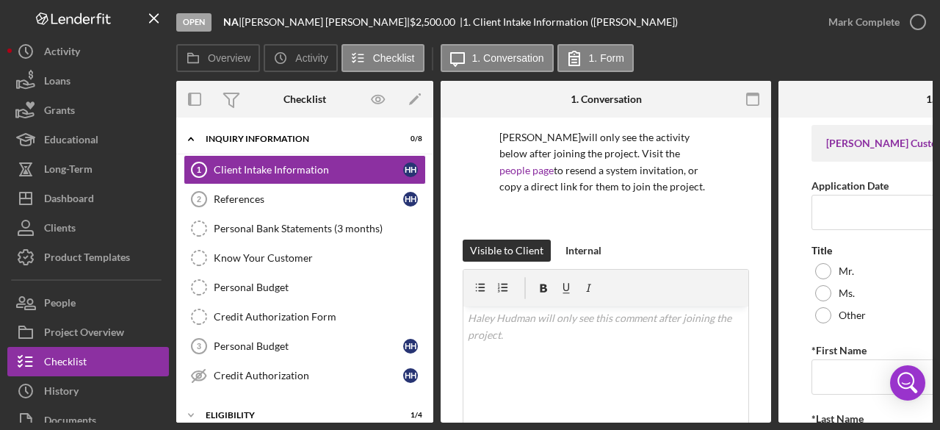
scroll to position [0, 0]
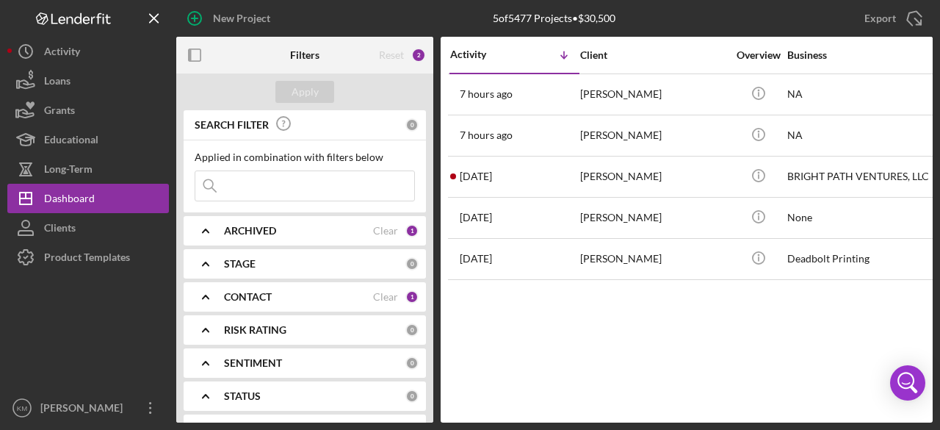
click at [236, 186] on input at bounding box center [304, 185] width 219 height 29
click at [209, 296] on icon "Icon/Expander" at bounding box center [205, 296] width 37 height 37
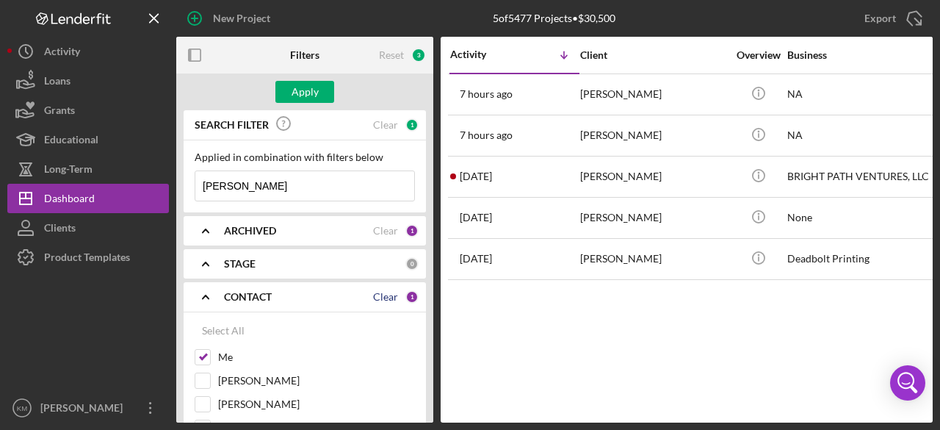
click at [394, 296] on div "CONTACT Clear 1" at bounding box center [321, 296] width 195 height 13
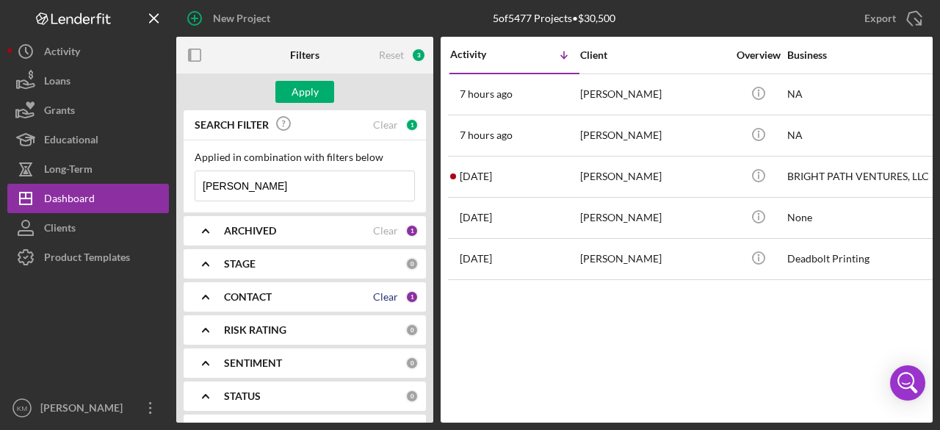
click at [380, 298] on div "Clear" at bounding box center [385, 297] width 25 height 12
click at [249, 297] on b "CONTACT" at bounding box center [248, 297] width 48 height 12
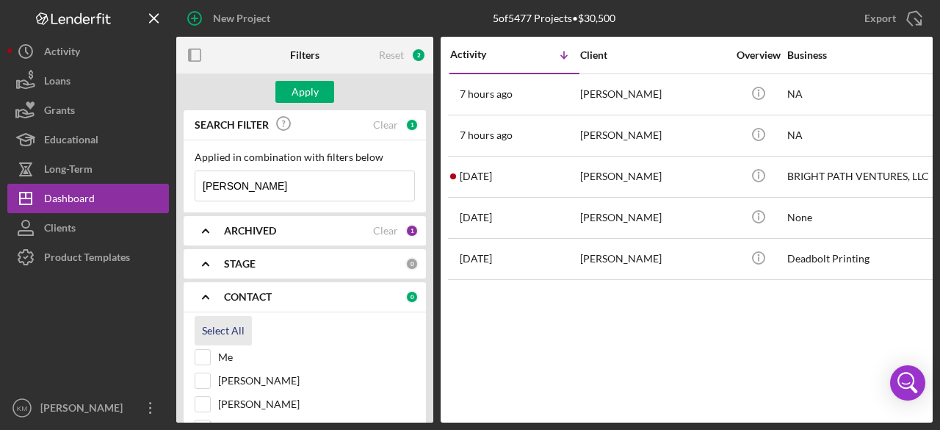
click at [235, 331] on div "Select All" at bounding box center [223, 330] width 43 height 29
click at [300, 85] on div "Apply" at bounding box center [304, 92] width 27 height 22
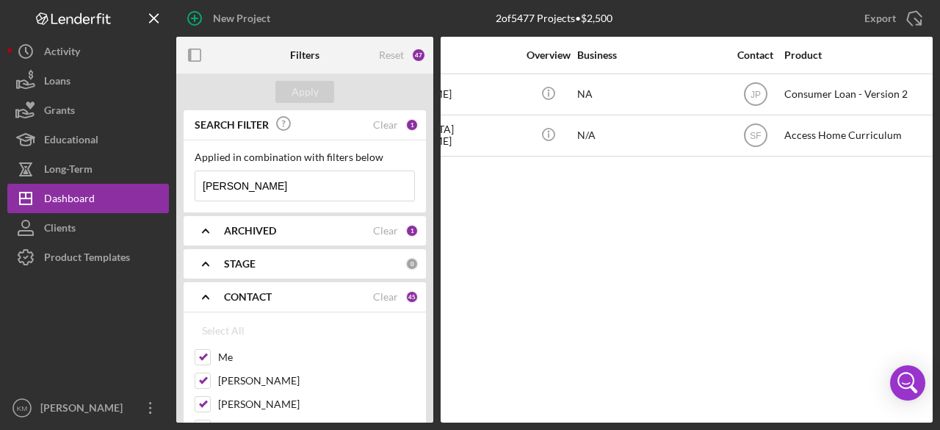
scroll to position [0, 216]
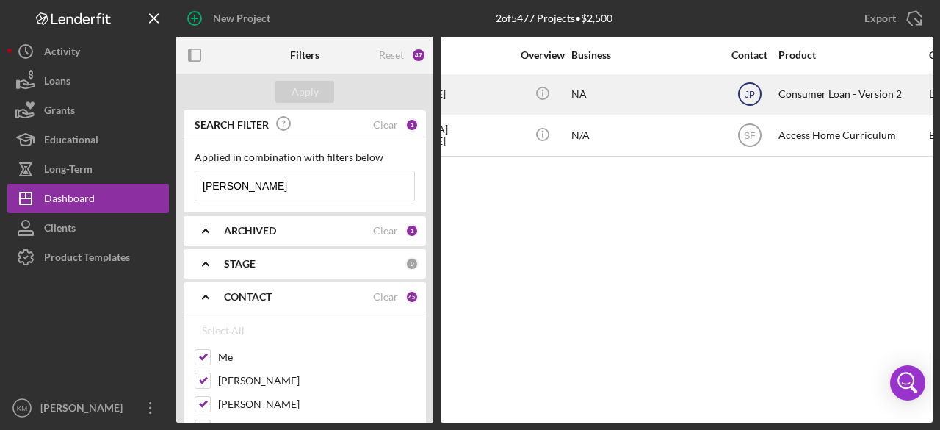
click at [747, 94] on text "JP" at bounding box center [749, 95] width 10 height 10
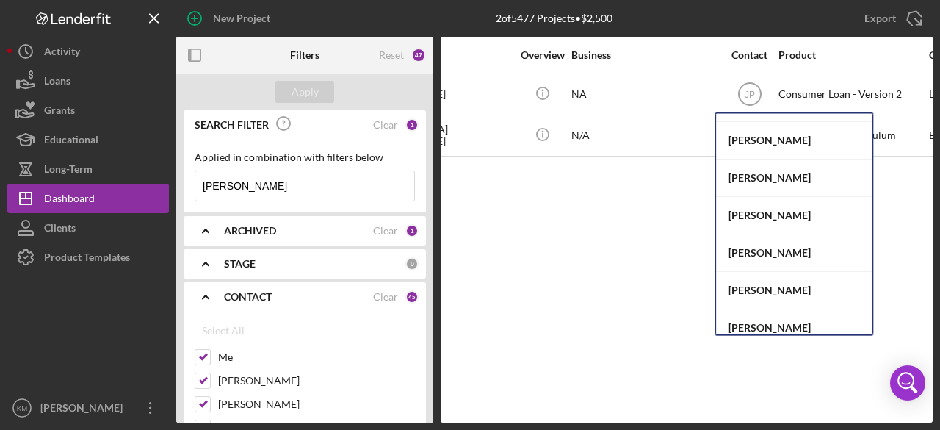
scroll to position [59, 0]
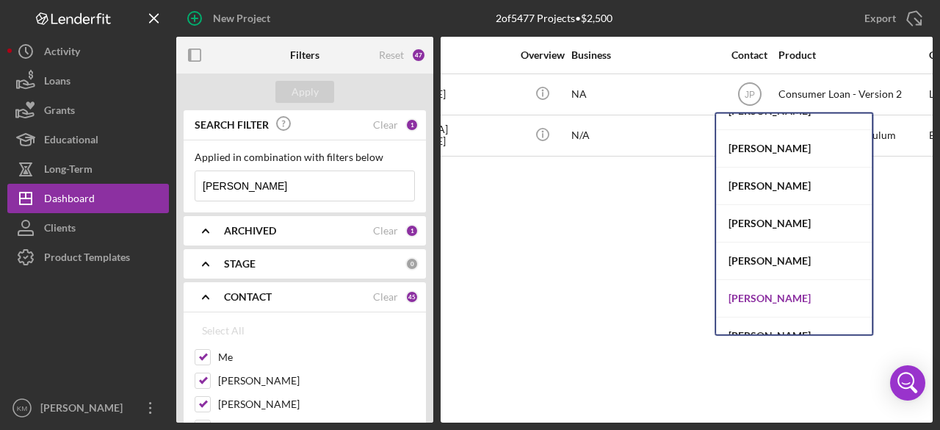
click at [803, 297] on div "[PERSON_NAME]" at bounding box center [794, 298] width 156 height 37
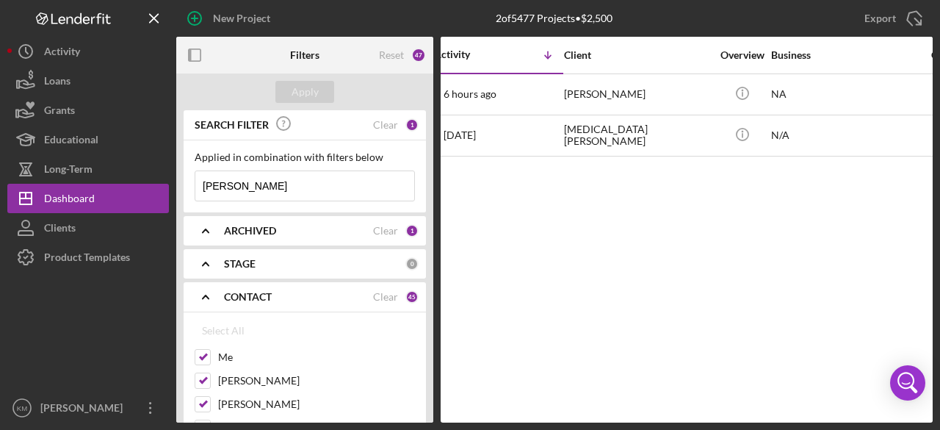
scroll to position [0, 0]
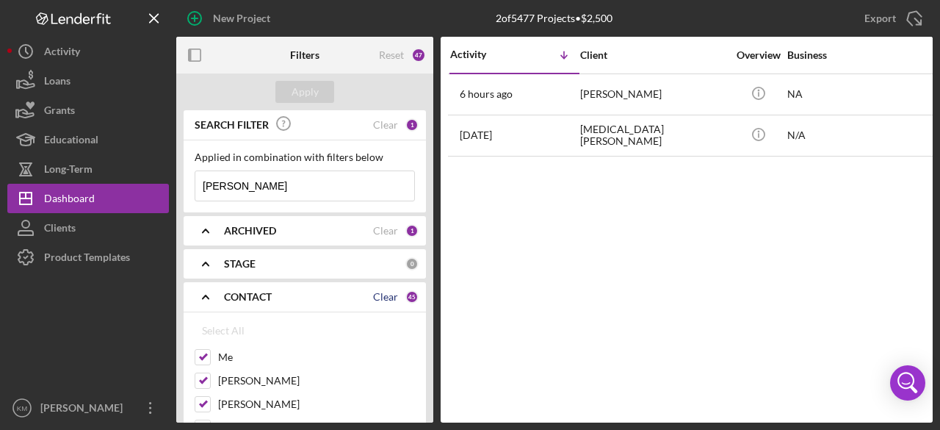
click at [380, 299] on div "Clear" at bounding box center [385, 297] width 25 height 12
click at [224, 355] on label "Me" at bounding box center [316, 357] width 197 height 15
click at [210, 355] on input "Me" at bounding box center [202, 357] width 15 height 15
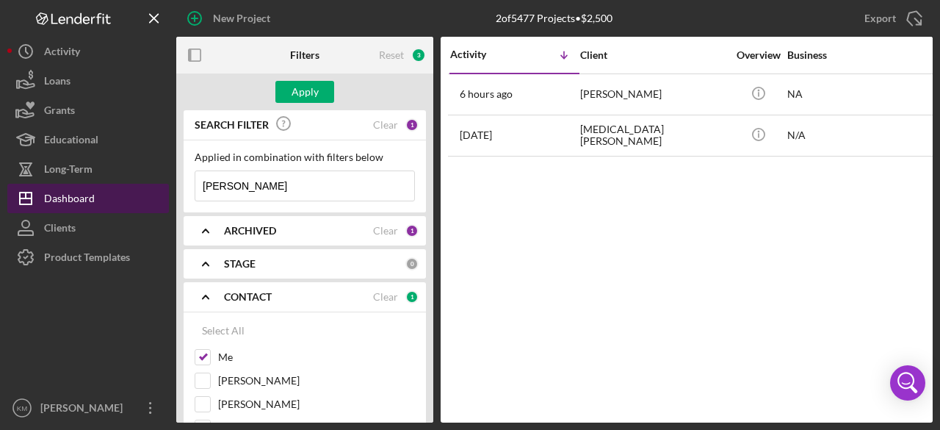
drag, startPoint x: 272, startPoint y: 188, endPoint x: 156, endPoint y: 186, distance: 116.8
click at [156, 186] on div "New Project 2 of 5477 Projects • $2,500 Export Icon/Export Filters Reset 3 Appl…" at bounding box center [469, 211] width 925 height 422
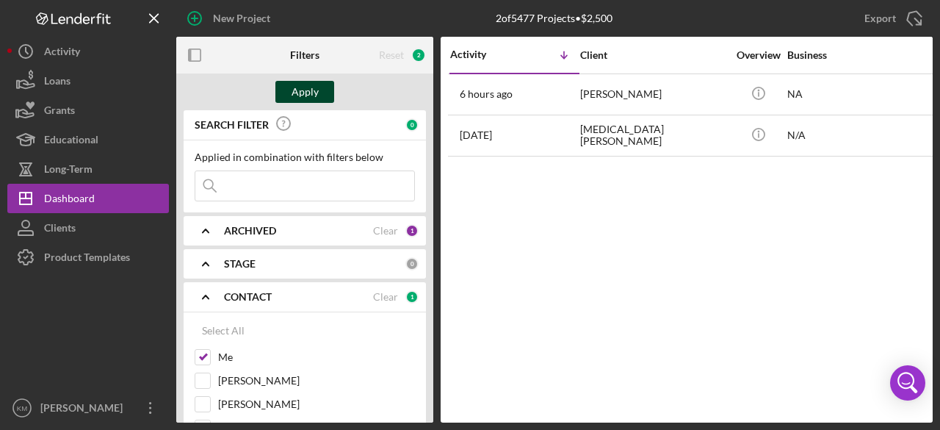
click at [317, 92] on div "Apply" at bounding box center [304, 92] width 27 height 22
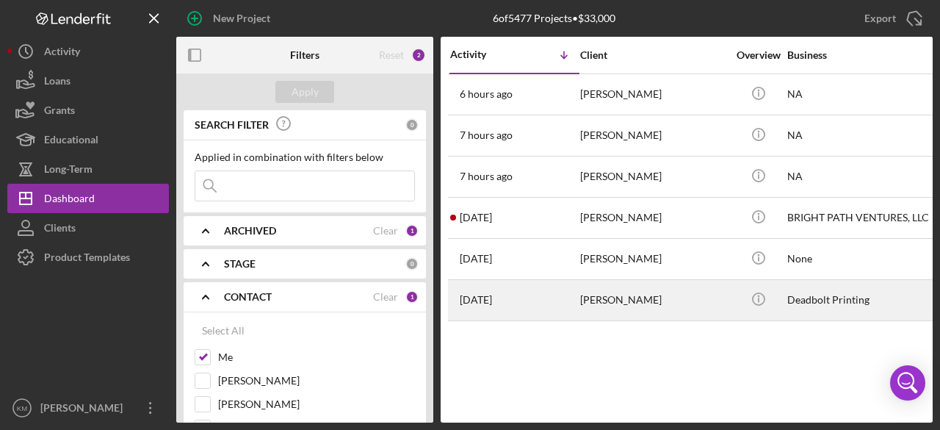
click at [635, 302] on div "[PERSON_NAME]" at bounding box center [653, 299] width 147 height 39
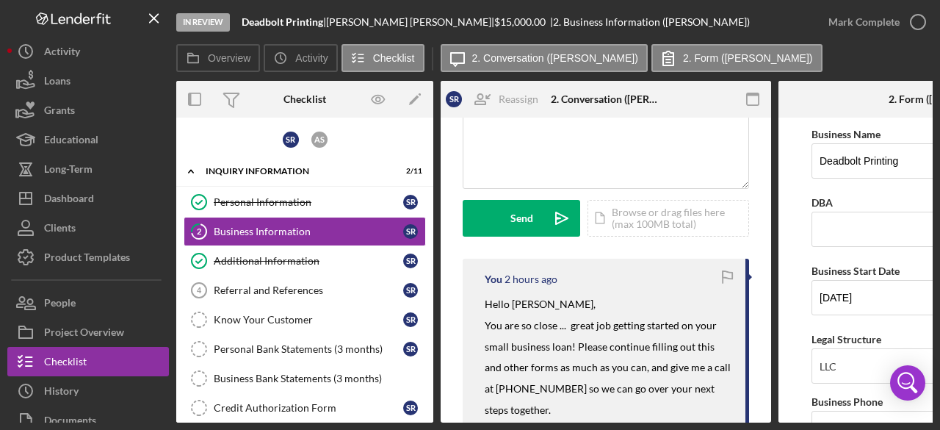
scroll to position [220, 0]
